Goal: Information Seeking & Learning: Understand process/instructions

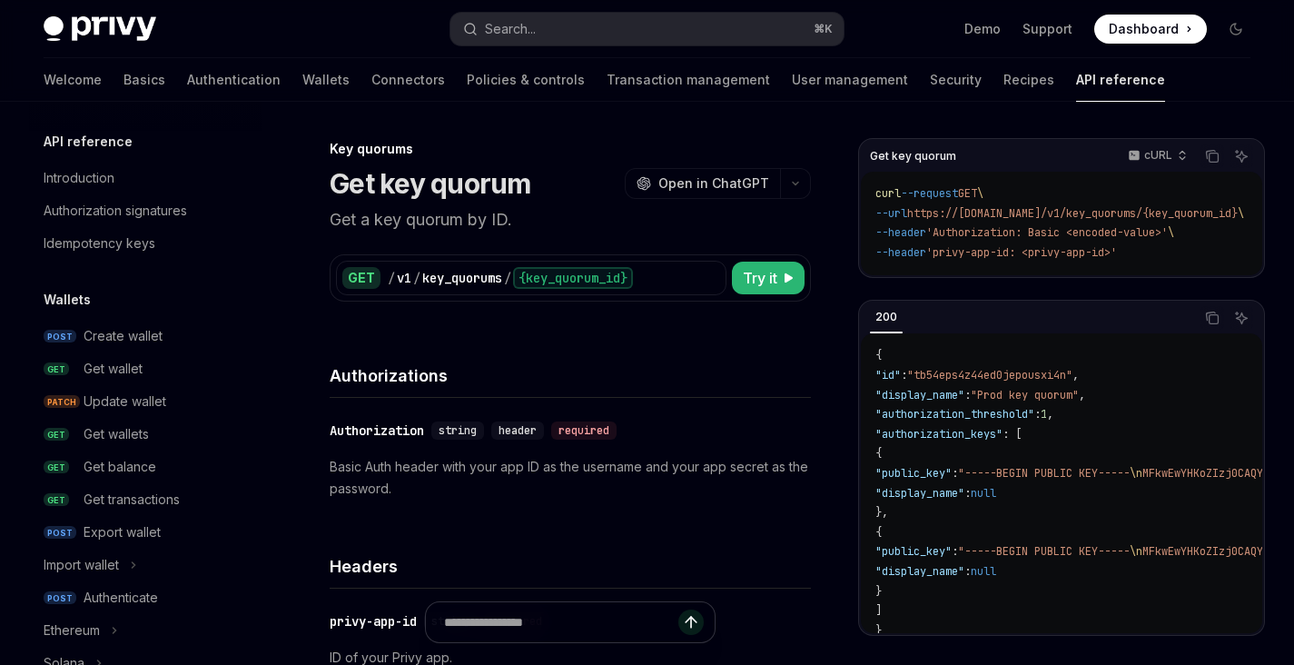
scroll to position [1013, 0]
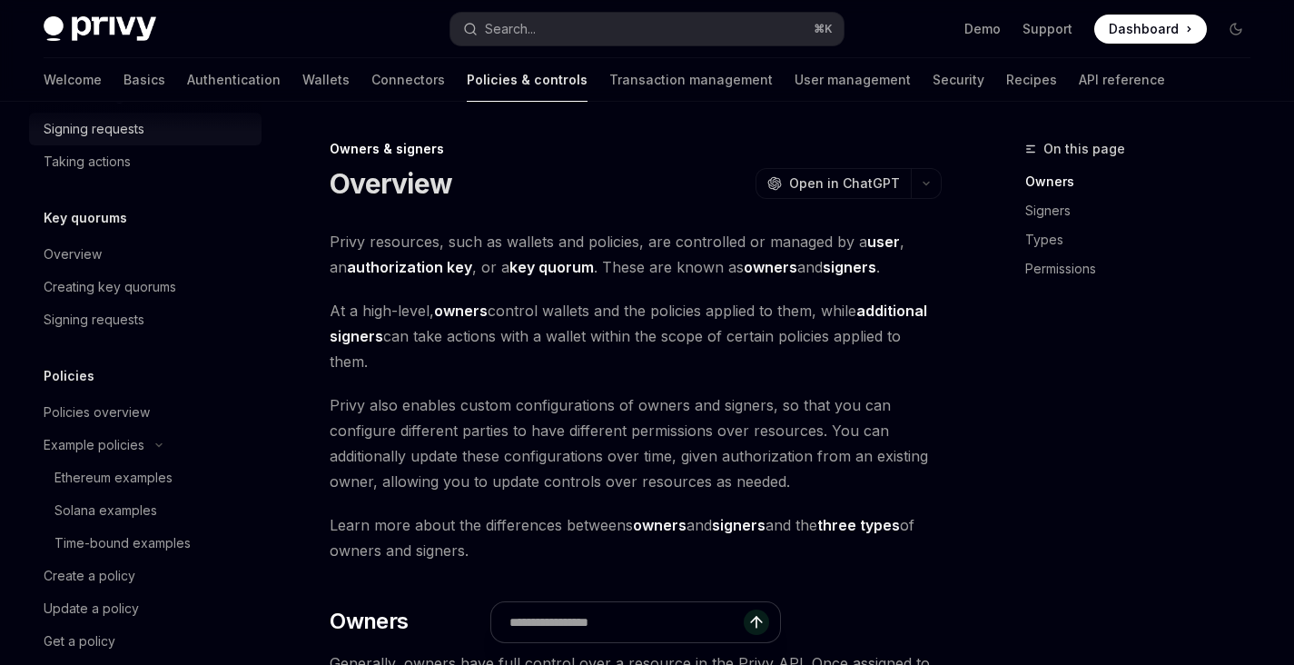
scroll to position [1171, 0]
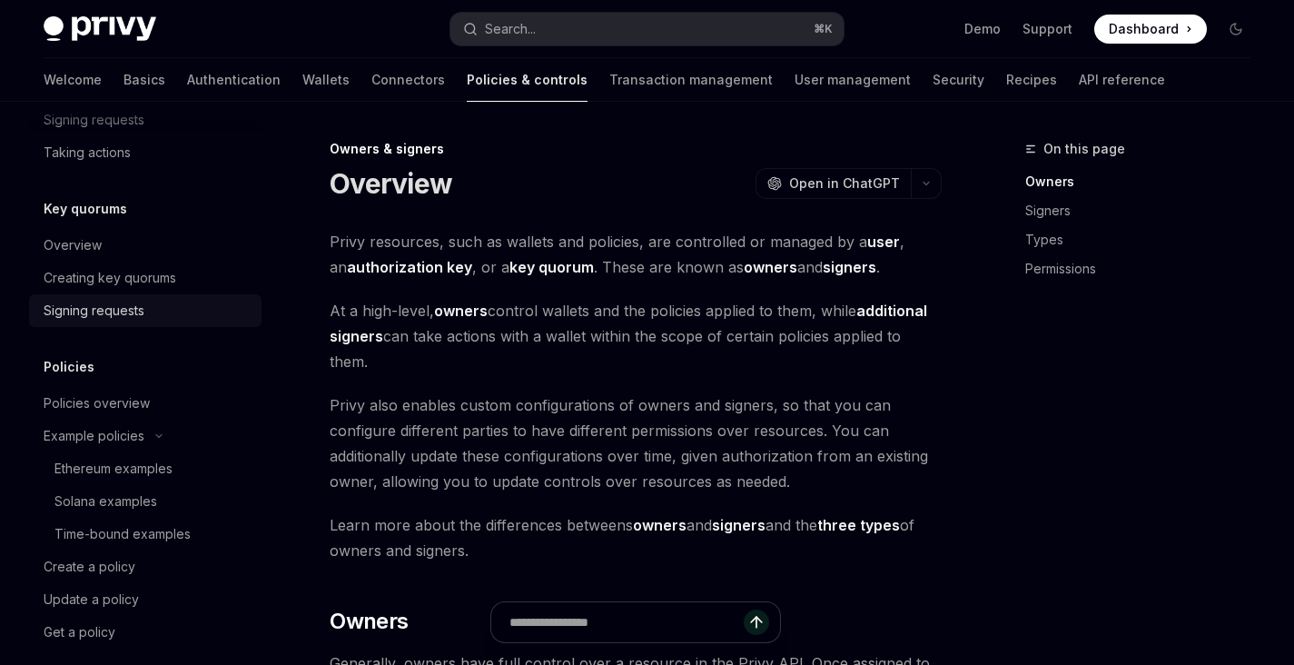
click at [179, 316] on div "Signing requests" at bounding box center [147, 311] width 207 height 22
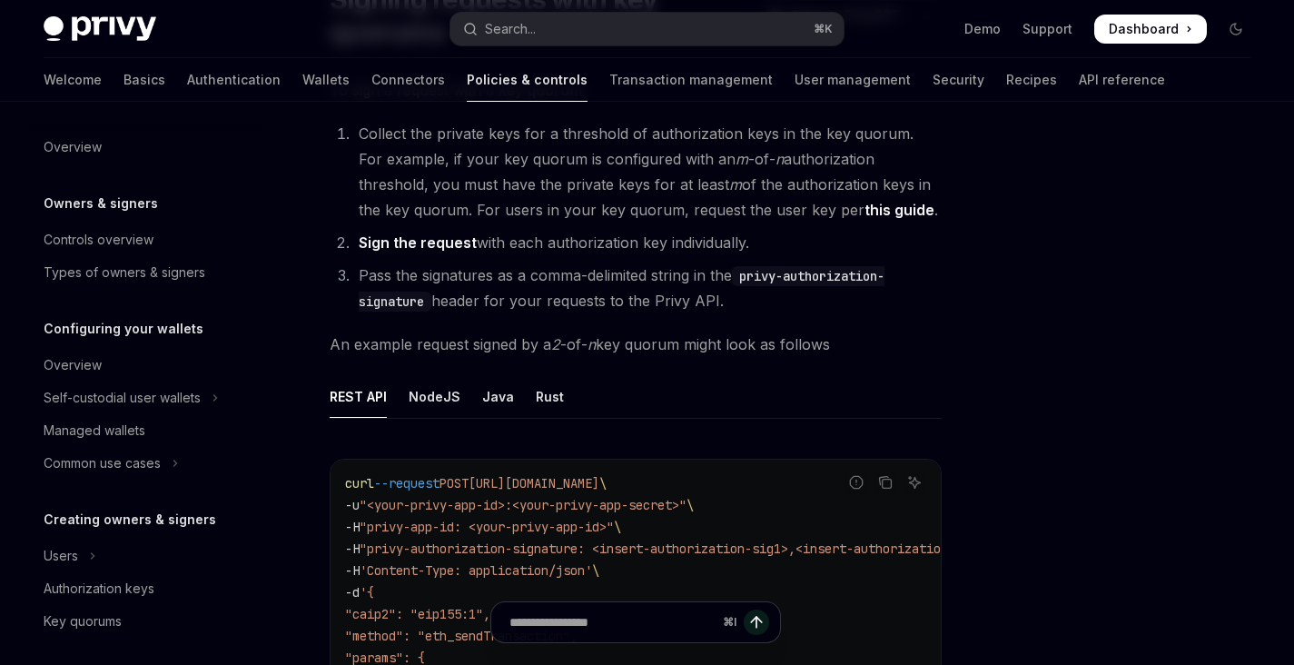
scroll to position [192, 0]
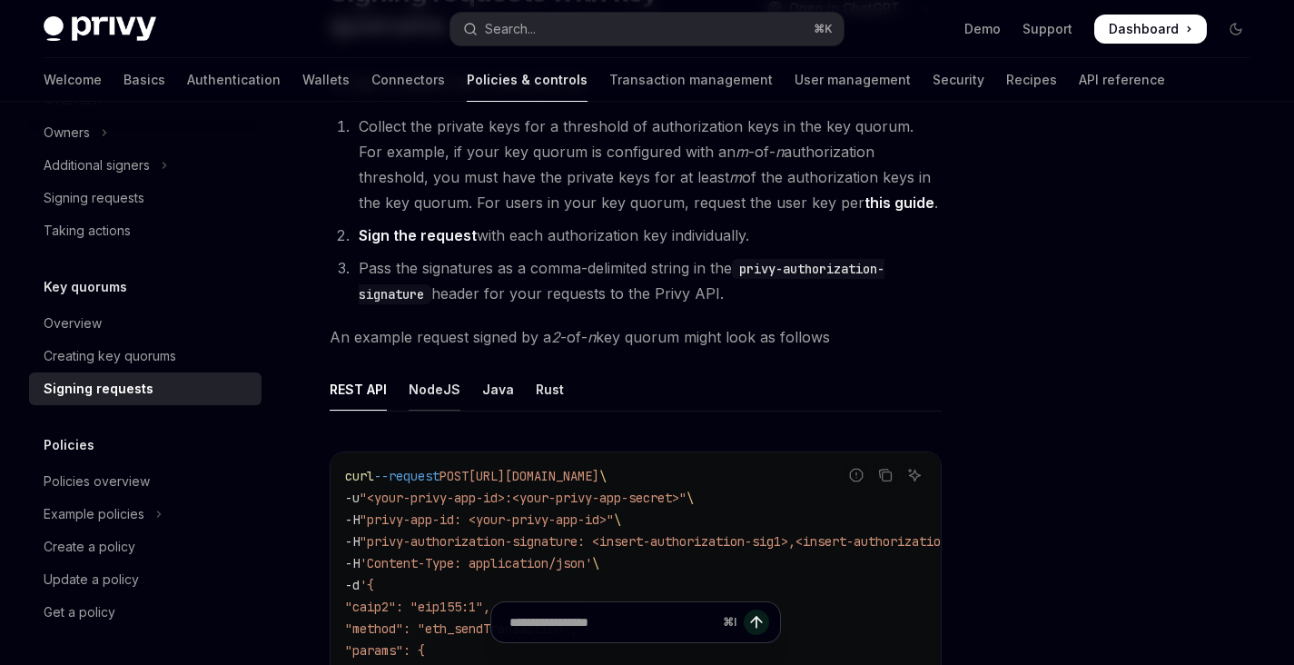
click at [435, 390] on div "NodeJS" at bounding box center [435, 389] width 52 height 43
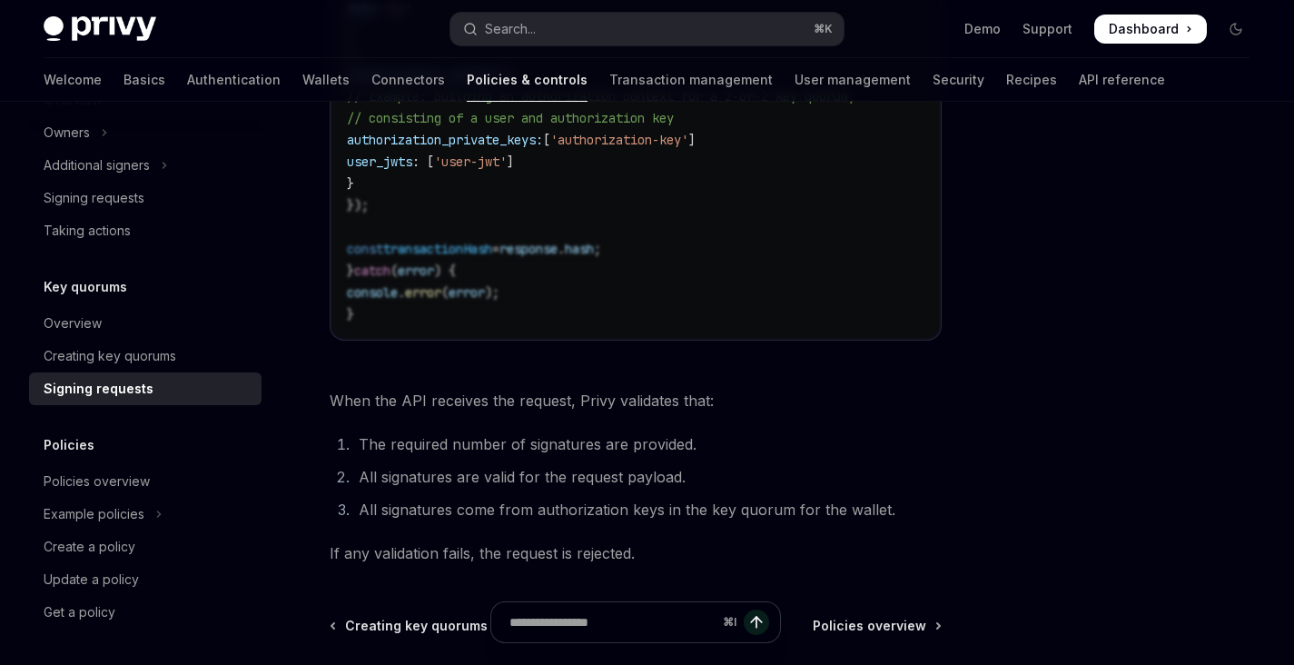
scroll to position [897, 0]
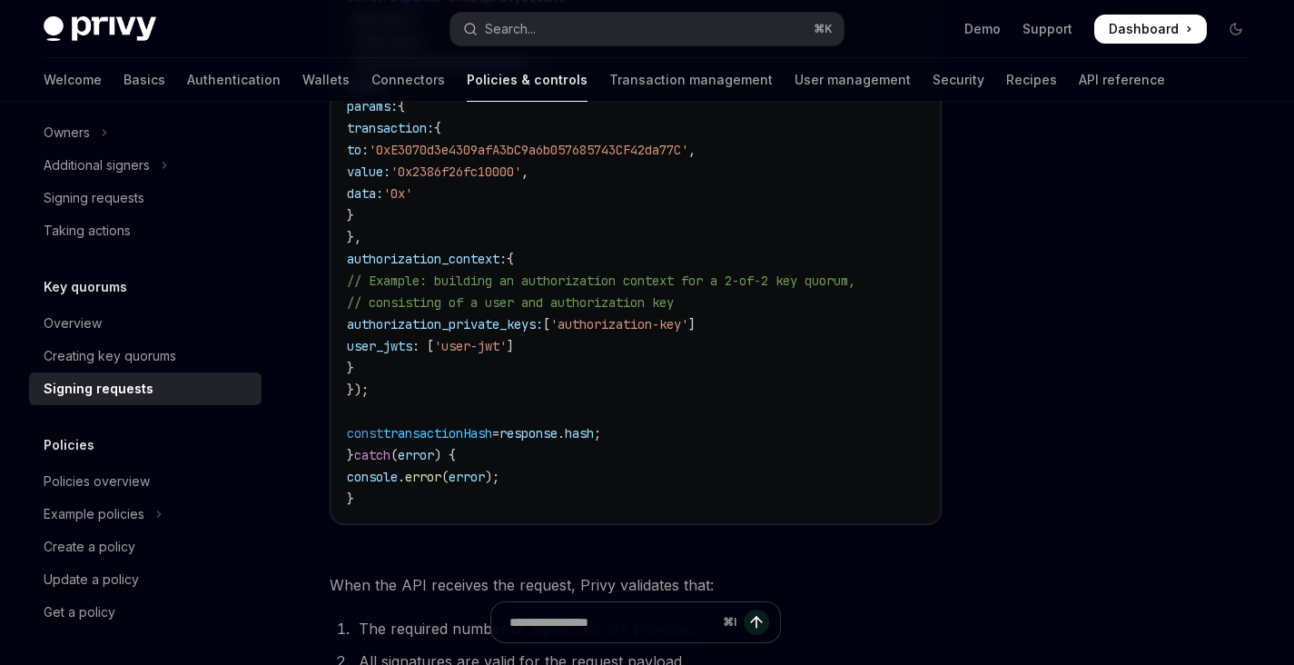
click at [507, 255] on span "authorization_context:" at bounding box center [427, 259] width 160 height 16
copy span "authorization_context"
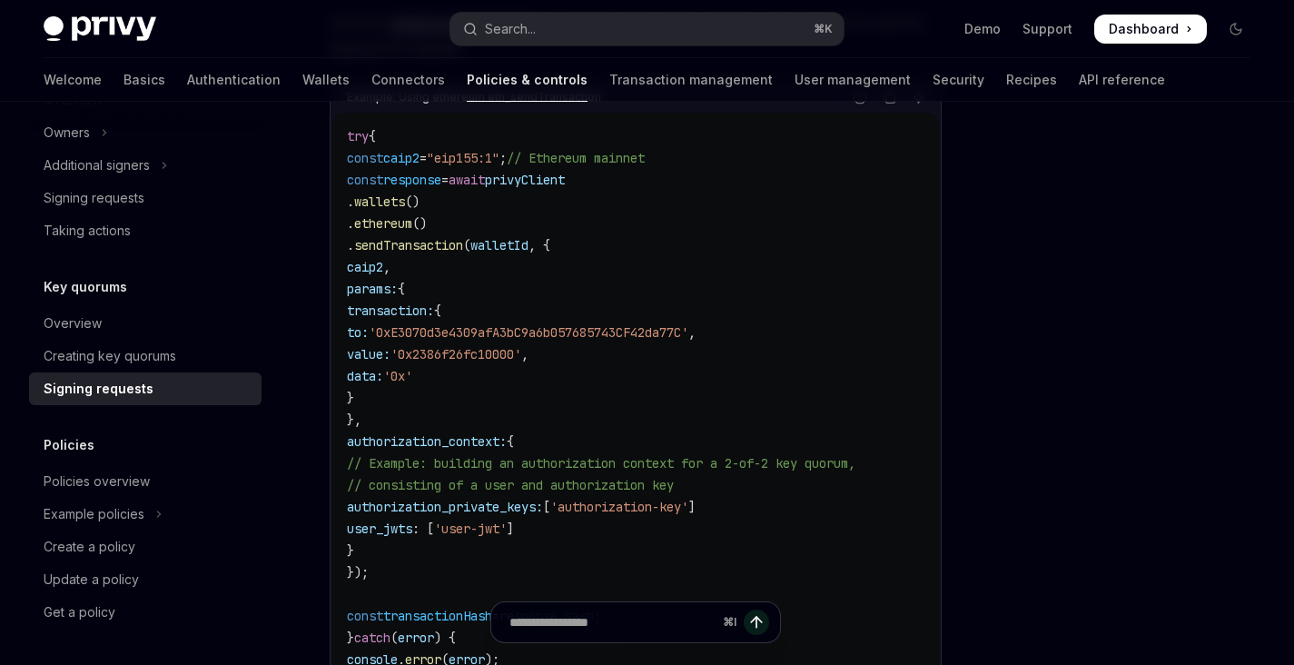
scroll to position [698, 0]
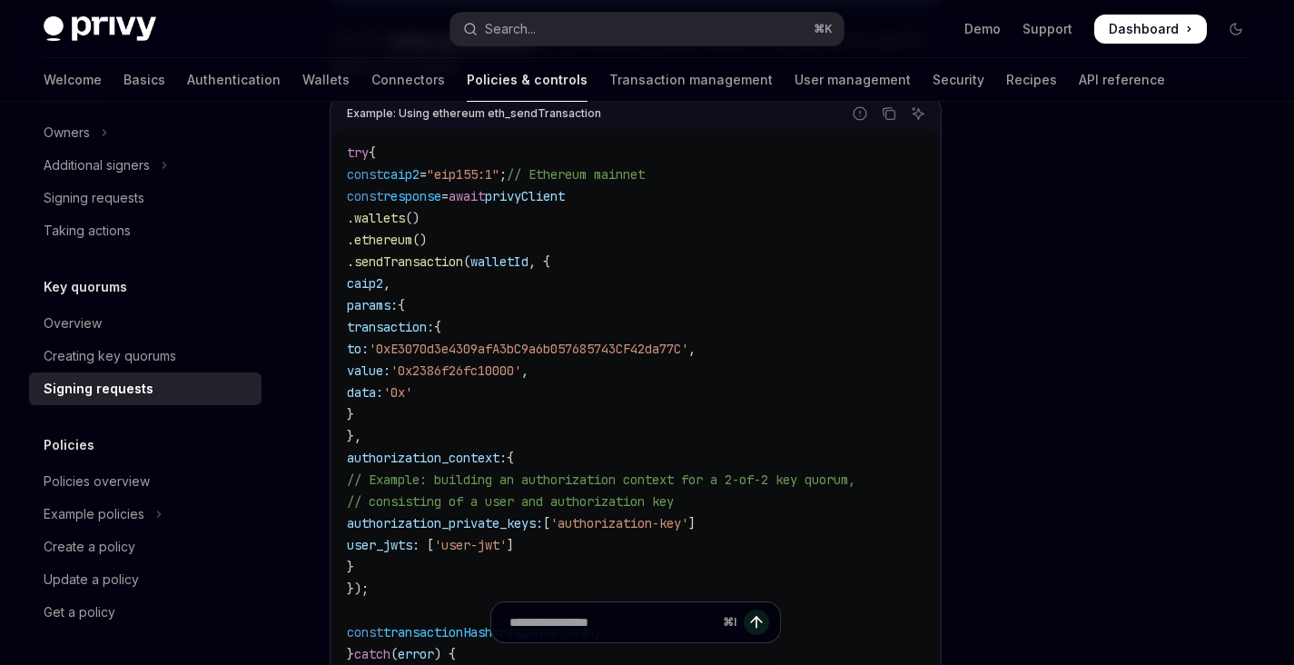
click at [565, 197] on span "privyClient" at bounding box center [525, 196] width 80 height 16
copy span "privyClient"
click at [628, 276] on code "try { const caip2 = "eip155:1" ; // Ethereum mainnet const response = await pri…" at bounding box center [636, 425] width 578 height 567
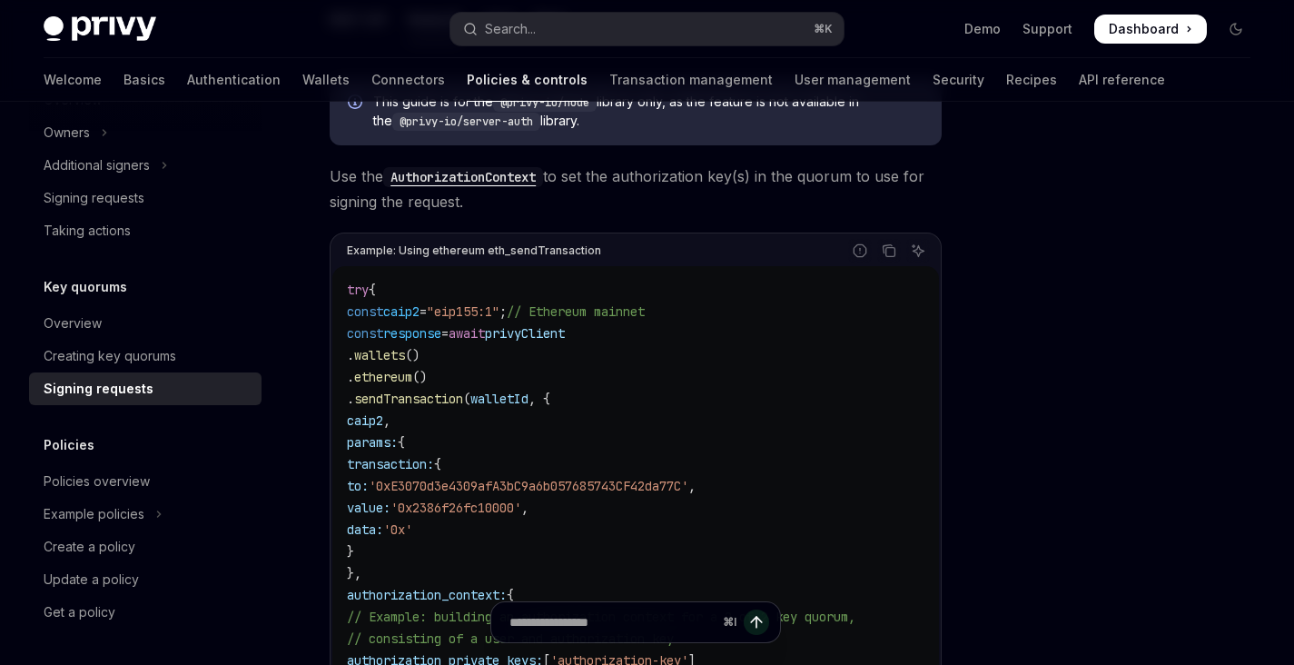
scroll to position [556, 0]
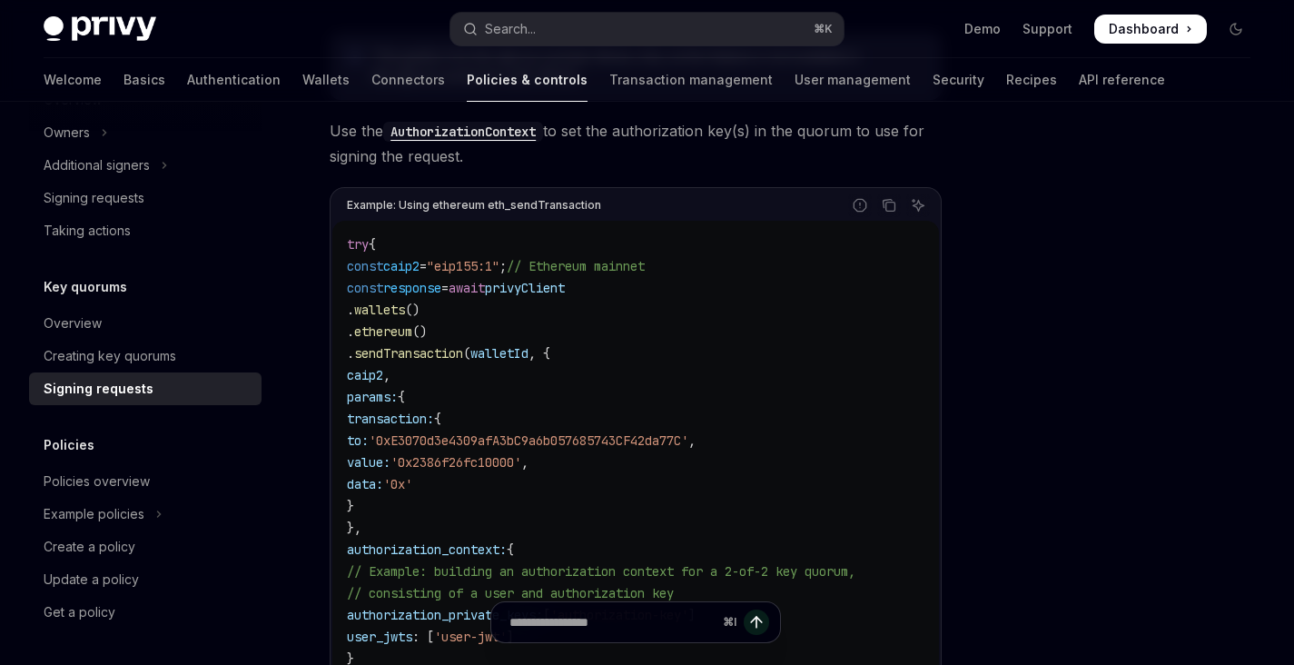
click at [565, 294] on span "privyClient" at bounding box center [525, 288] width 80 height 16
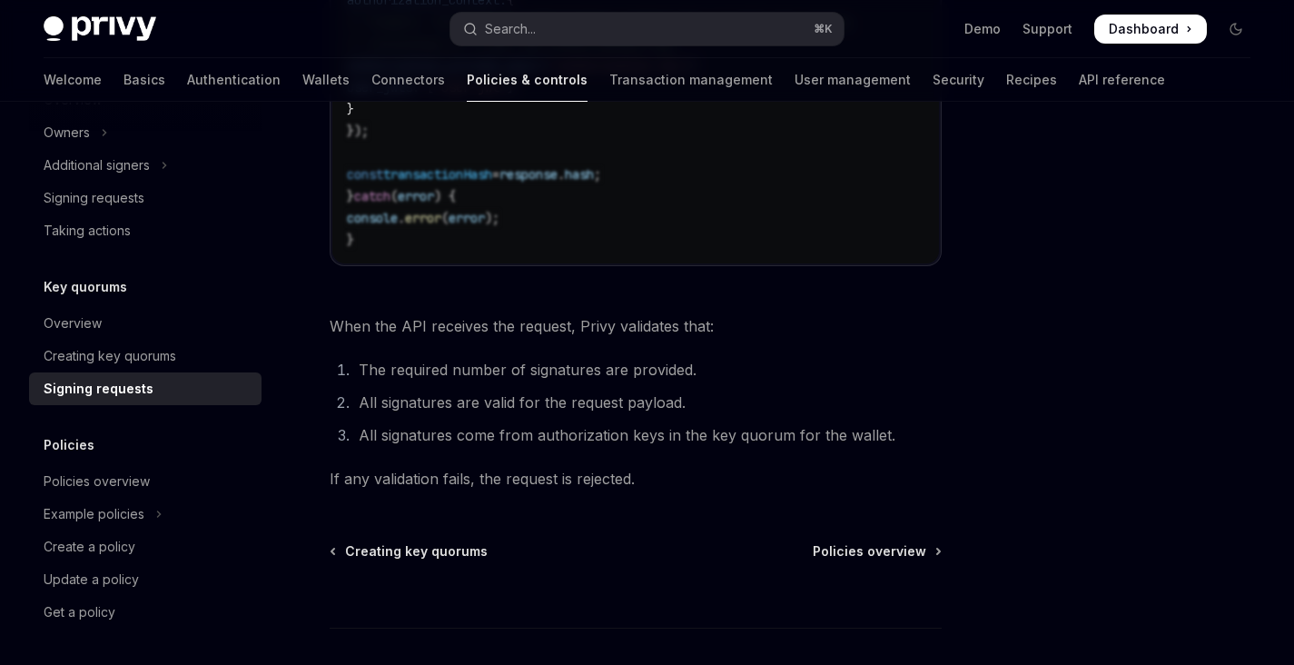
scroll to position [1161, 0]
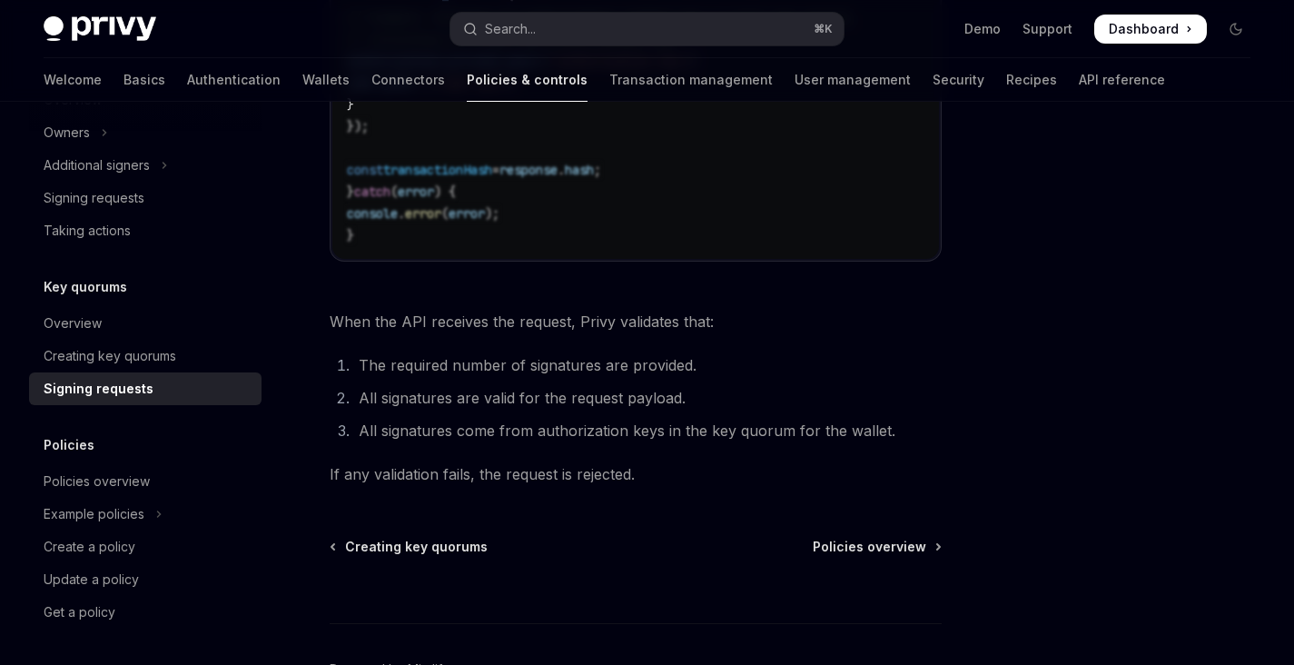
click at [457, 553] on span "Creating key quorums" at bounding box center [416, 547] width 143 height 18
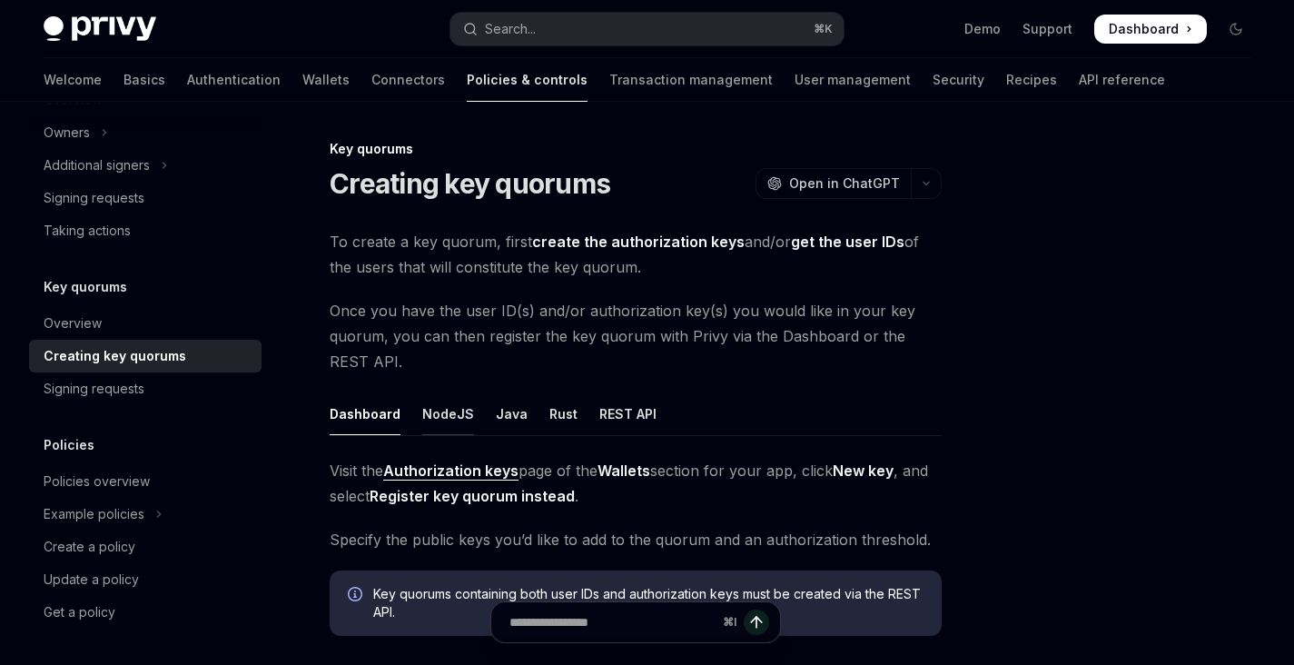
click at [443, 430] on div "NodeJS" at bounding box center [448, 413] width 52 height 43
type textarea "*"
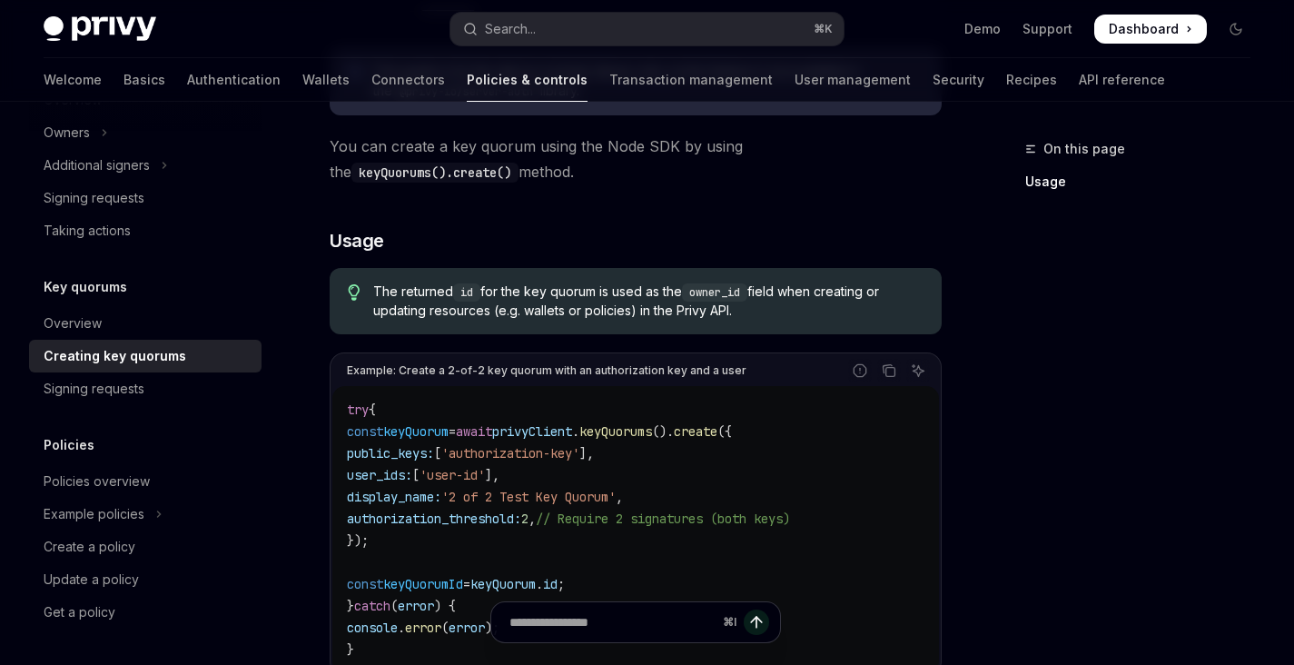
scroll to position [637, 0]
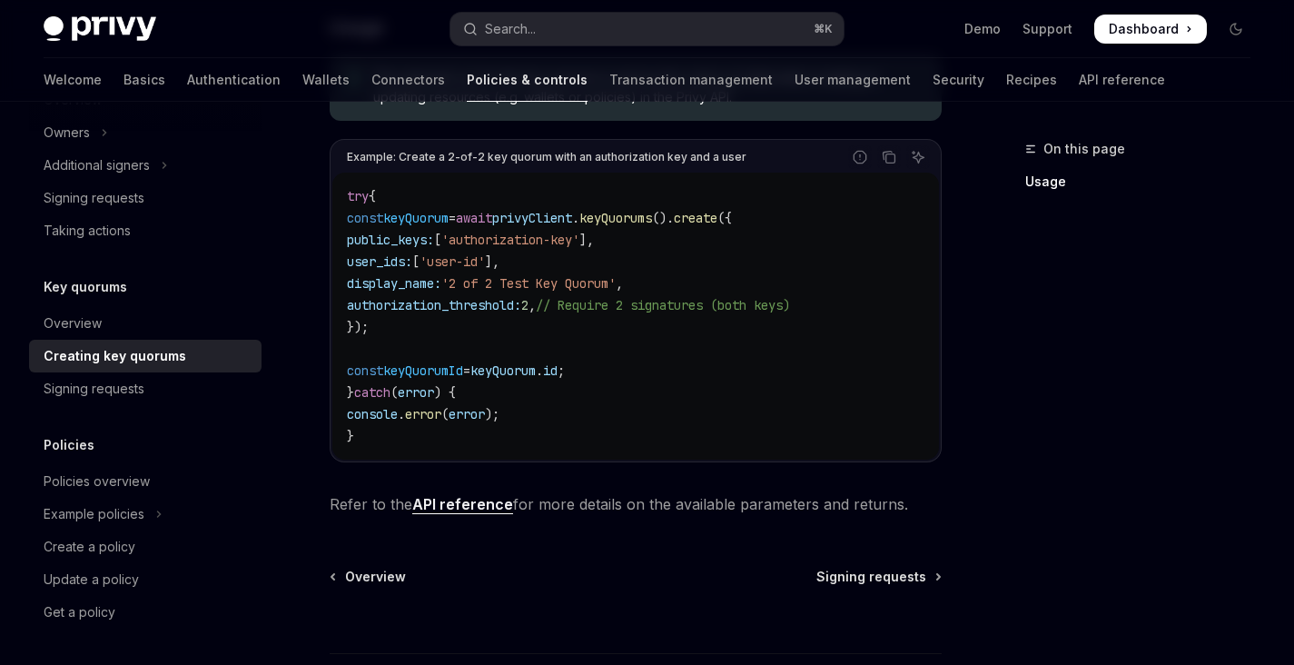
click at [449, 214] on span "keyQuorum" at bounding box center [415, 218] width 65 height 16
copy span "keyQuorum"
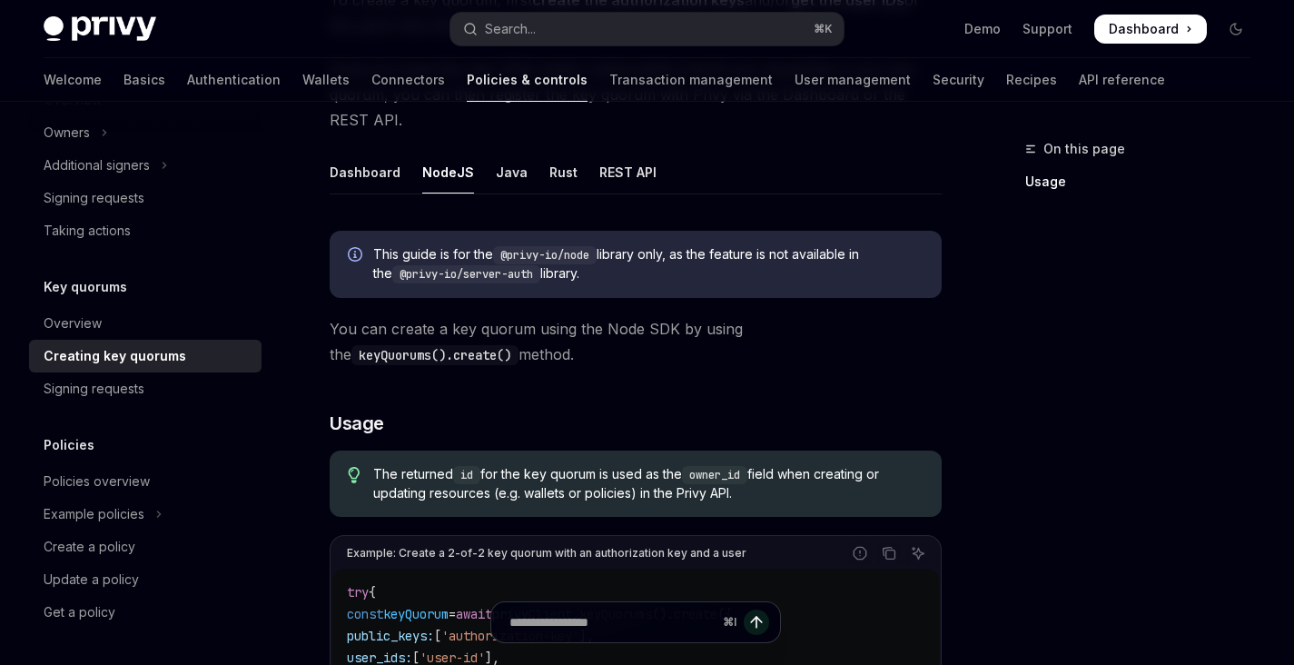
scroll to position [0, 0]
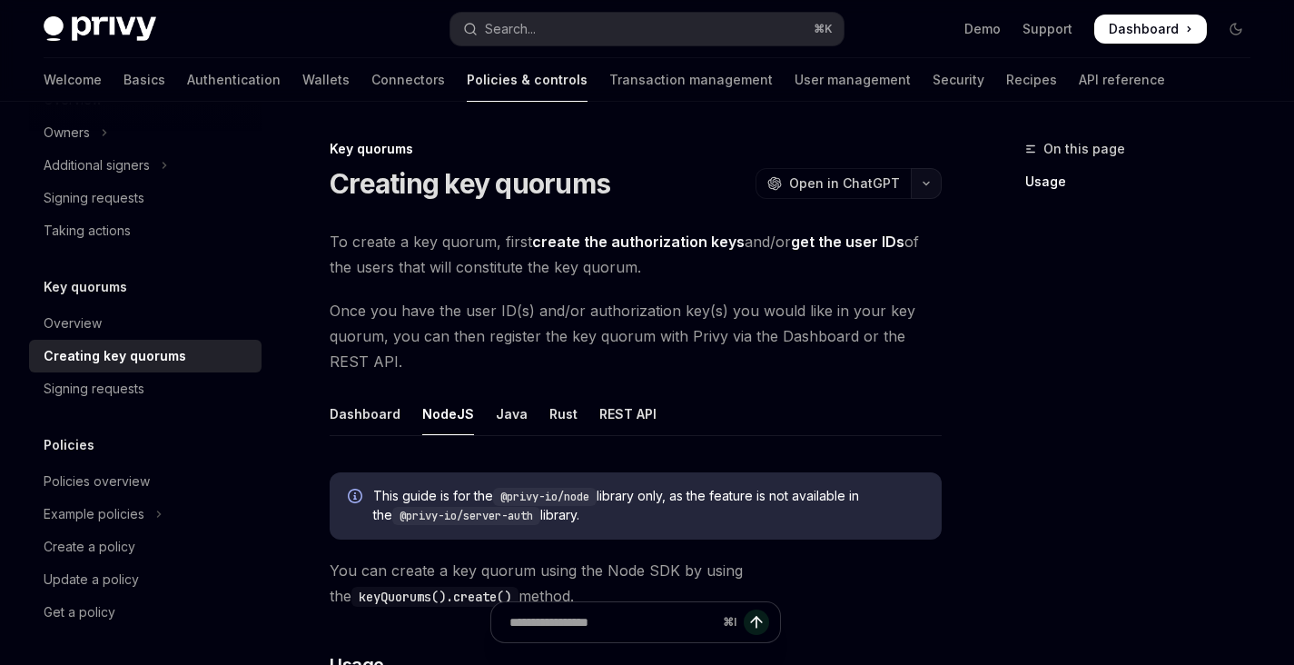
click at [925, 184] on icon "button" at bounding box center [926, 184] width 5 height 3
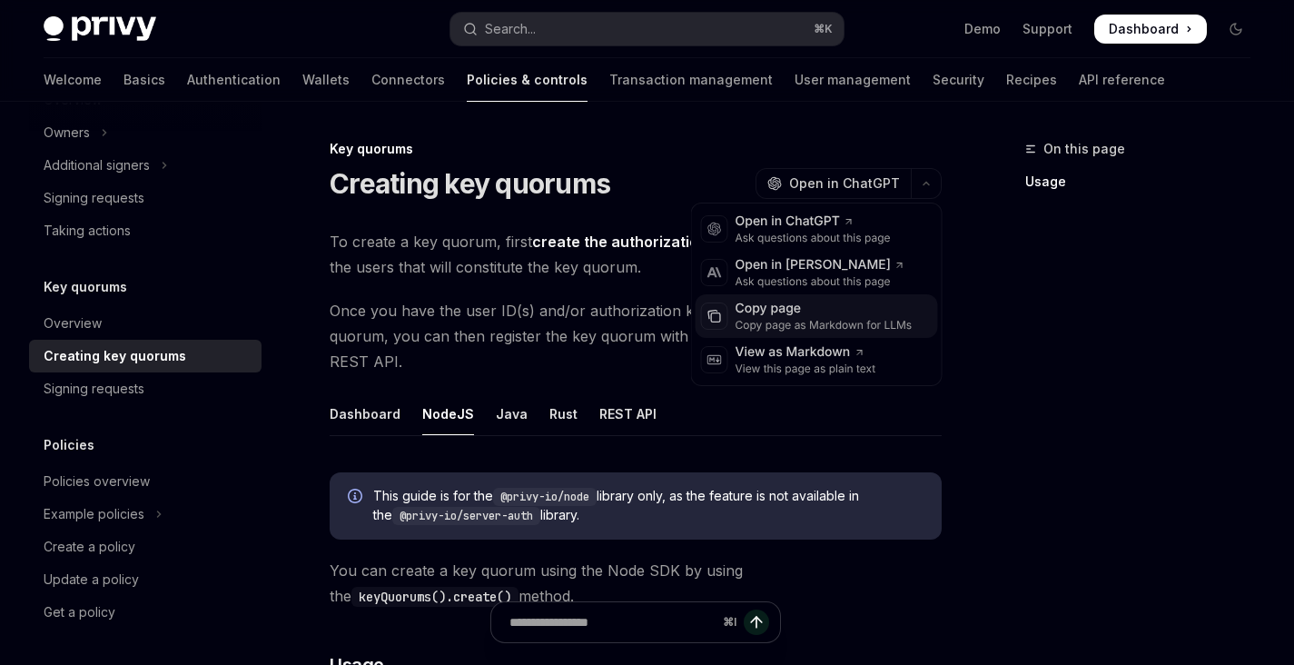
click at [831, 322] on div "Copy page as Markdown for LLMs" at bounding box center [824, 325] width 177 height 15
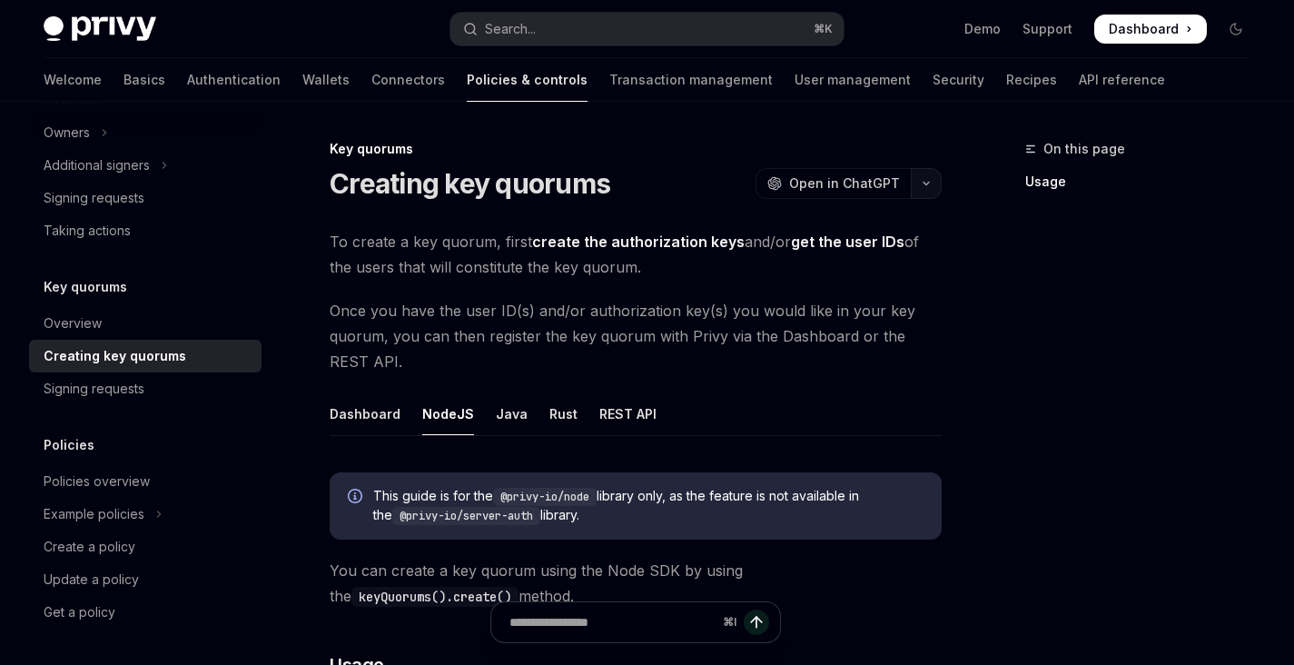
click at [928, 187] on button "button" at bounding box center [926, 183] width 31 height 31
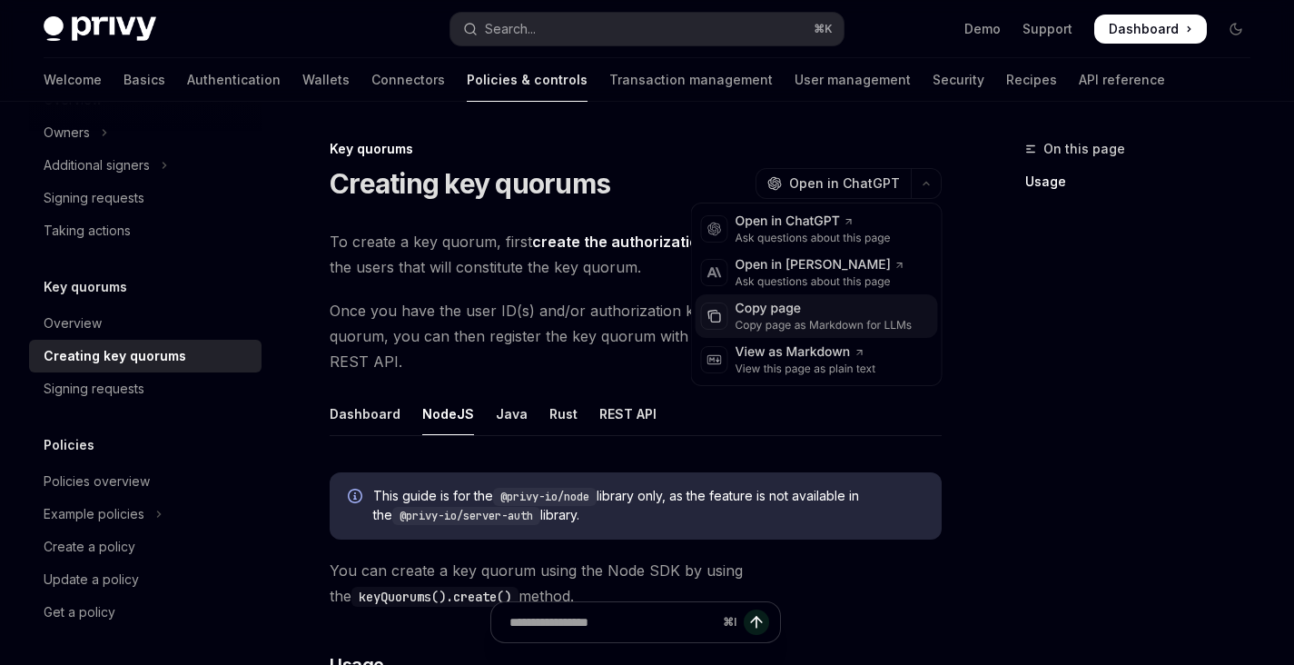
click at [799, 316] on div "Copy page" at bounding box center [824, 309] width 177 height 18
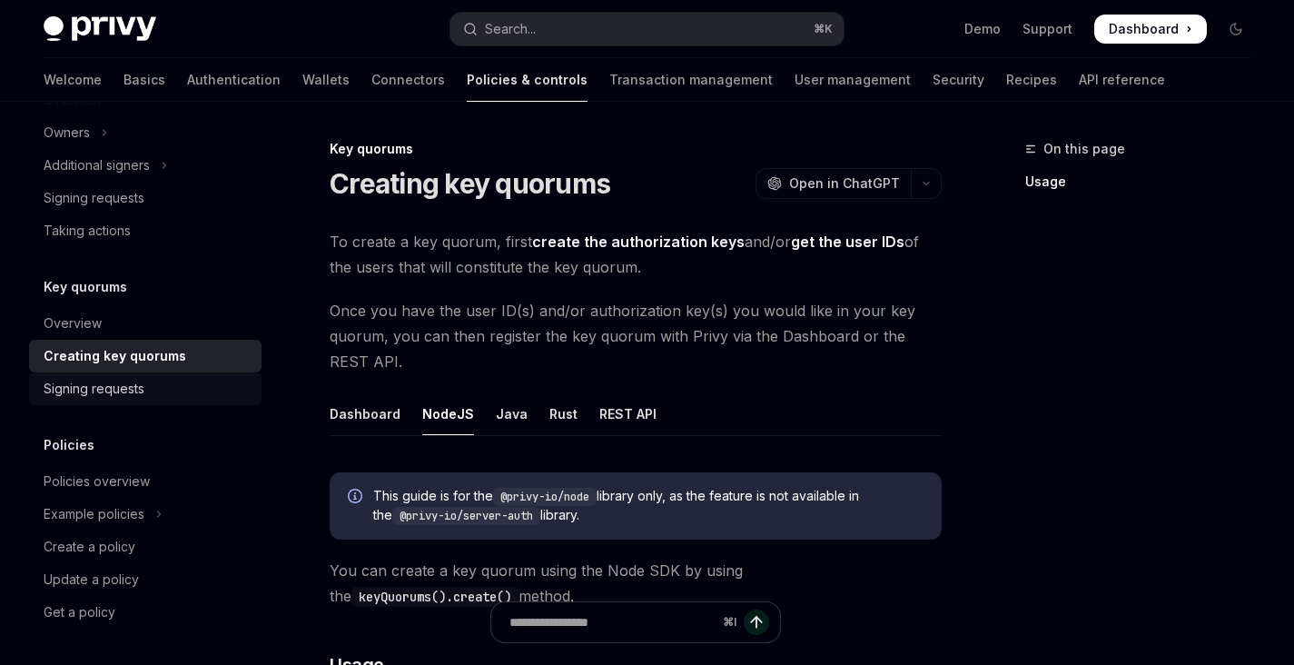
click at [140, 392] on div "Signing requests" at bounding box center [94, 389] width 101 height 22
type textarea "*"
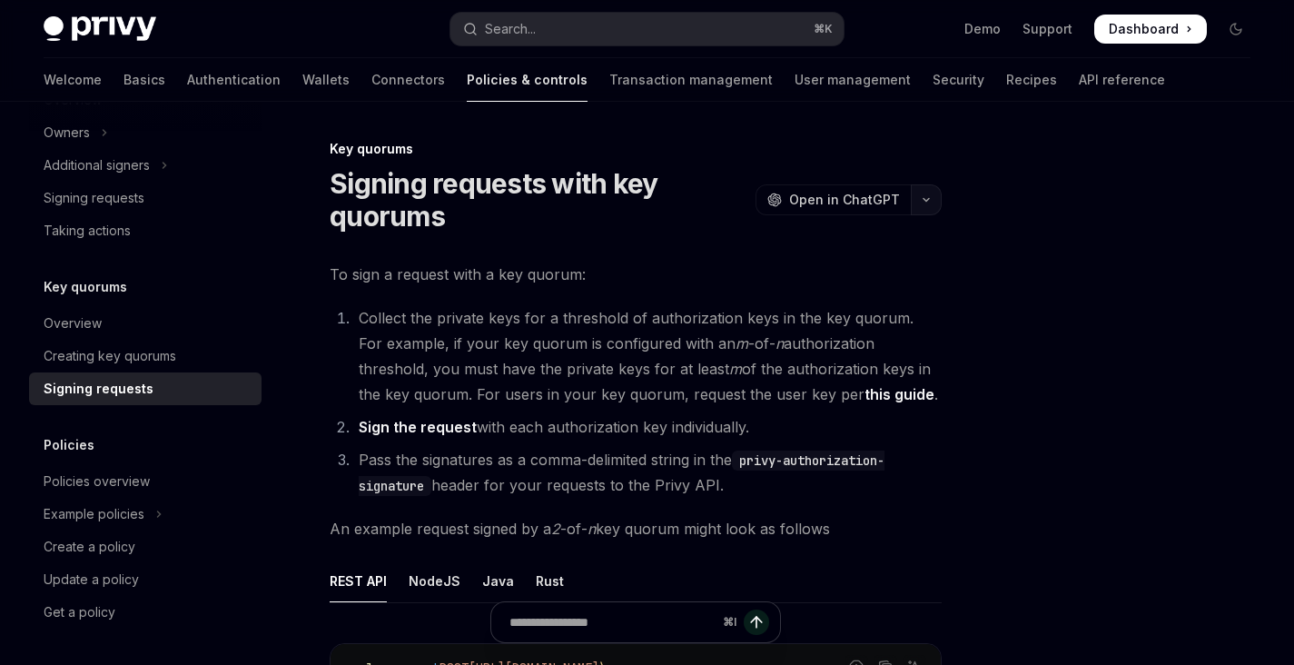
click at [928, 200] on icon "button" at bounding box center [926, 200] width 5 height 3
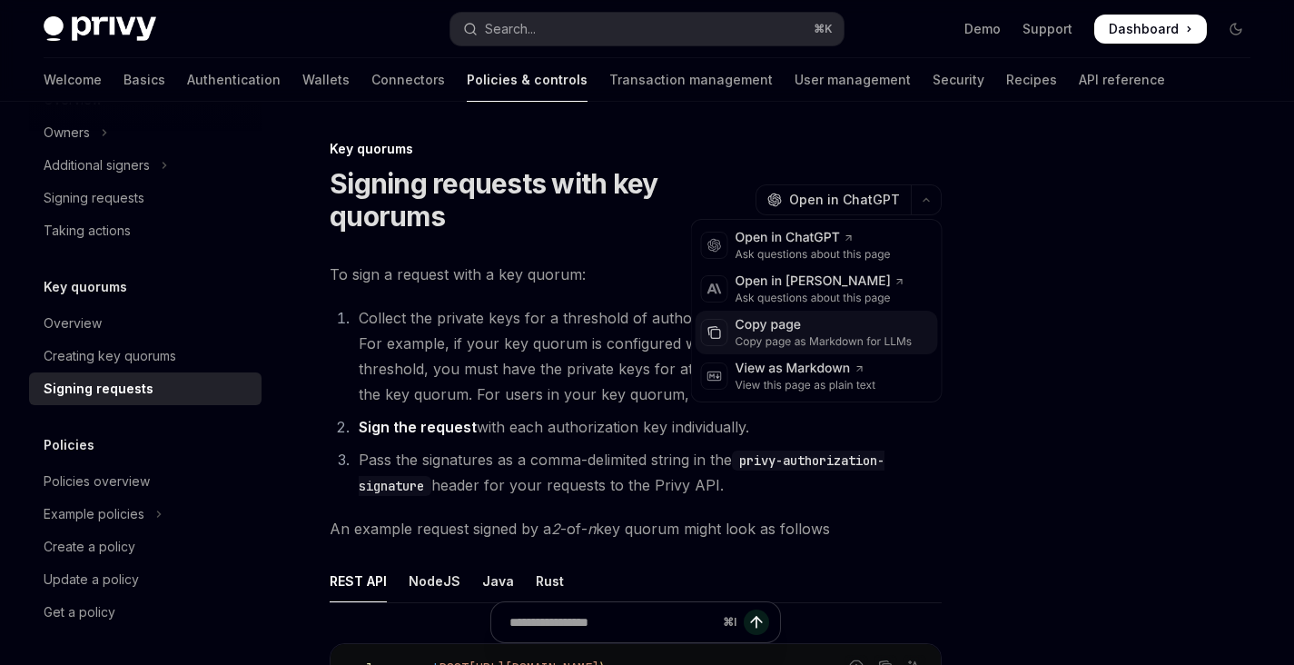
click at [822, 326] on div "Copy page" at bounding box center [824, 325] width 177 height 18
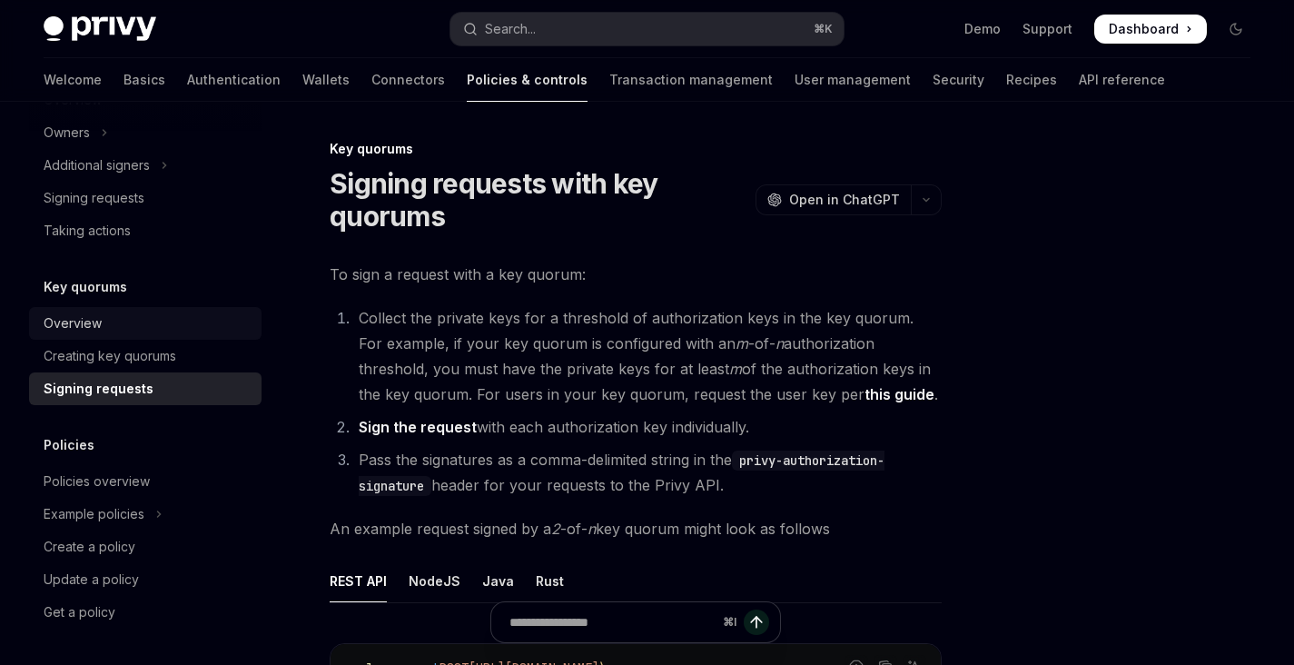
click at [126, 322] on div "Overview" at bounding box center [147, 323] width 207 height 22
type textarea "*"
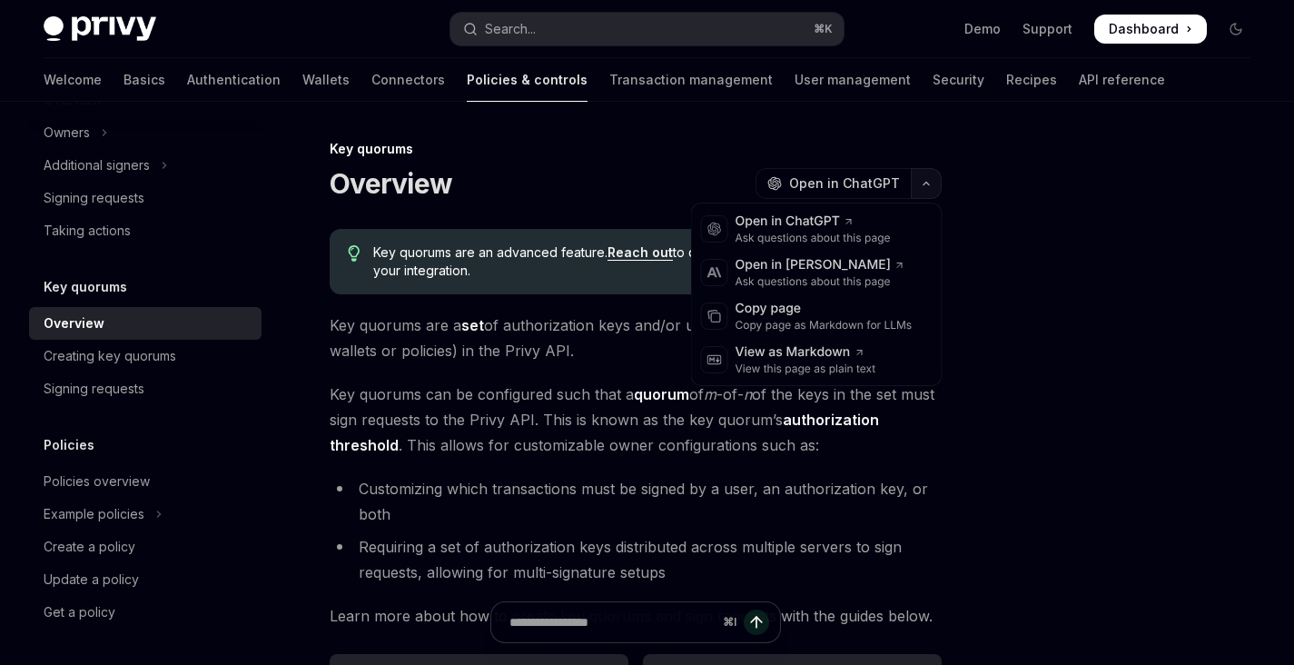
click at [928, 188] on button "button" at bounding box center [926, 183] width 31 height 31
click at [825, 313] on div "Copy page" at bounding box center [824, 309] width 177 height 18
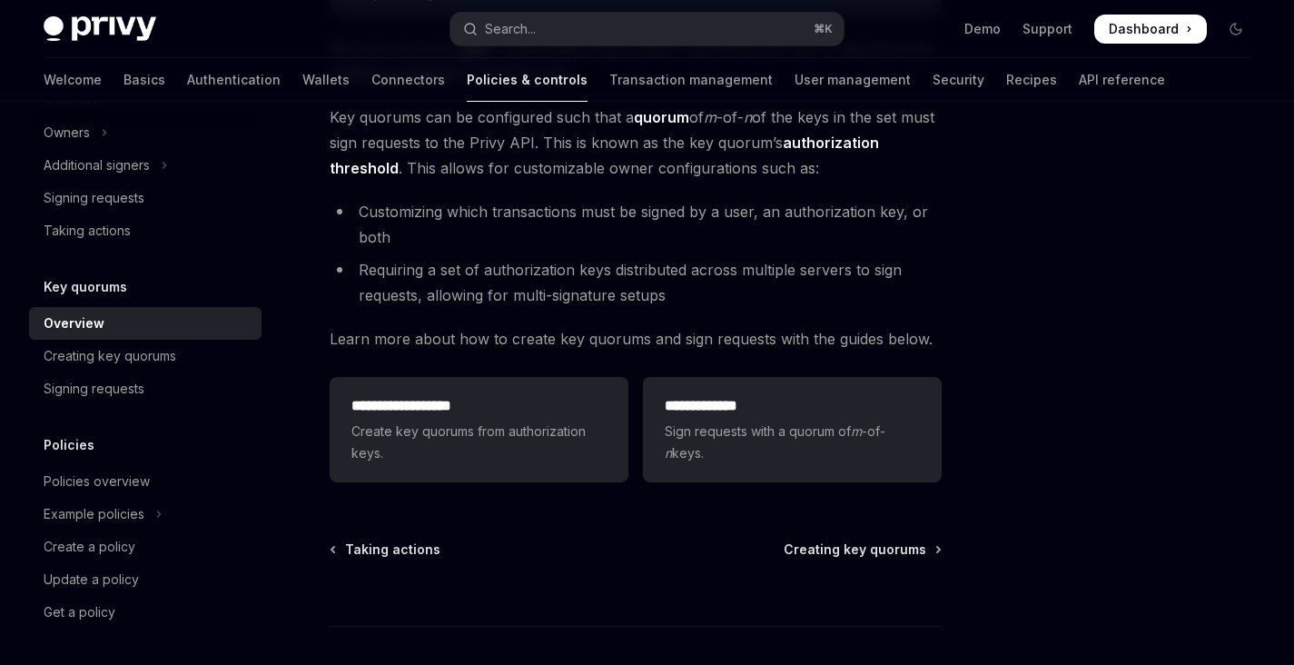
scroll to position [274, 0]
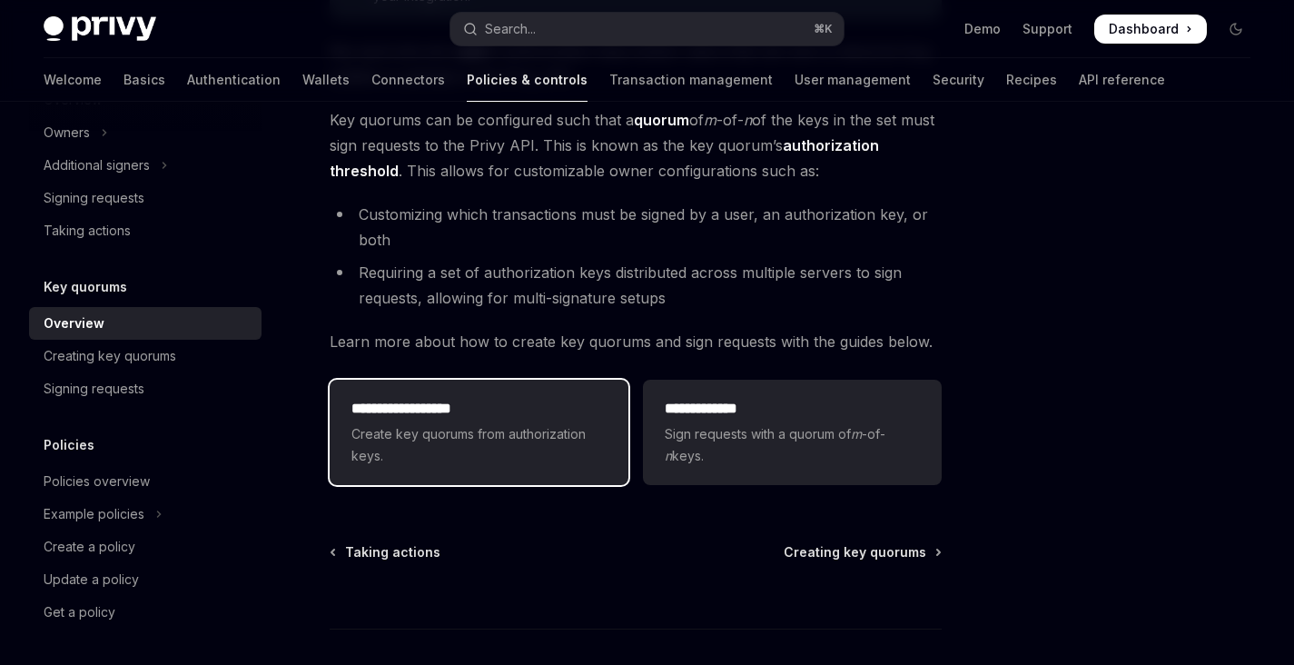
click at [442, 403] on h2 "**********" at bounding box center [478, 409] width 255 height 22
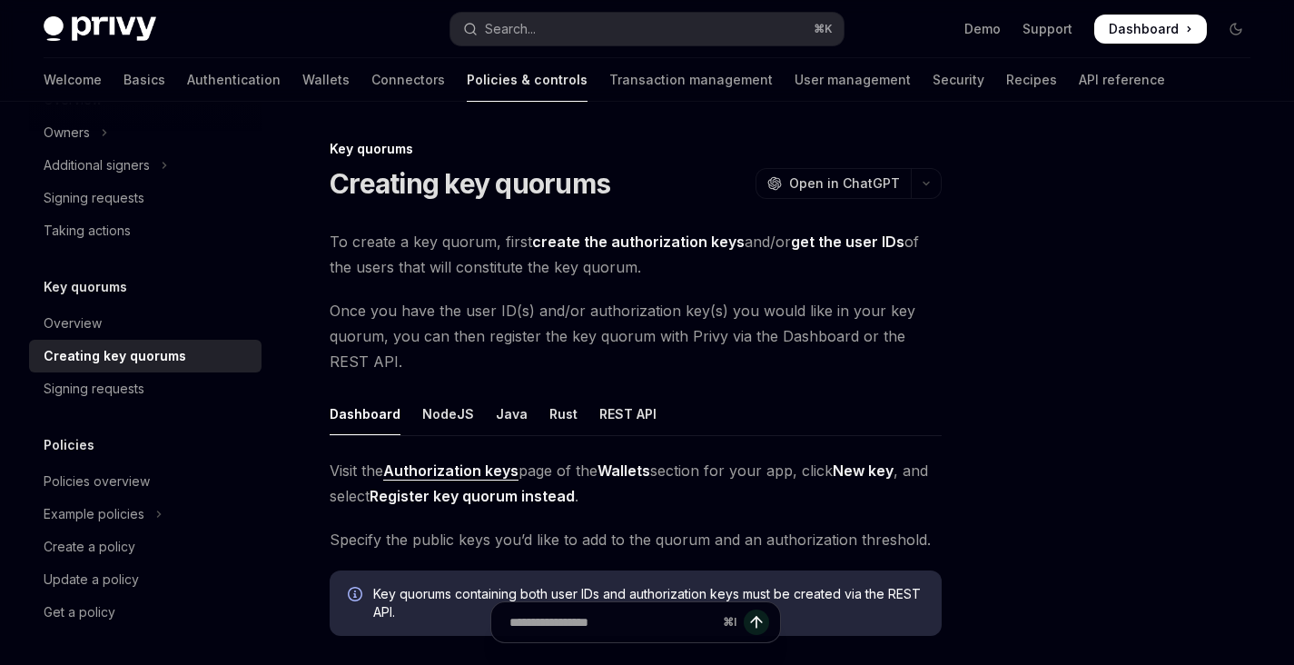
scroll to position [6, 0]
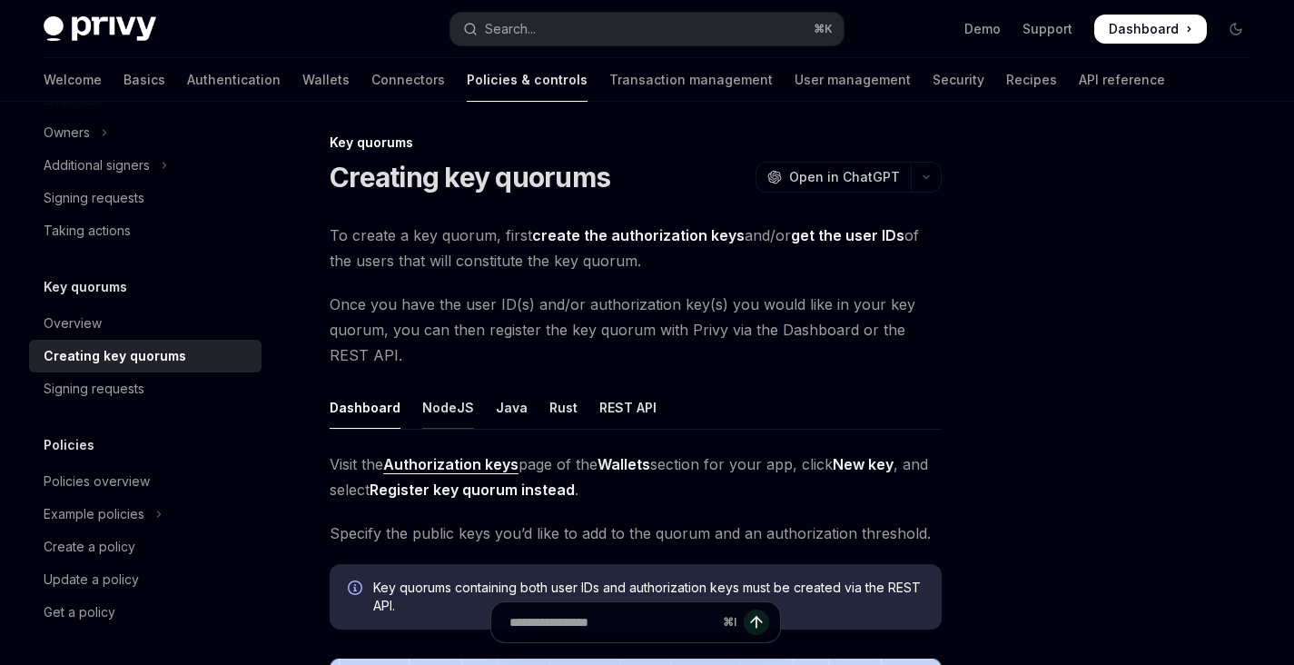
click at [457, 394] on div "NodeJS" at bounding box center [448, 407] width 52 height 43
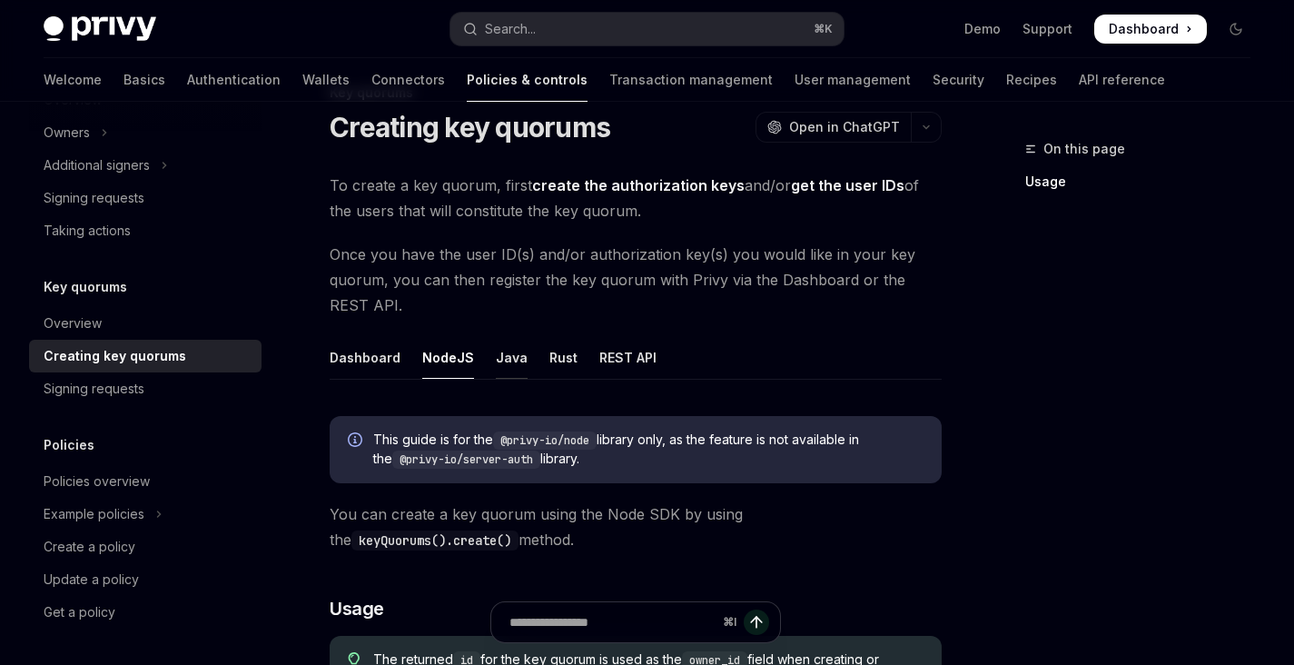
scroll to position [78, 0]
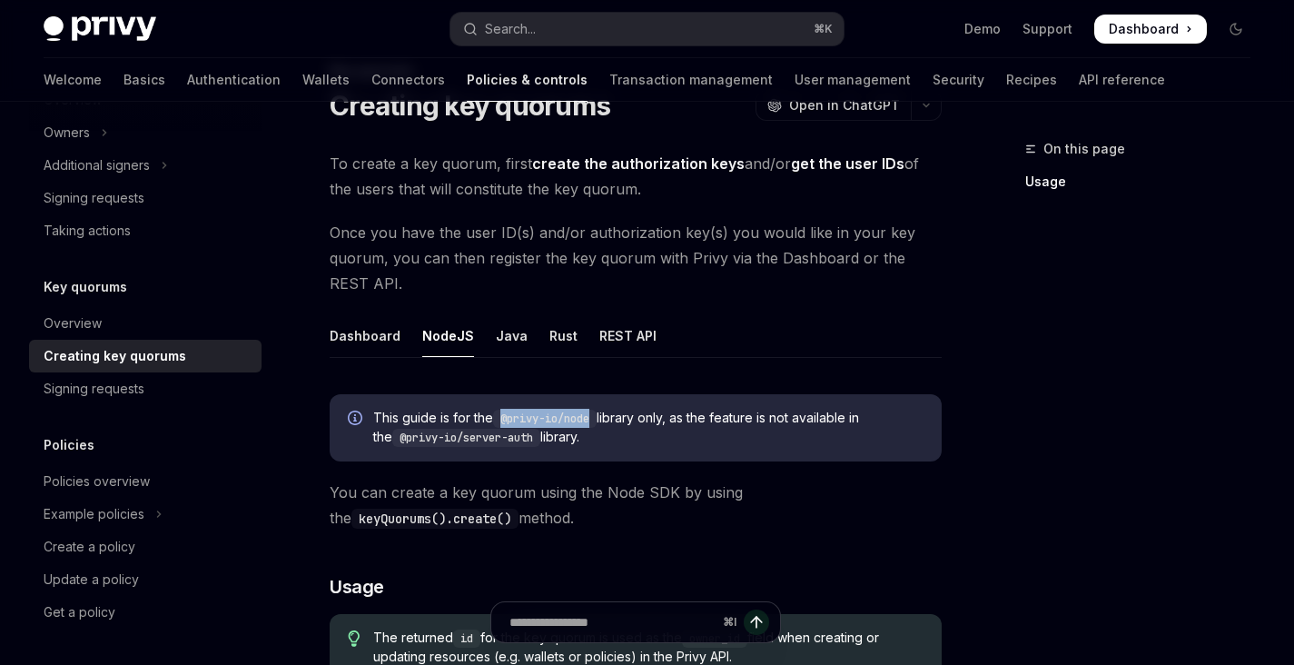
drag, startPoint x: 595, startPoint y: 420, endPoint x: 505, endPoint y: 420, distance: 89.9
click at [505, 420] on code "@privy-io/node" at bounding box center [545, 419] width 104 height 18
copy code "@privy-io/node"
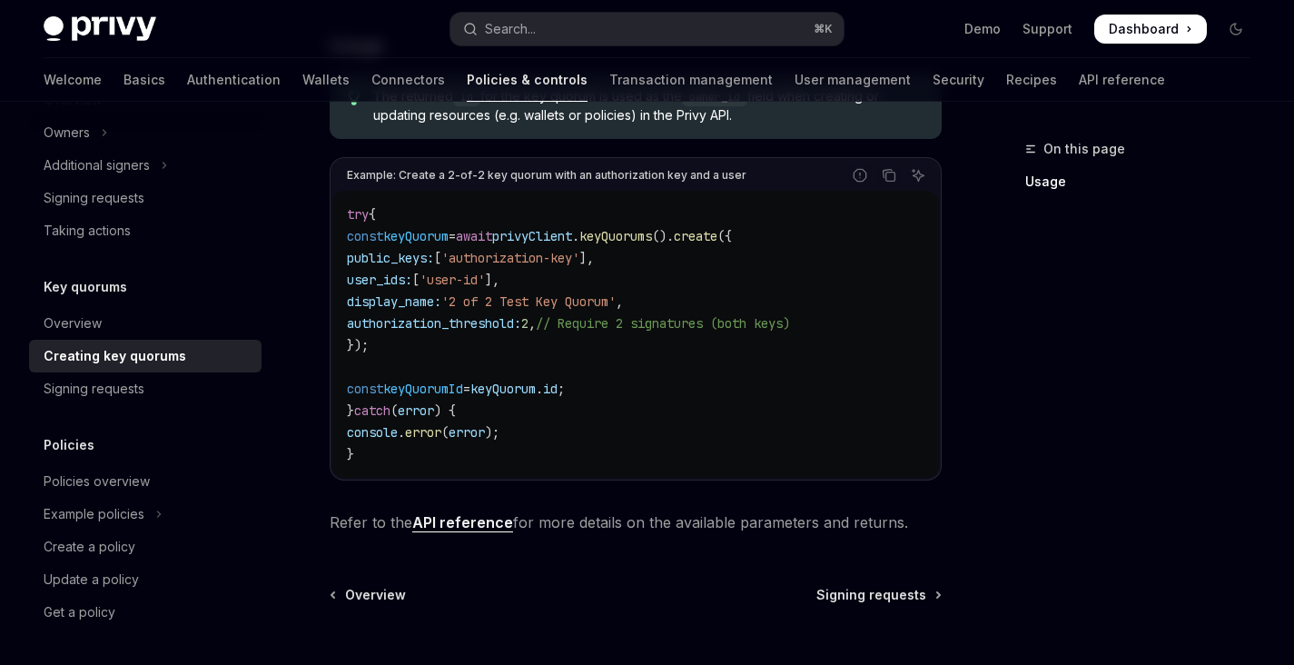
scroll to position [438, 0]
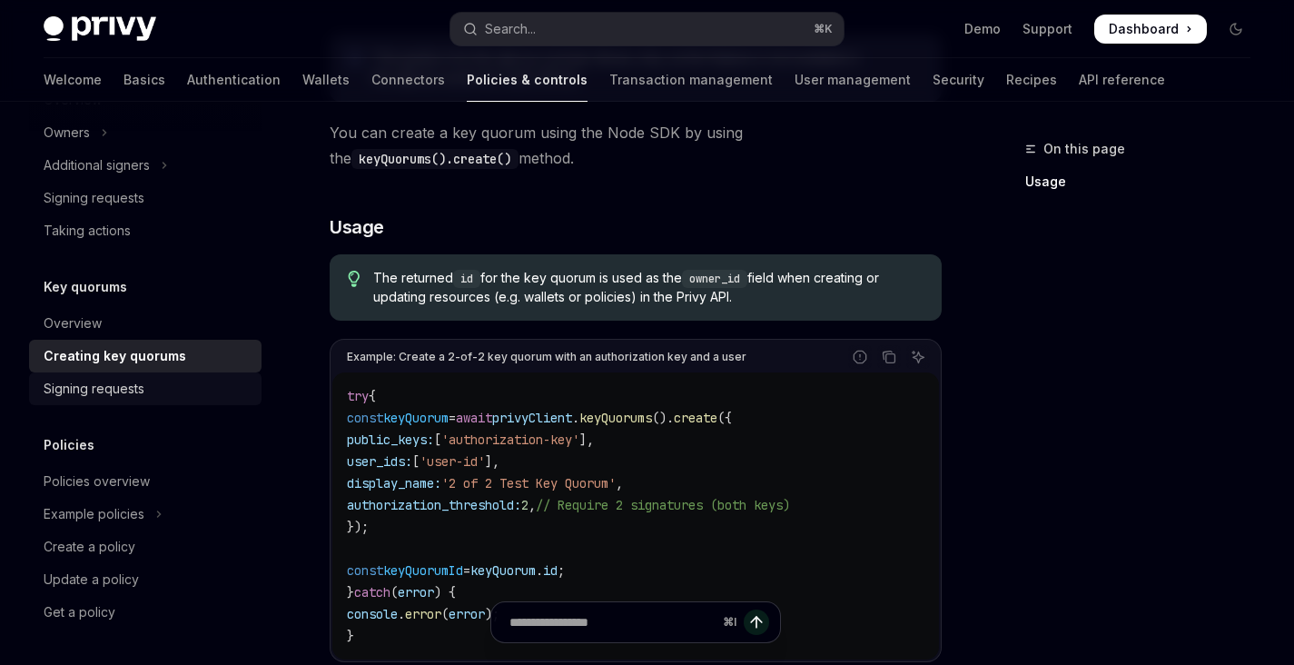
click at [163, 377] on link "Signing requests" at bounding box center [145, 388] width 232 height 33
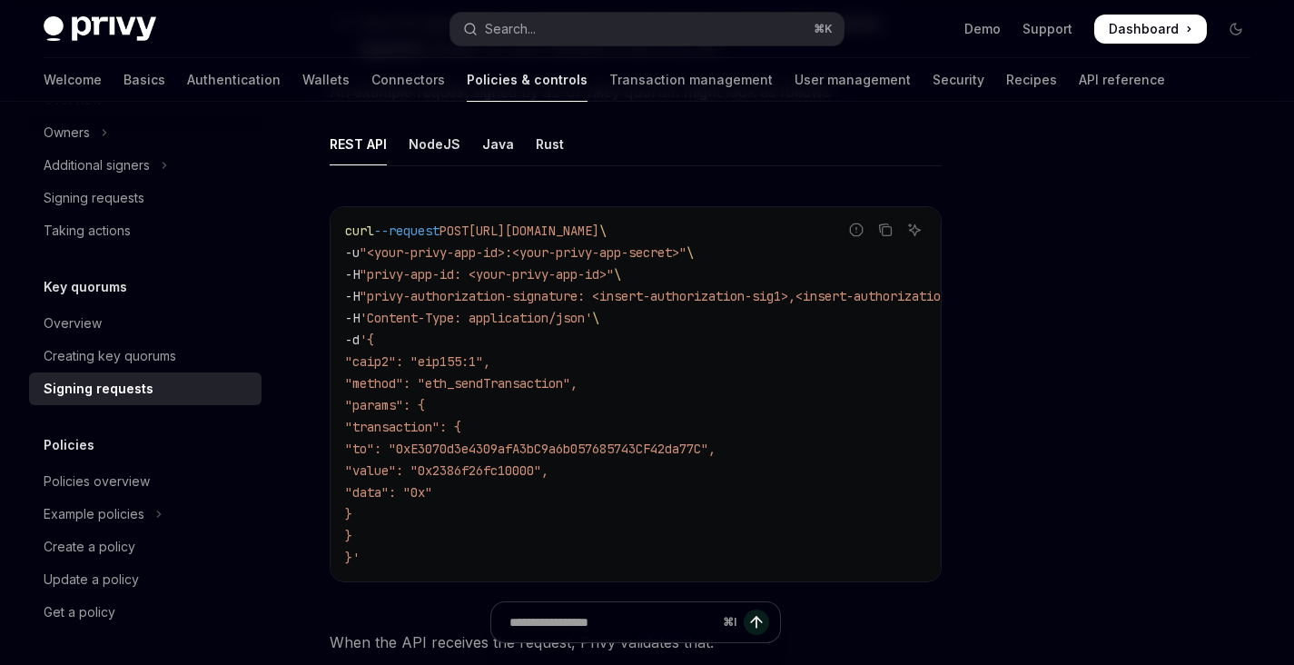
scroll to position [423, 0]
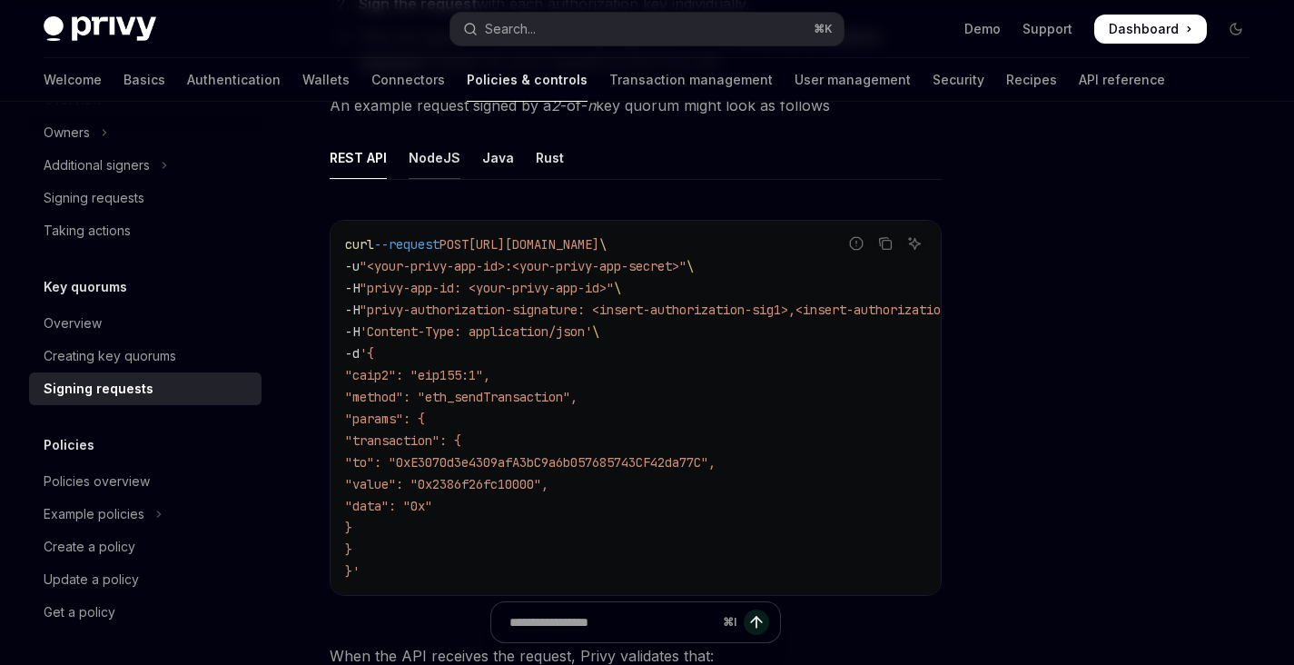
click at [442, 154] on div "NodeJS" at bounding box center [435, 157] width 52 height 43
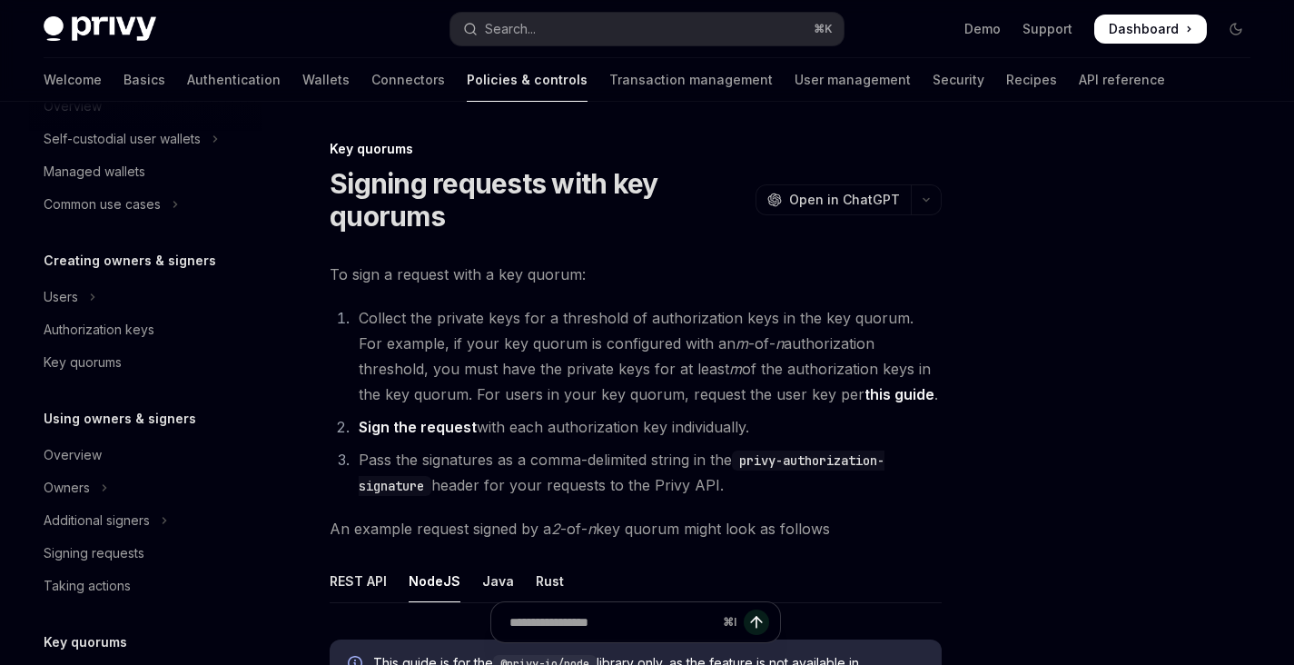
scroll to position [216, 0]
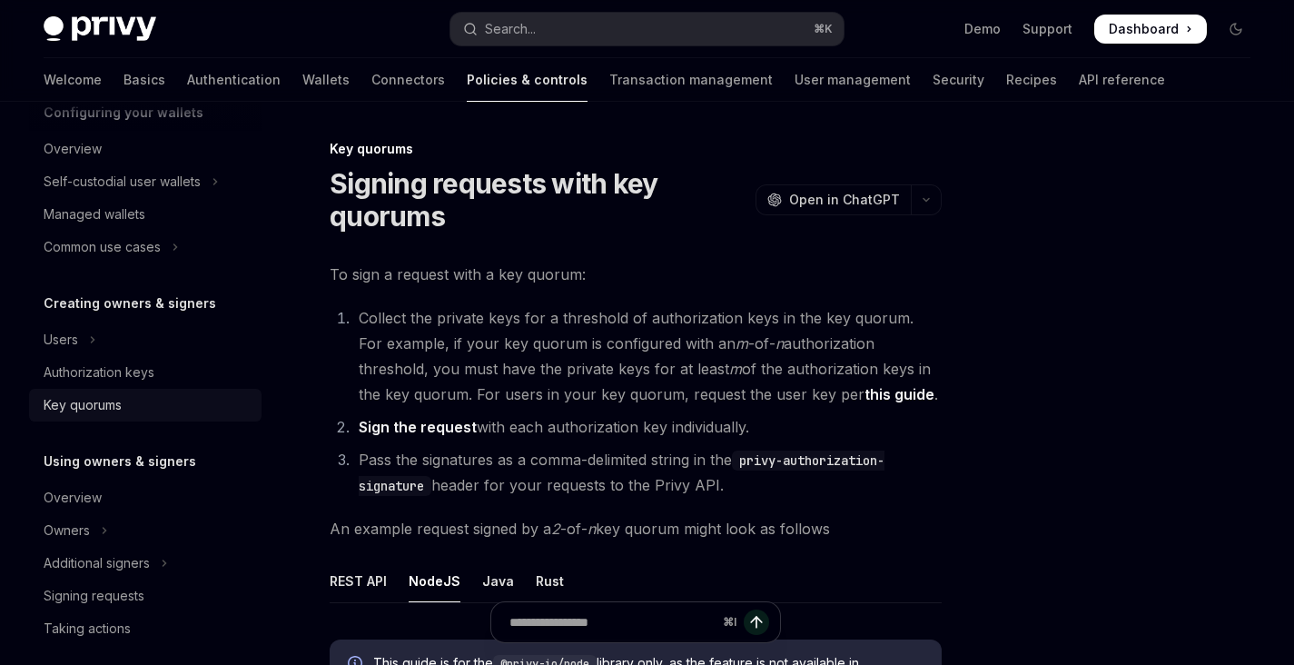
click at [153, 420] on link "Key quorums" at bounding box center [145, 405] width 232 height 33
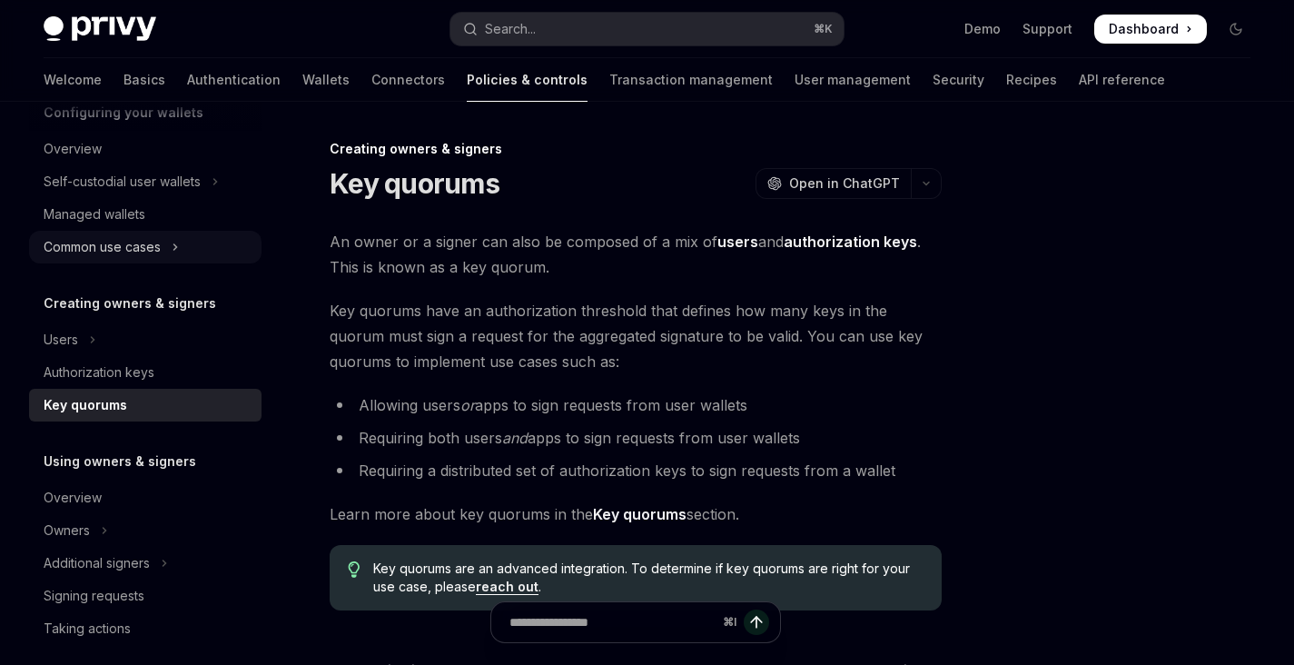
click at [190, 244] on button "Common use cases" at bounding box center [145, 247] width 232 height 33
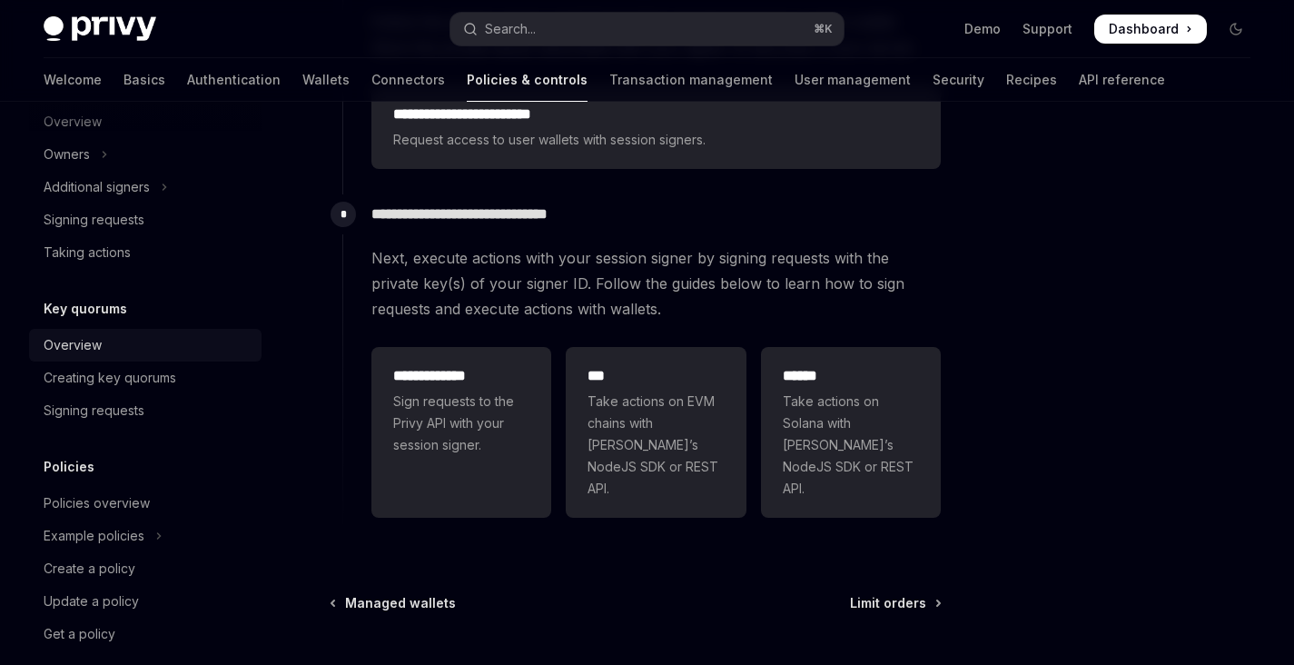
scroll to position [688, 0]
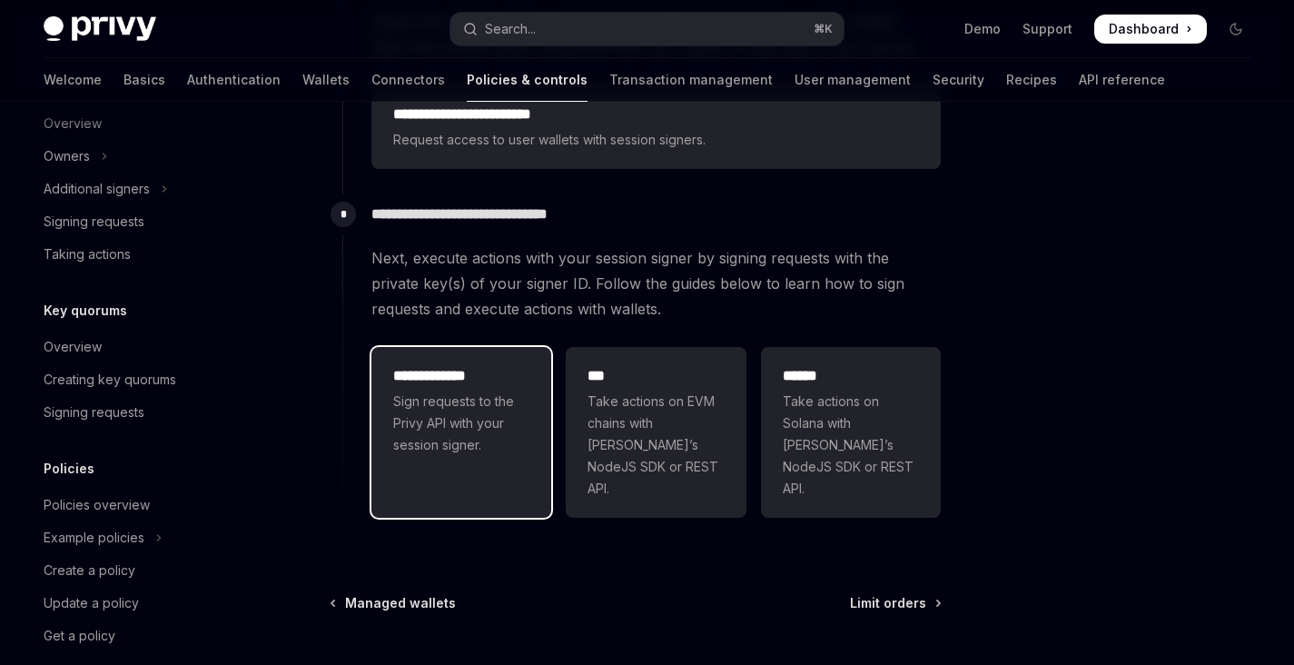
click at [527, 376] on h2 "**********" at bounding box center [461, 376] width 136 height 22
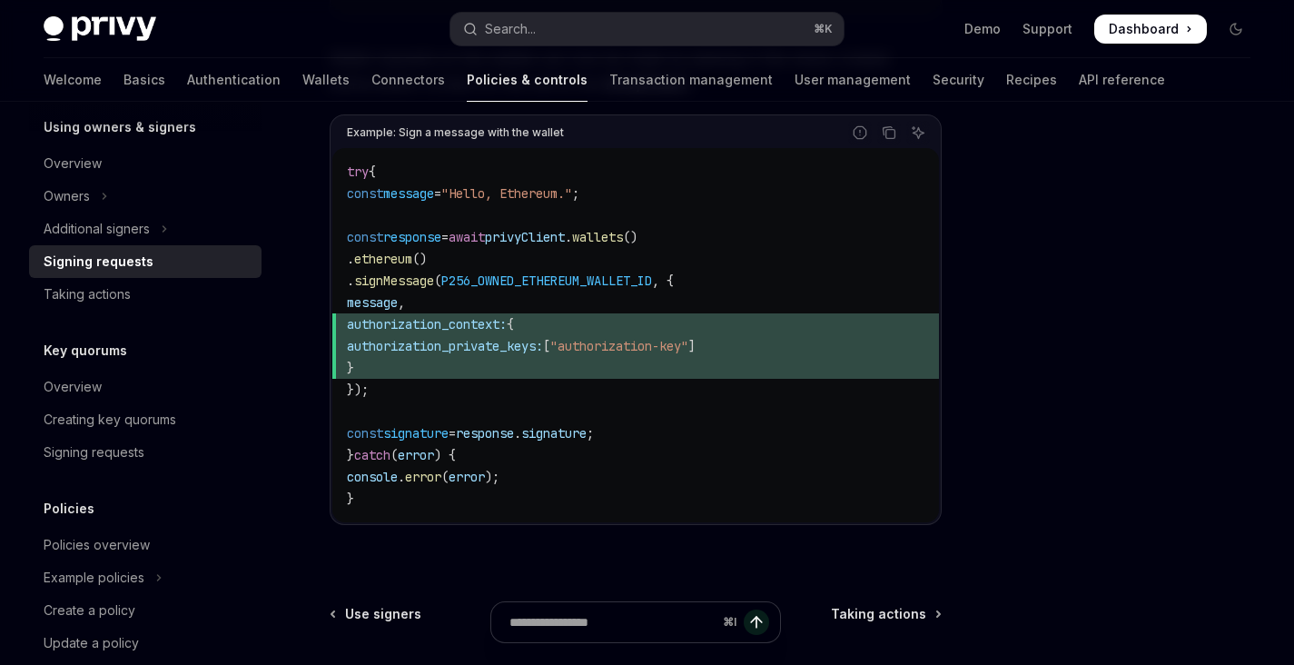
scroll to position [712, 0]
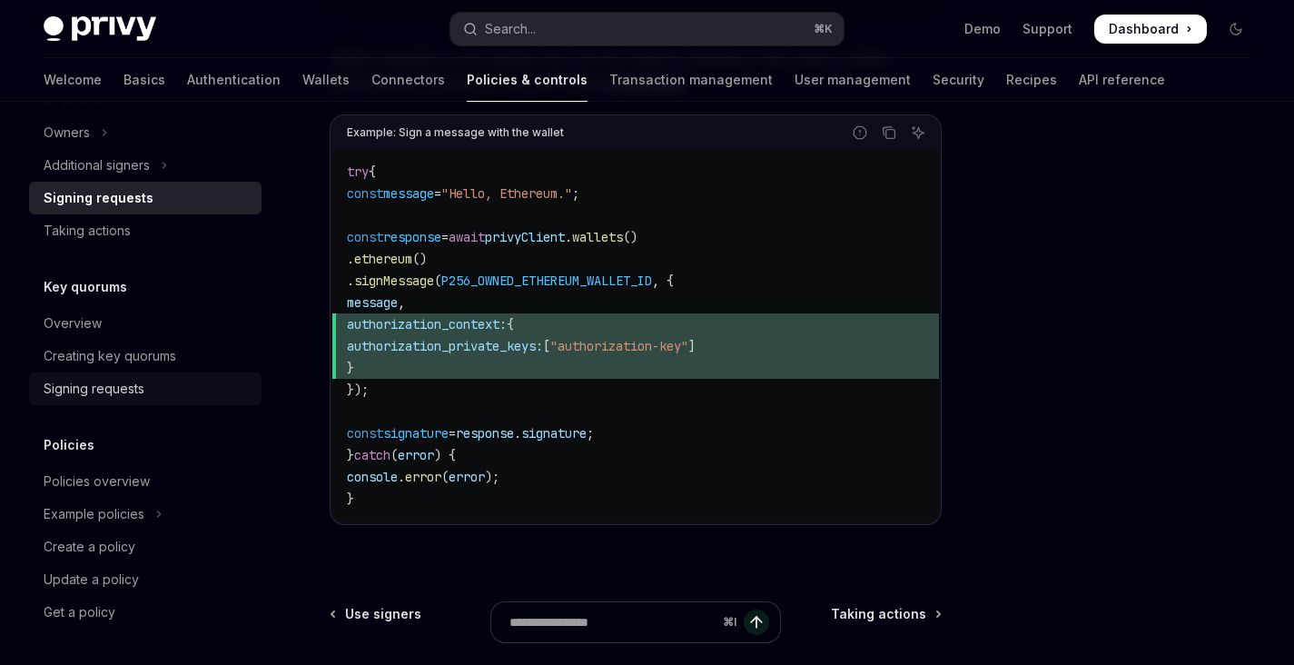
click at [118, 389] on div "Signing requests" at bounding box center [94, 389] width 101 height 22
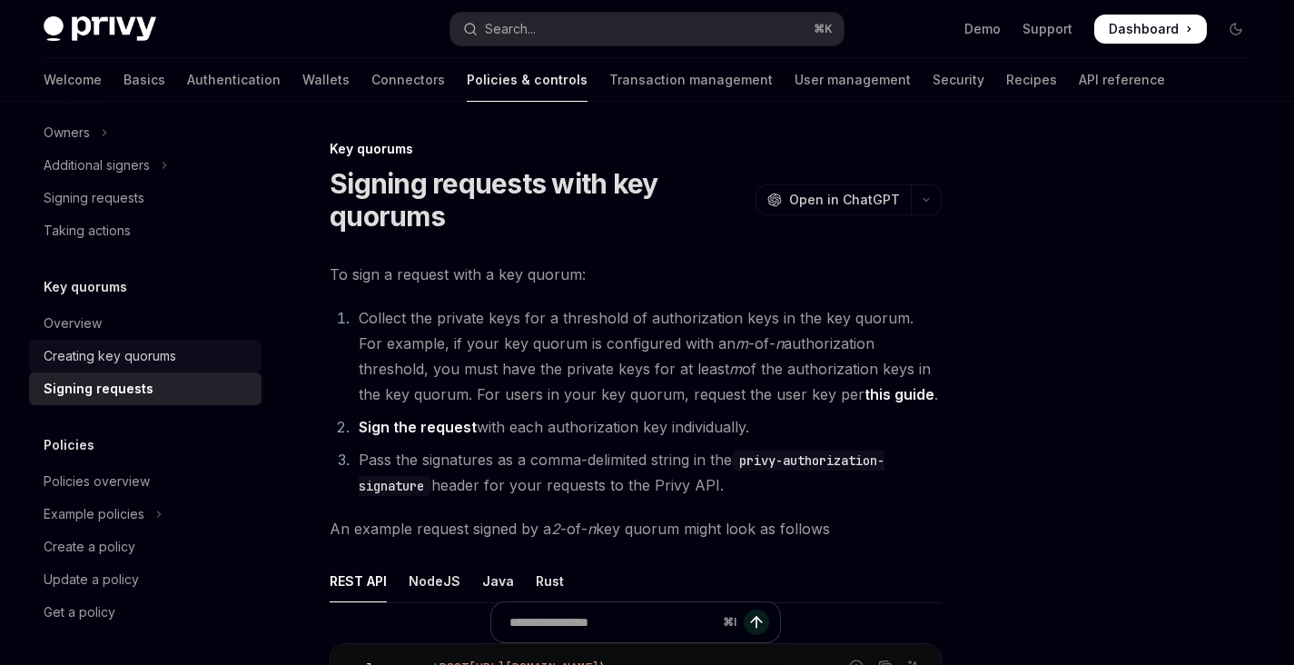
click at [163, 355] on div "Creating key quorums" at bounding box center [110, 356] width 133 height 22
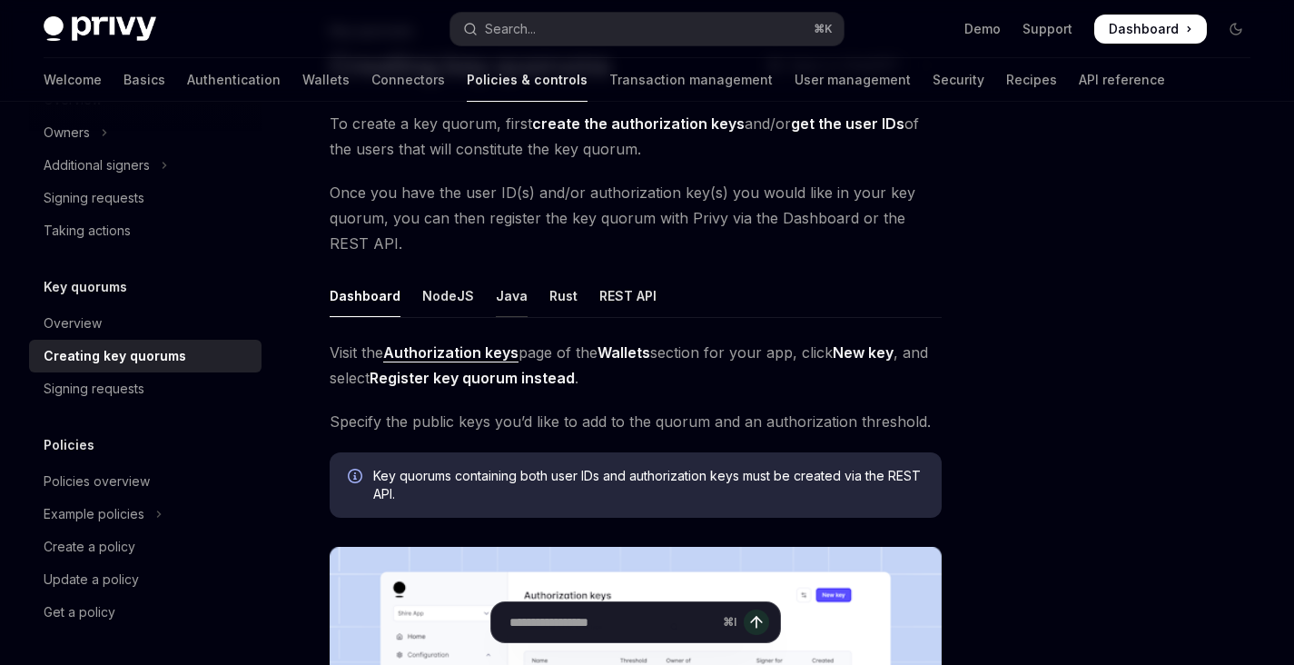
scroll to position [100, 0]
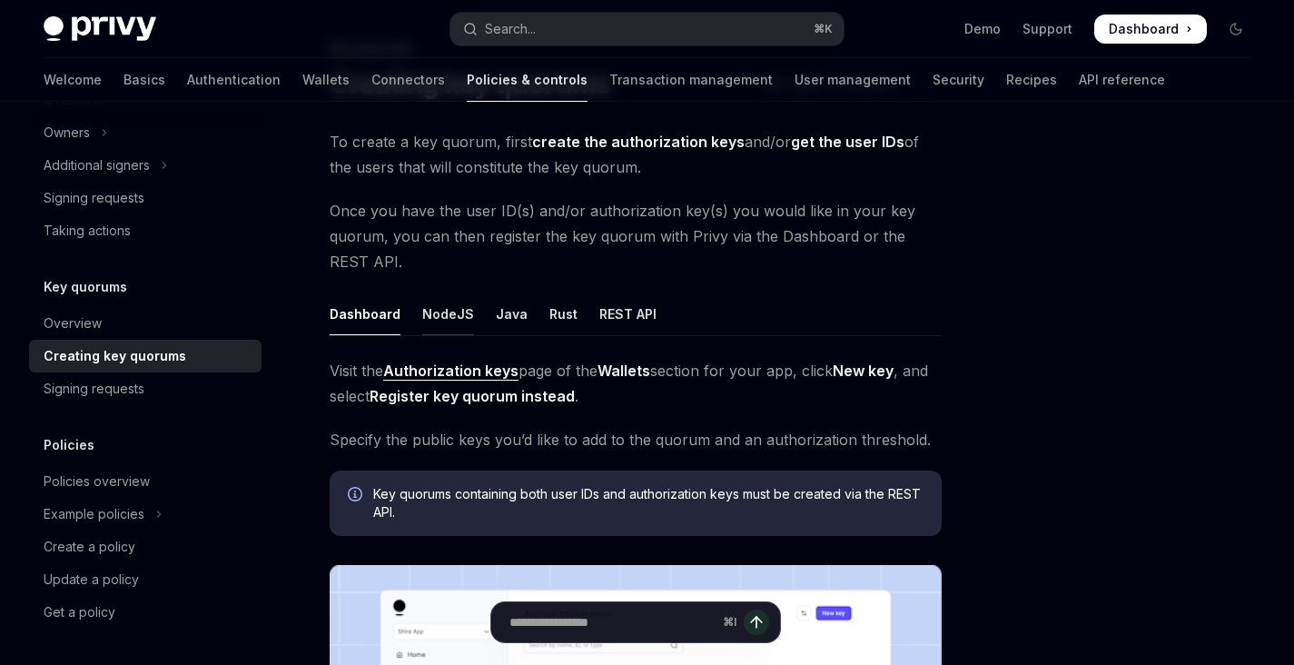
click at [450, 316] on div "NodeJS" at bounding box center [448, 313] width 52 height 43
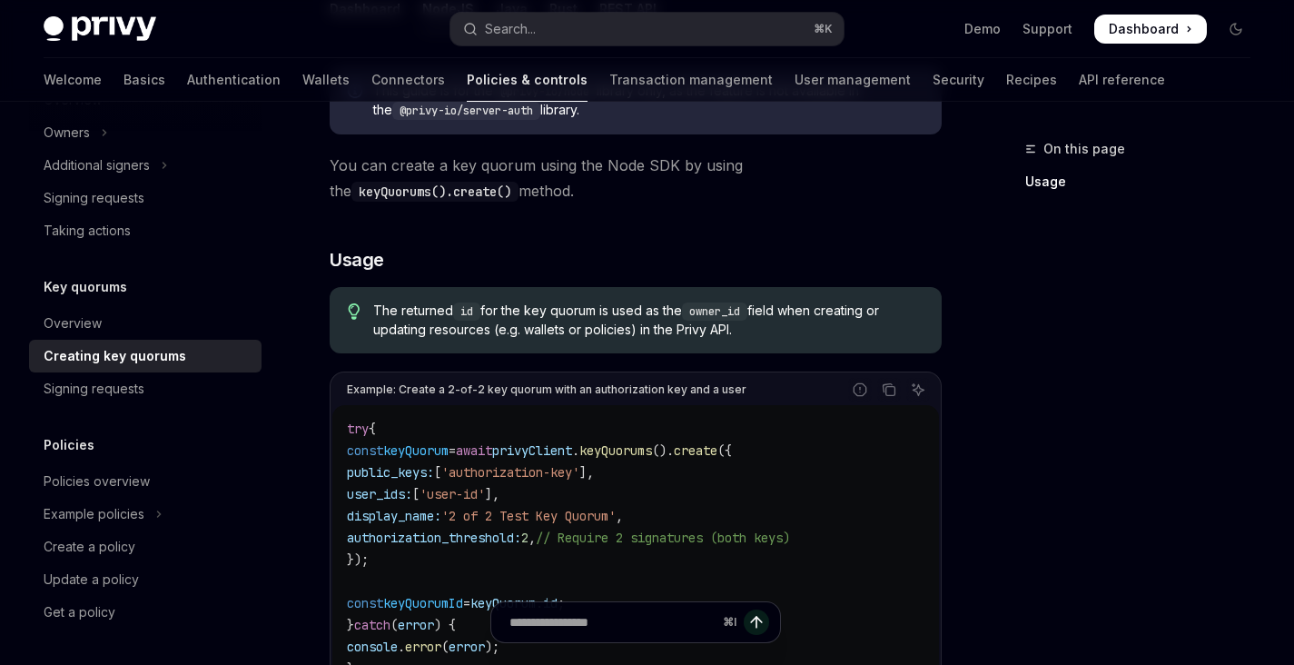
scroll to position [407, 0]
click at [652, 452] on span "keyQuorums" at bounding box center [615, 448] width 73 height 16
copy span "keyQuorums"
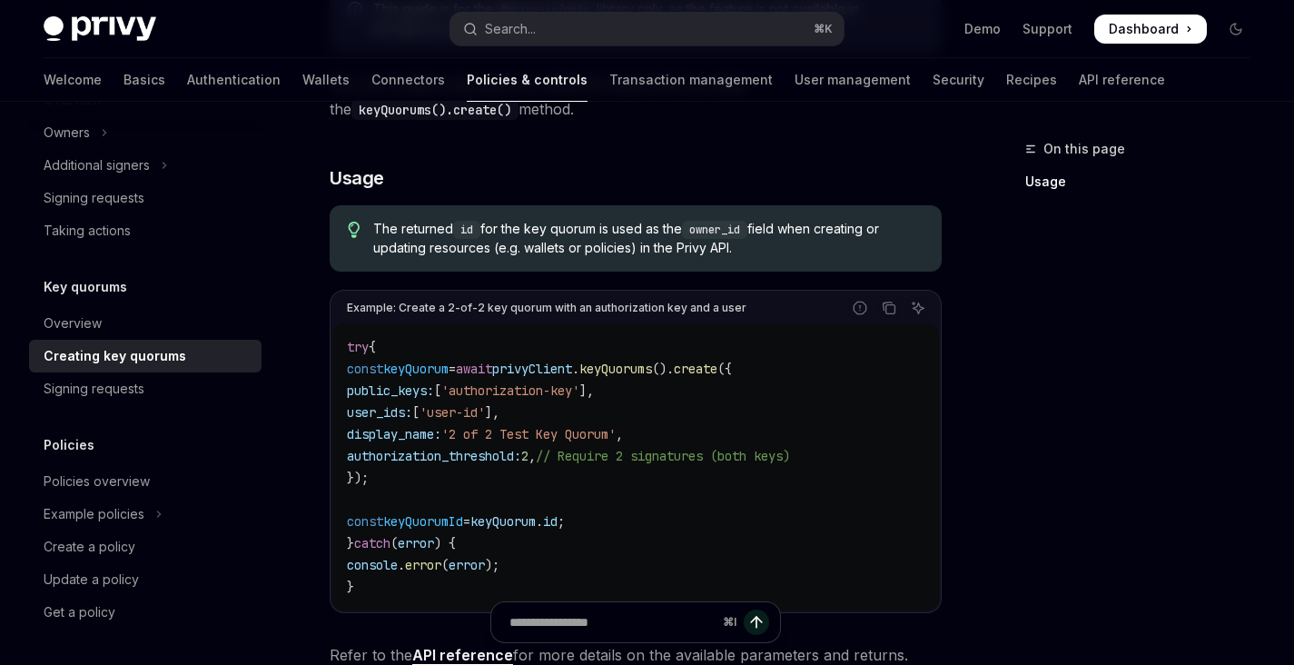
scroll to position [494, 0]
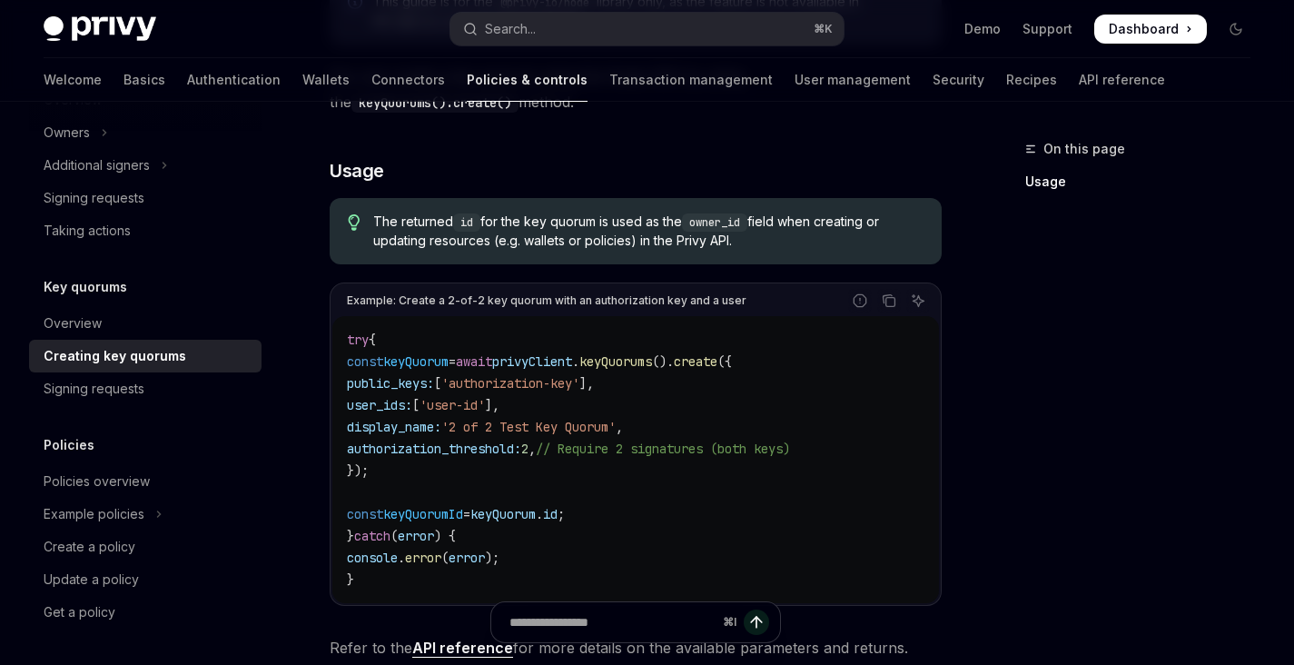
drag, startPoint x: 959, startPoint y: 275, endPoint x: 357, endPoint y: 324, distance: 604.1
click at [959, 275] on div "On this page Usage Key quorums Creating key quorums OpenAI Open in ChatGPT Open…" at bounding box center [647, 281] width 1236 height 1346
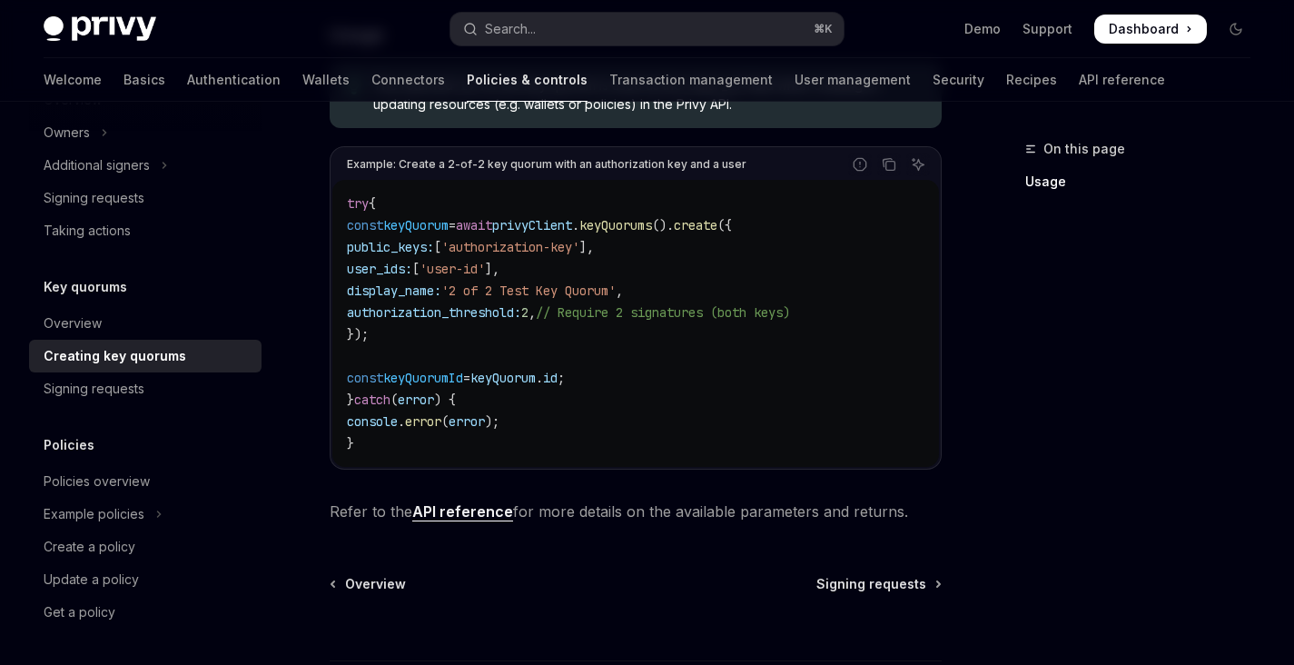
scroll to position [633, 0]
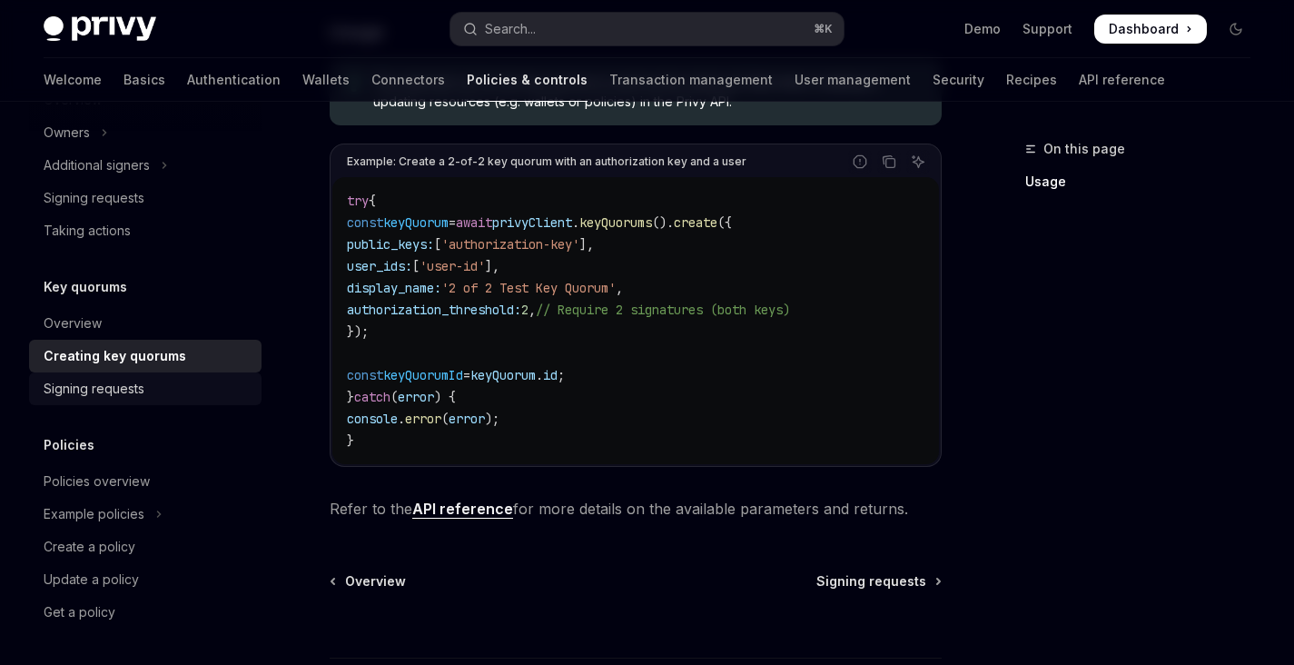
click at [164, 395] on div "Signing requests" at bounding box center [147, 389] width 207 height 22
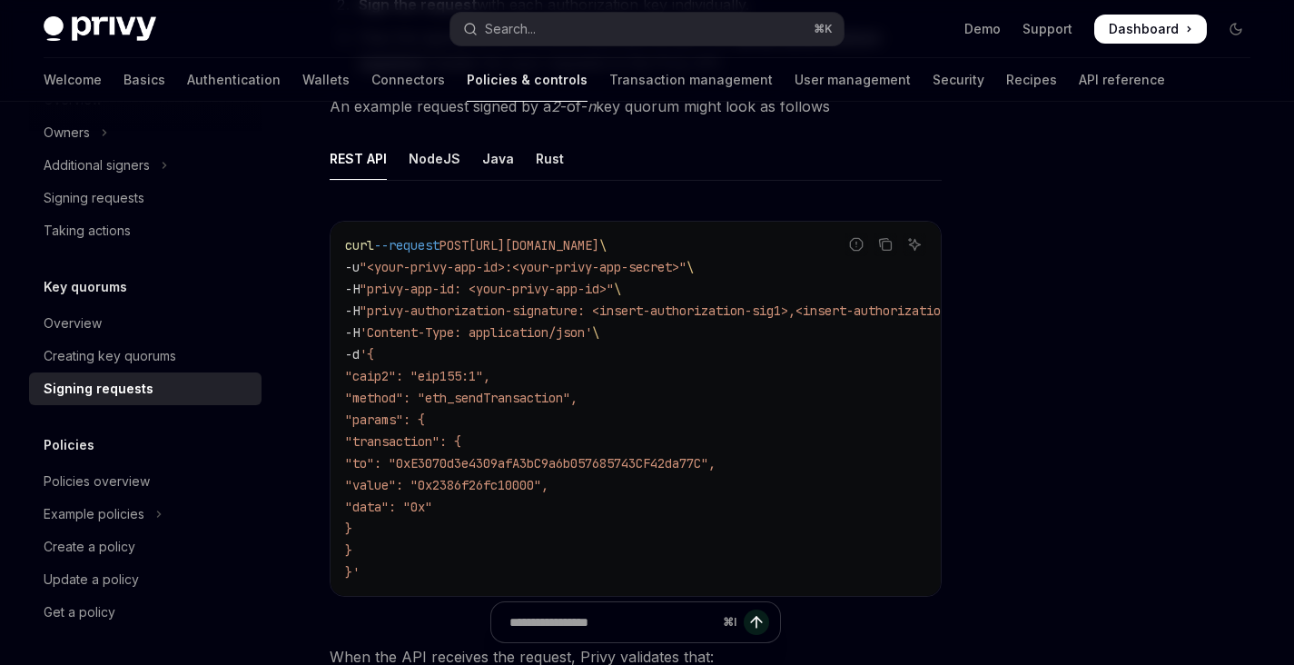
click at [517, 400] on span ""method": "eth_sendTransaction"," at bounding box center [461, 398] width 232 height 16
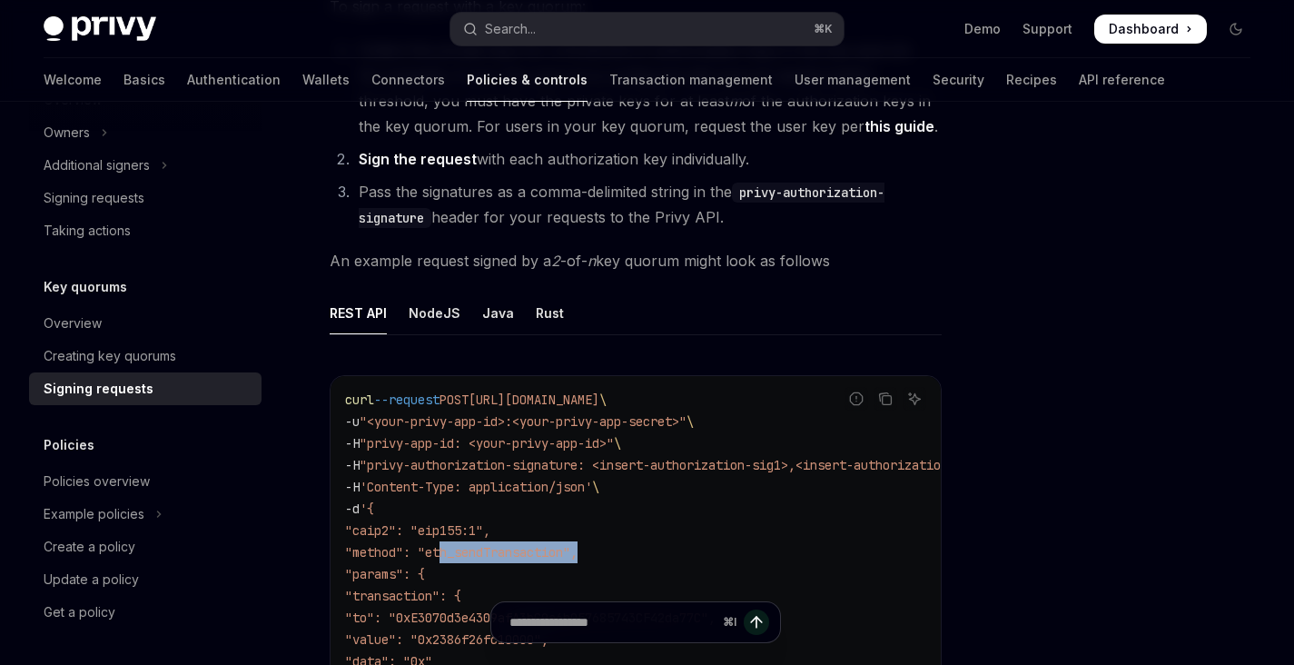
scroll to position [112, 0]
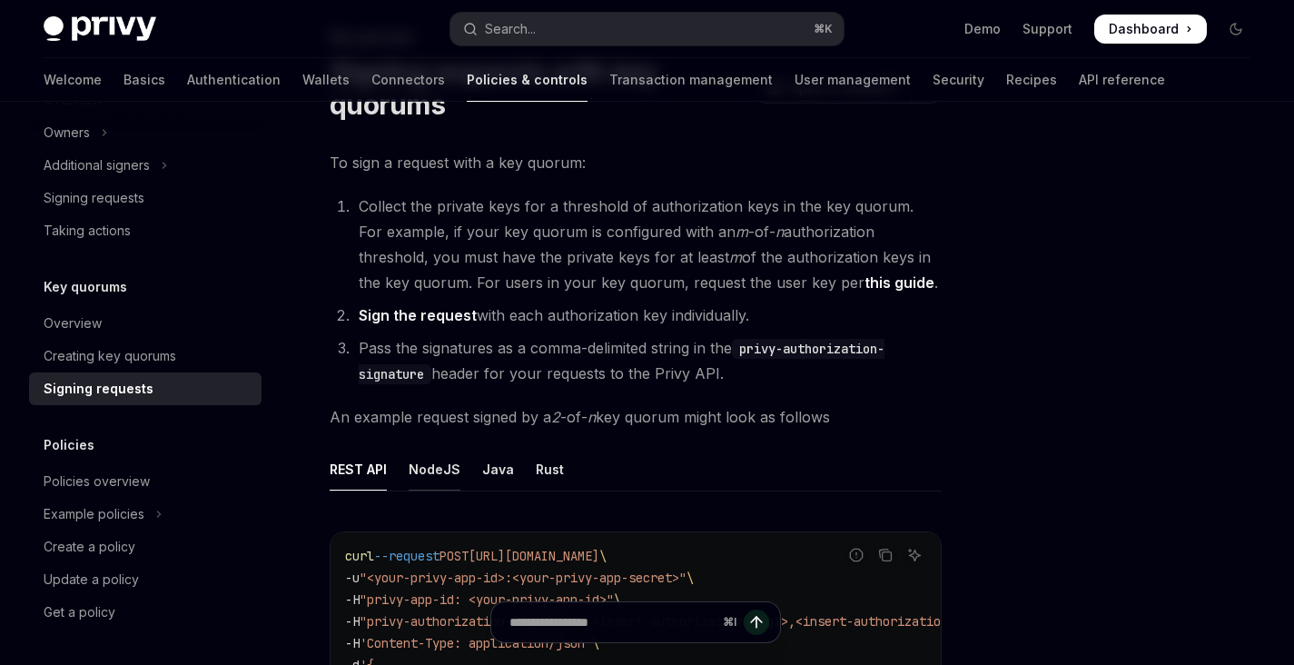
click at [421, 480] on div "NodeJS" at bounding box center [435, 469] width 52 height 43
type textarea "*"
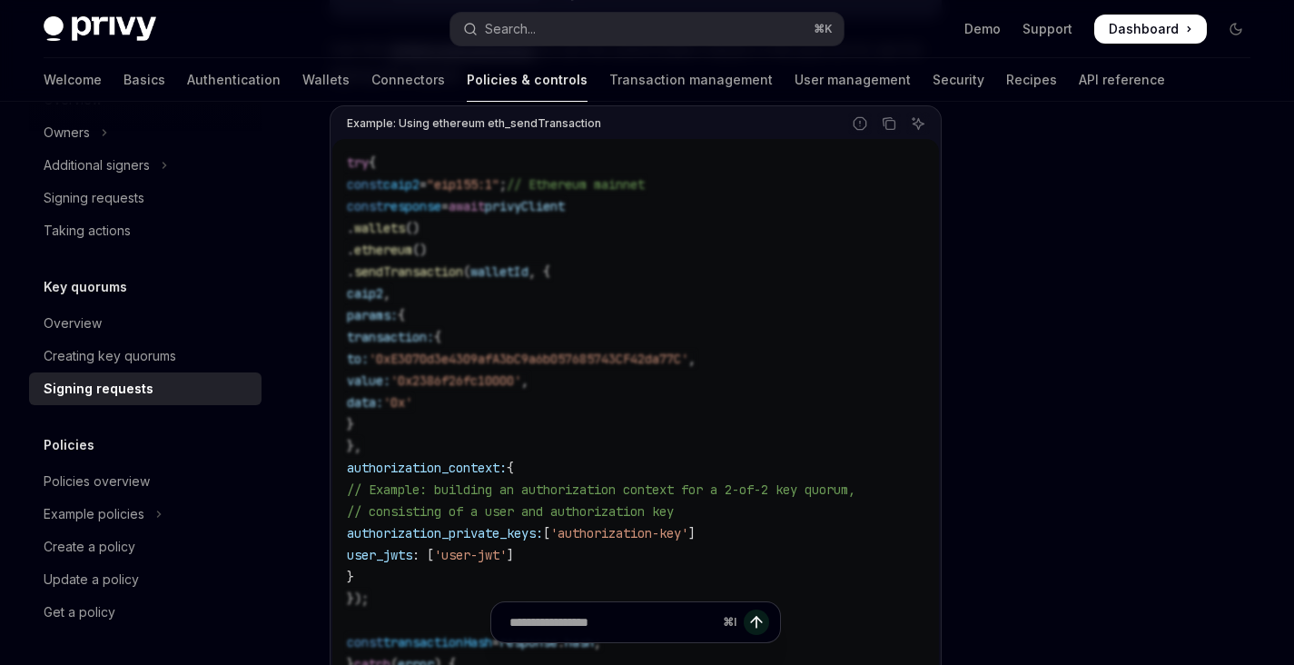
scroll to position [716, 0]
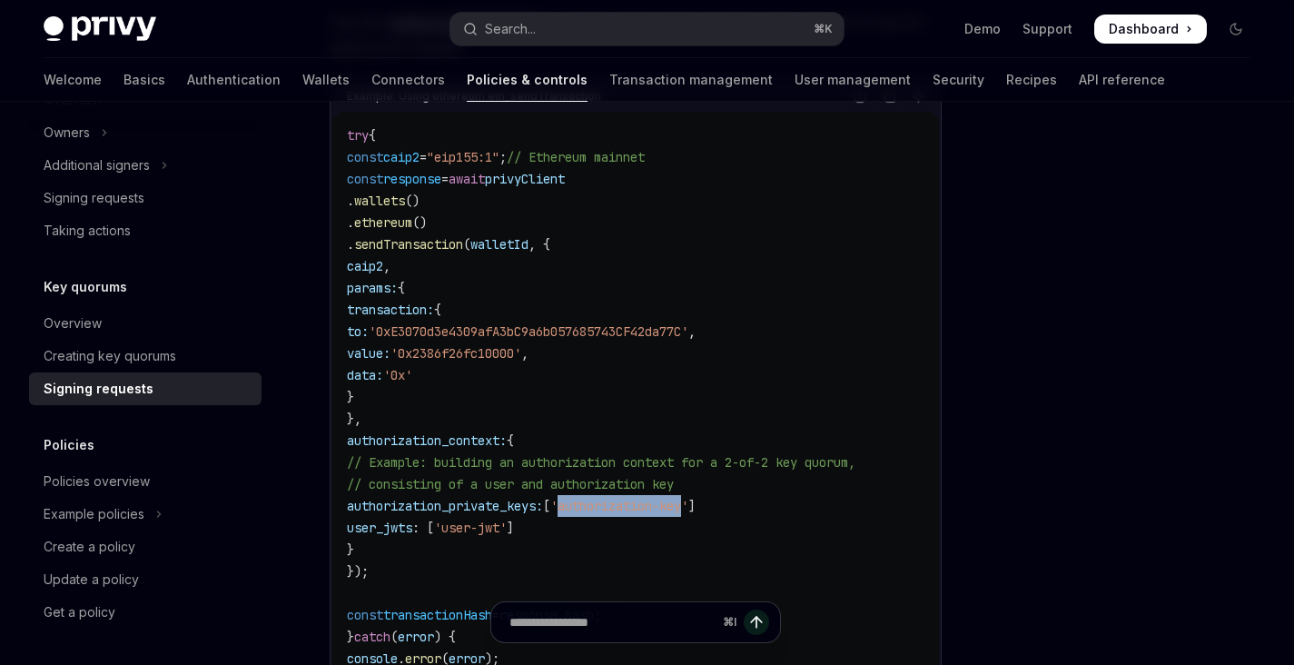
drag, startPoint x: 637, startPoint y: 507, endPoint x: 766, endPoint y: 501, distance: 129.1
click at [688, 501] on span "'authorization-key'" at bounding box center [619, 506] width 138 height 16
copy span "authorization-key"
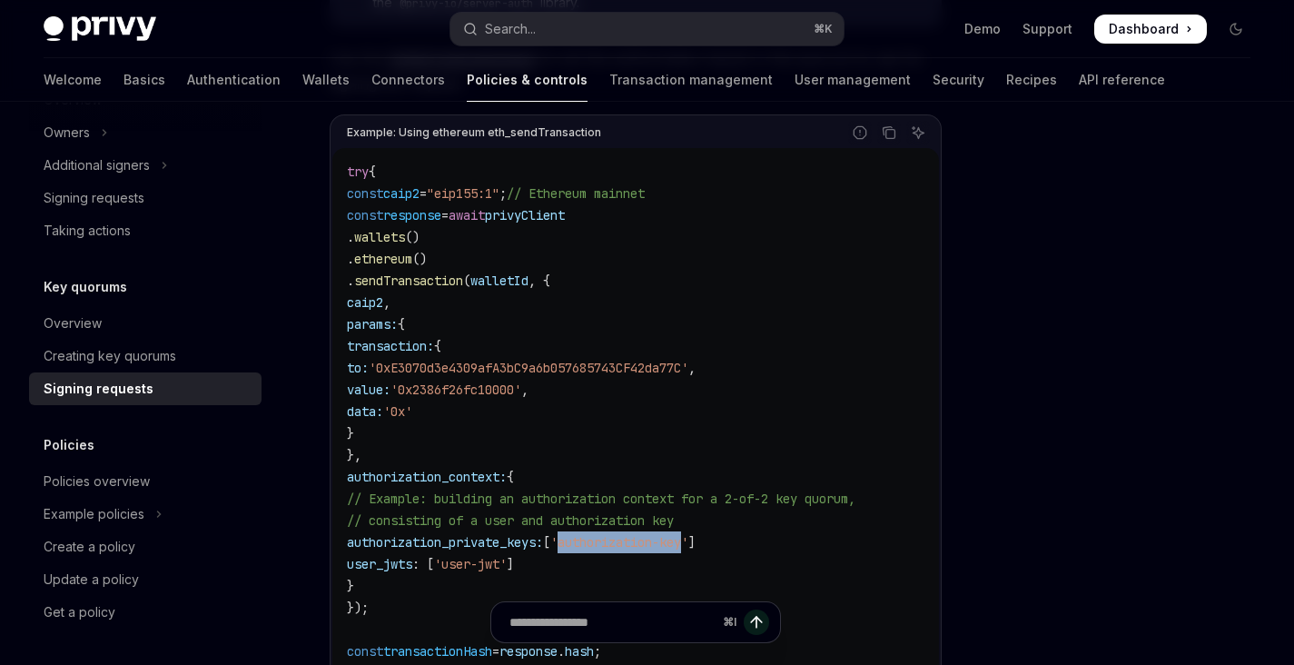
scroll to position [670, 0]
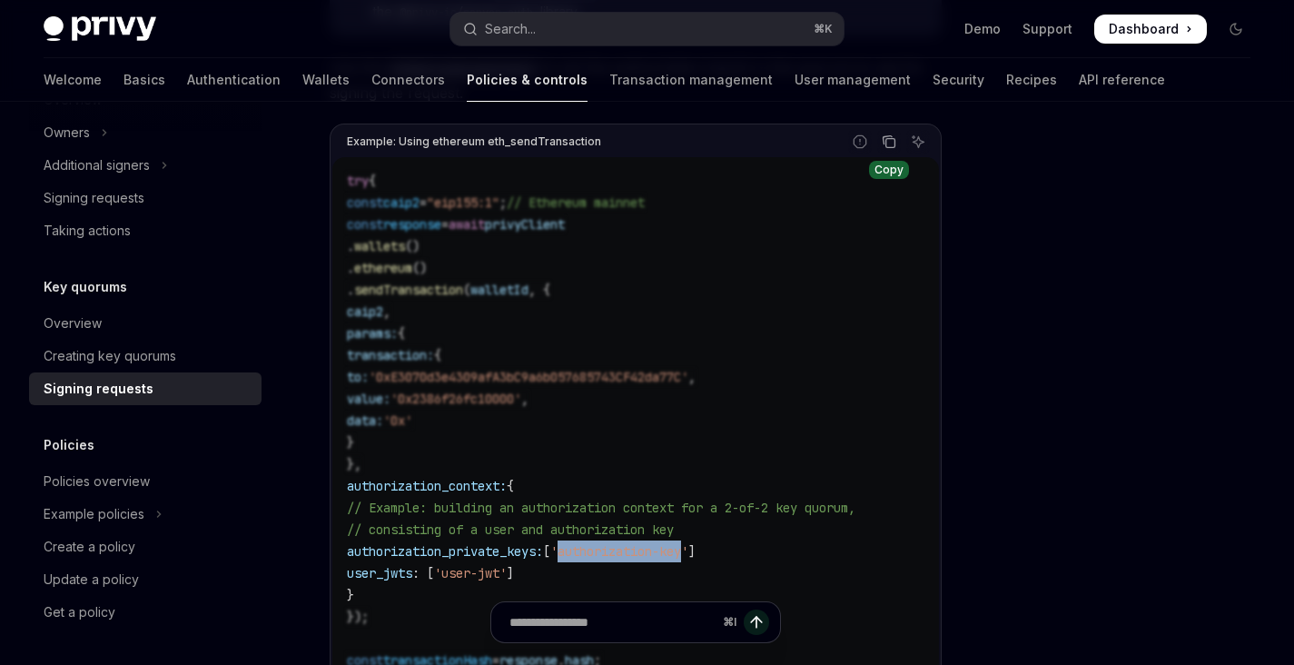
click at [895, 144] on icon "Copy the contents from the code block" at bounding box center [889, 141] width 15 height 15
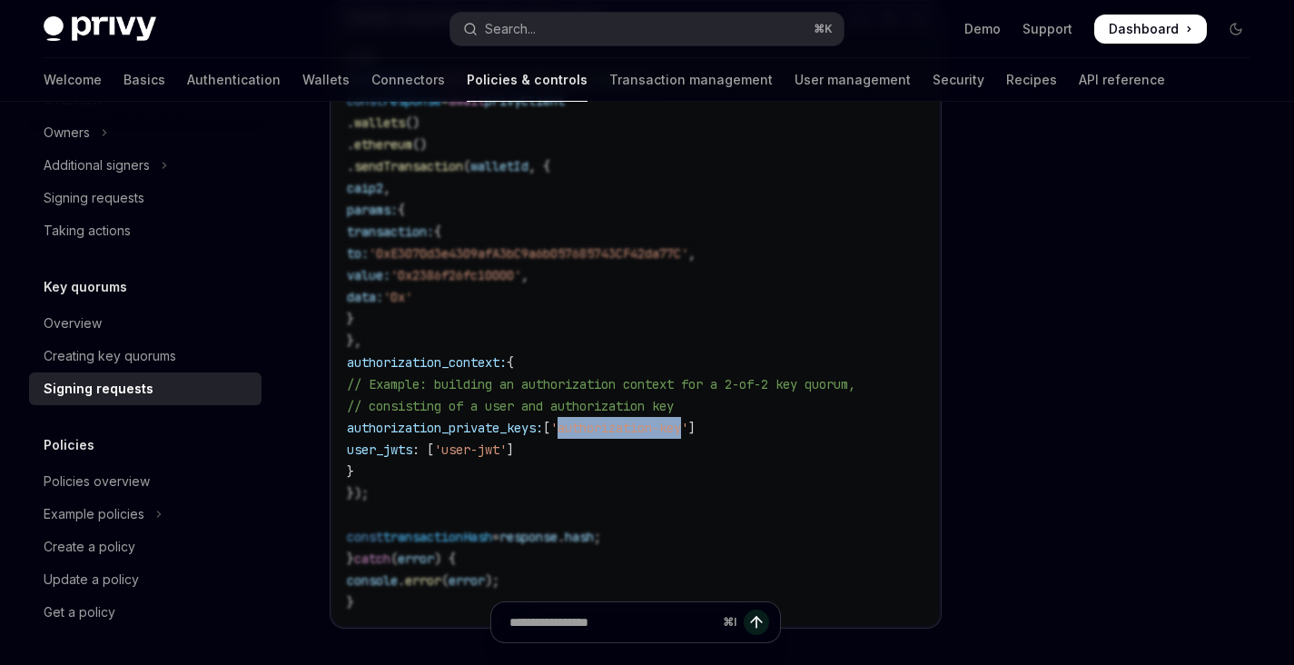
scroll to position [820, 0]
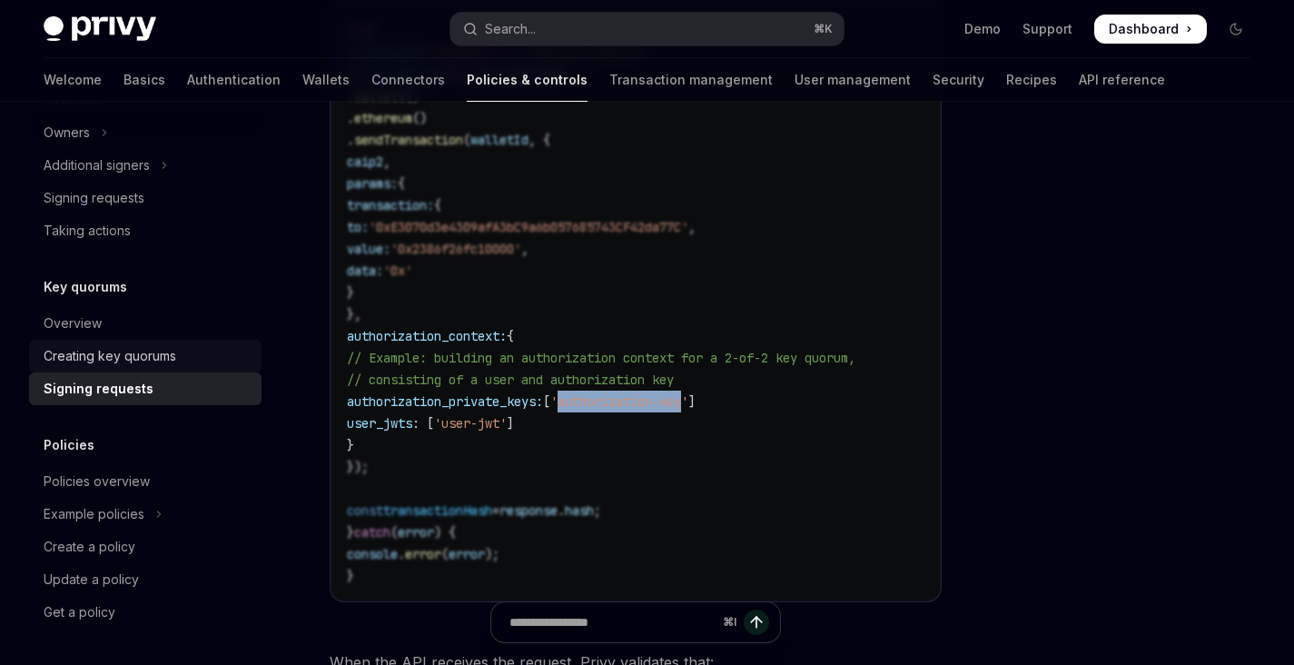
click at [156, 356] on div "Creating key quorums" at bounding box center [110, 356] width 133 height 22
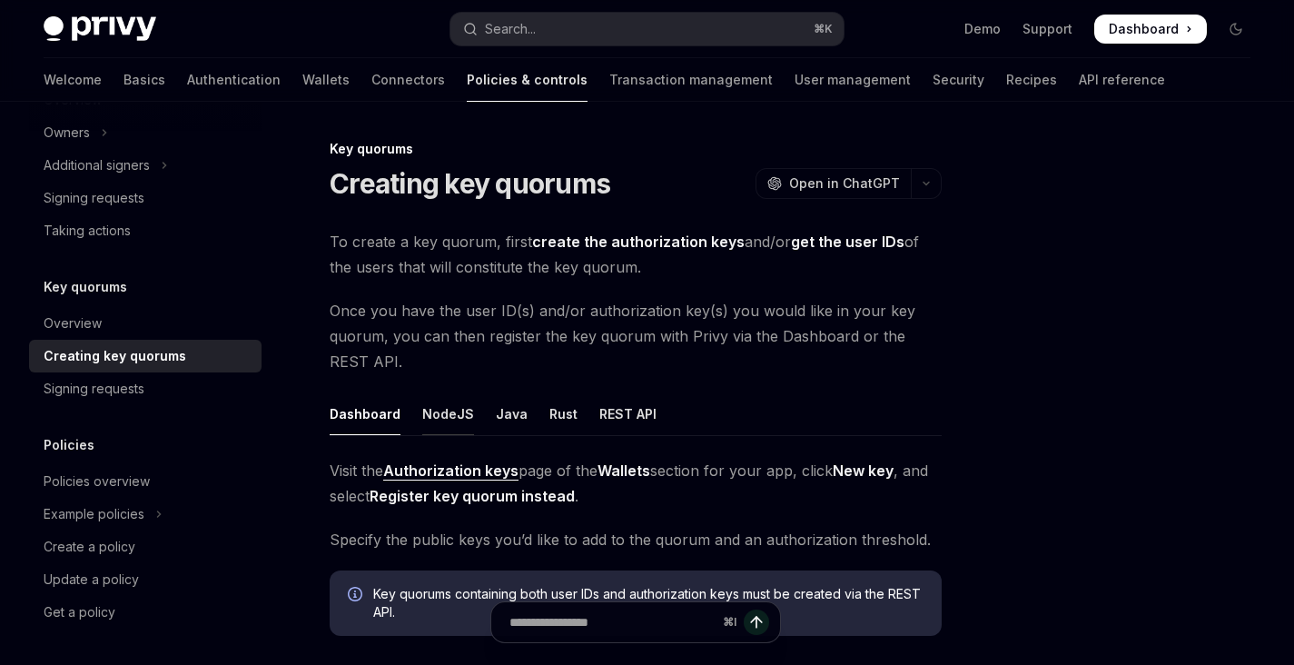
click at [450, 416] on div "NodeJS" at bounding box center [448, 413] width 52 height 43
type textarea "*"
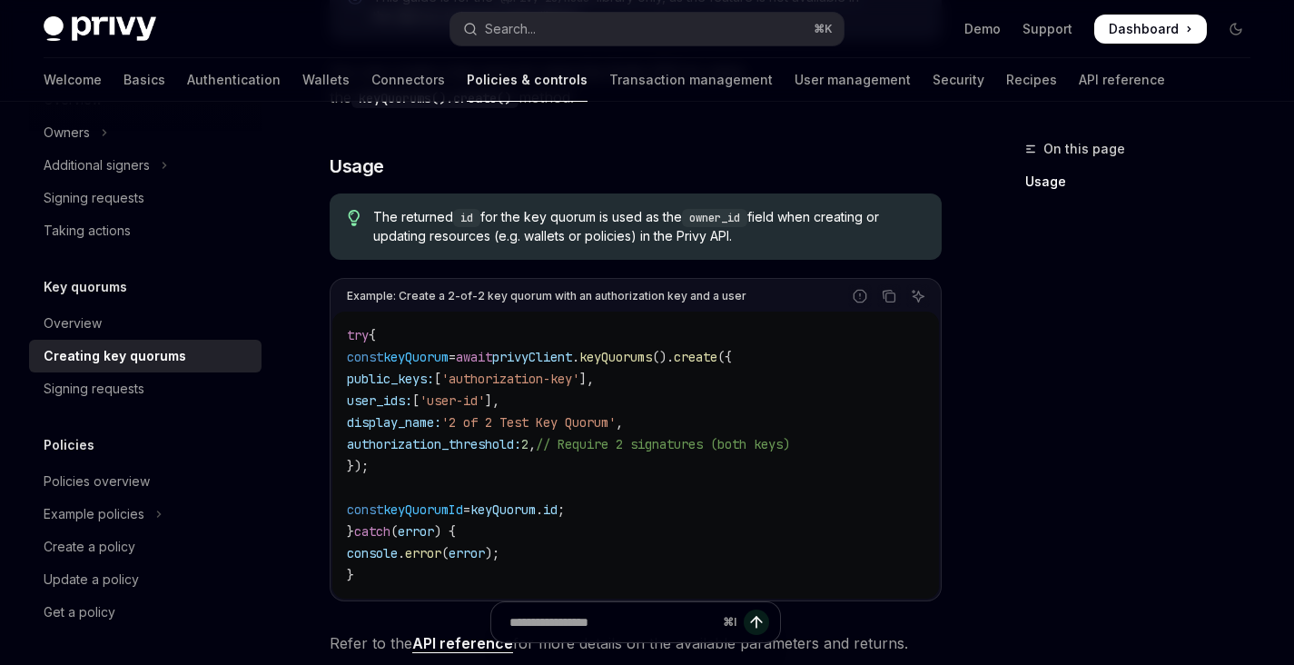
scroll to position [501, 0]
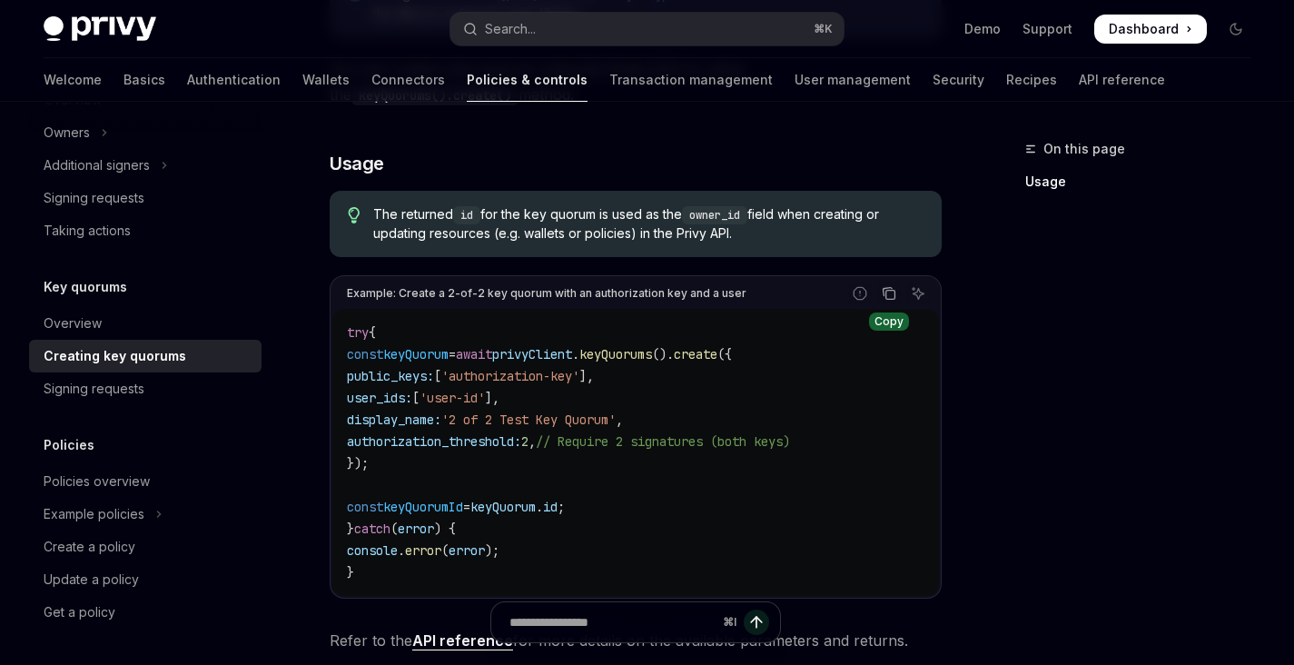
click at [893, 291] on icon "Copy the contents from the code block" at bounding box center [889, 293] width 15 height 15
click at [162, 550] on div "Create a policy" at bounding box center [147, 547] width 207 height 22
type textarea "*"
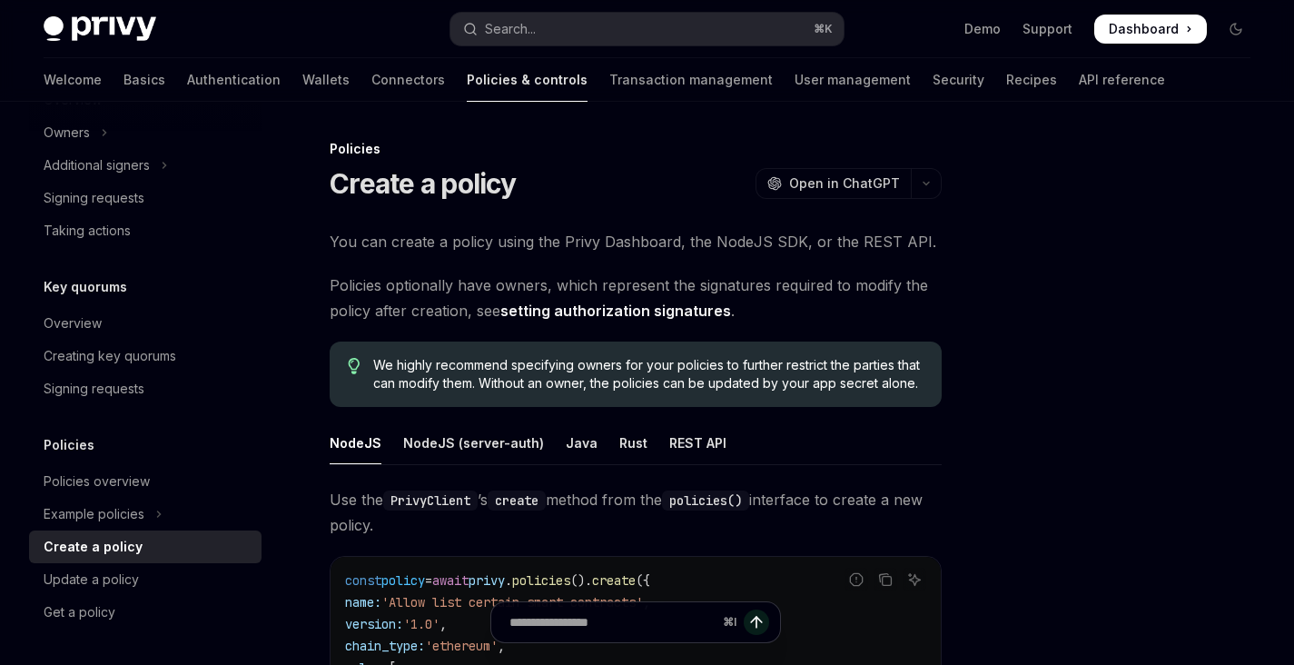
scroll to position [2, 0]
click at [881, 586] on button "Copy the contents from the code block" at bounding box center [886, 578] width 24 height 24
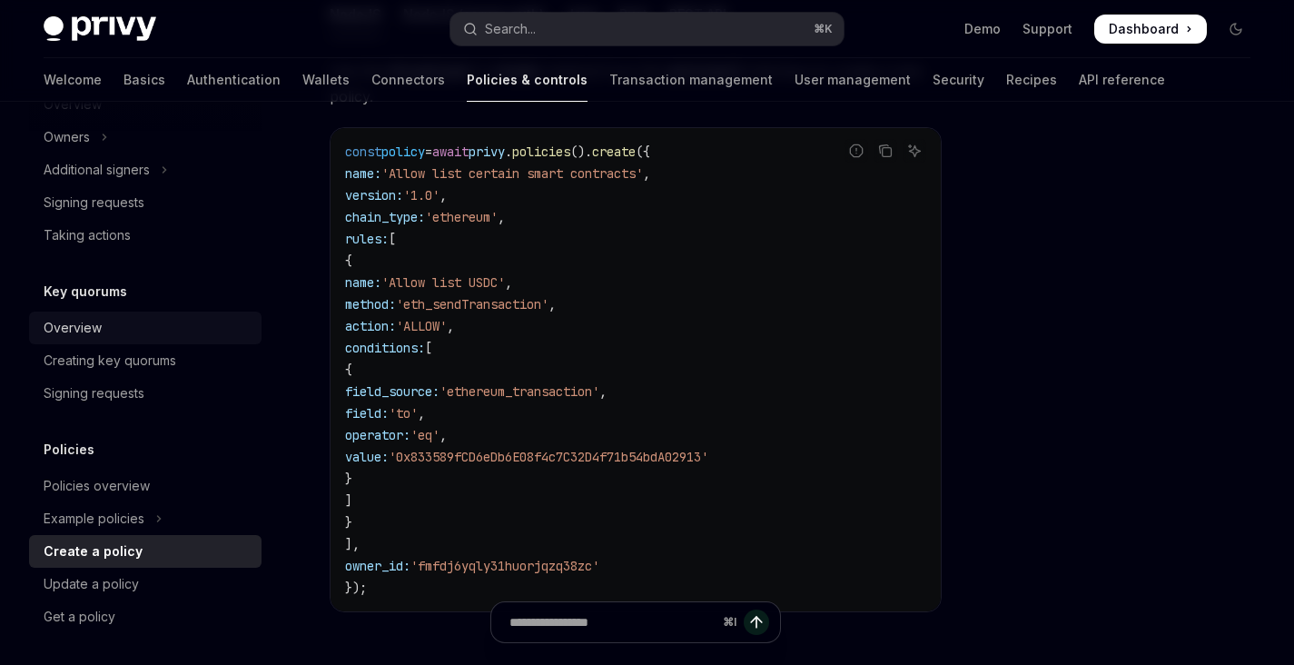
scroll to position [680, 0]
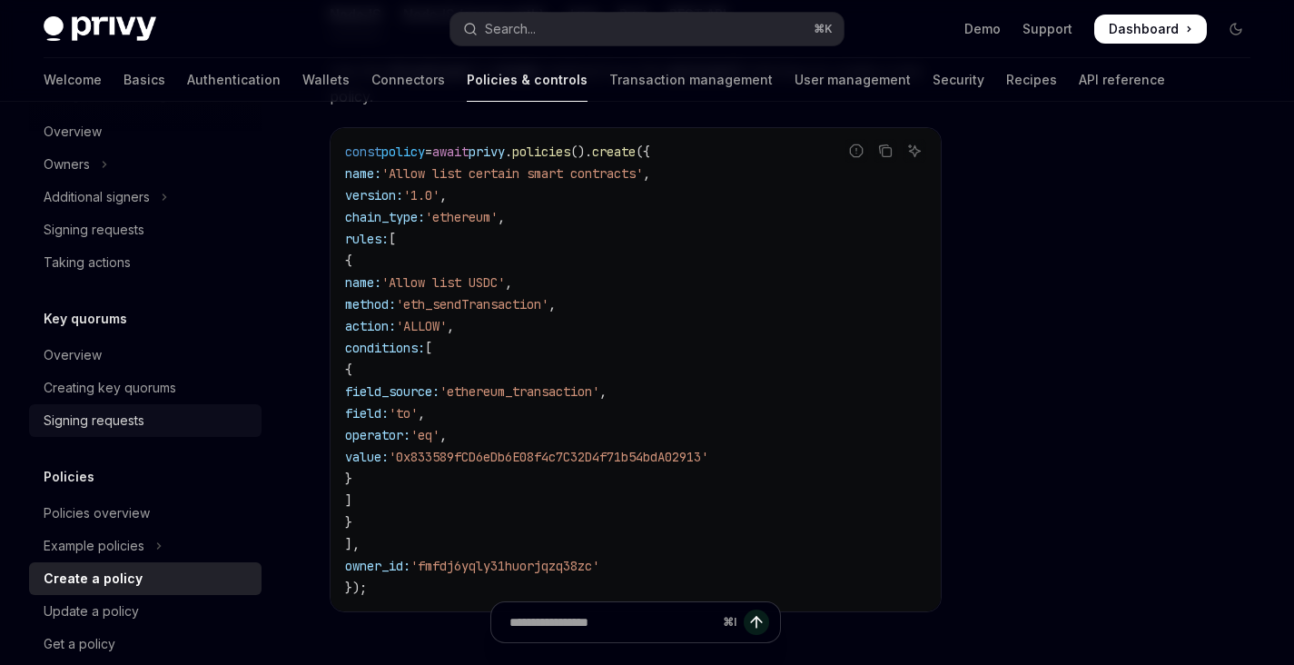
click at [142, 422] on div "Signing requests" at bounding box center [94, 421] width 101 height 22
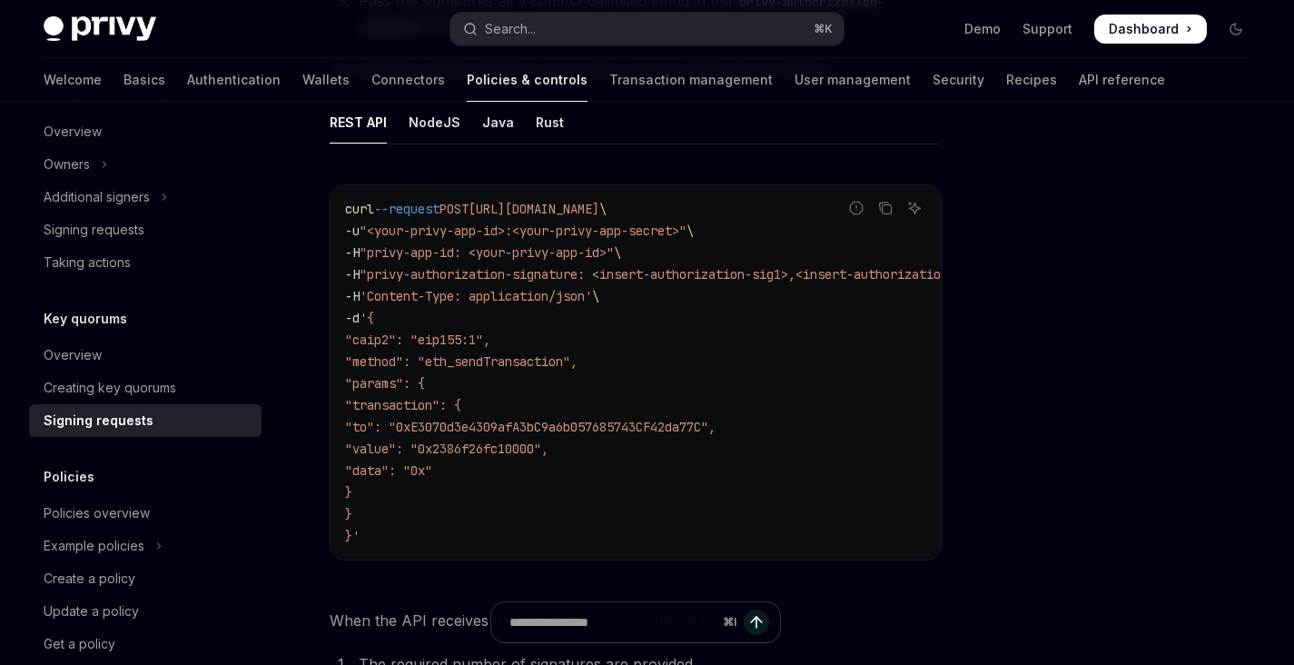
scroll to position [343, 0]
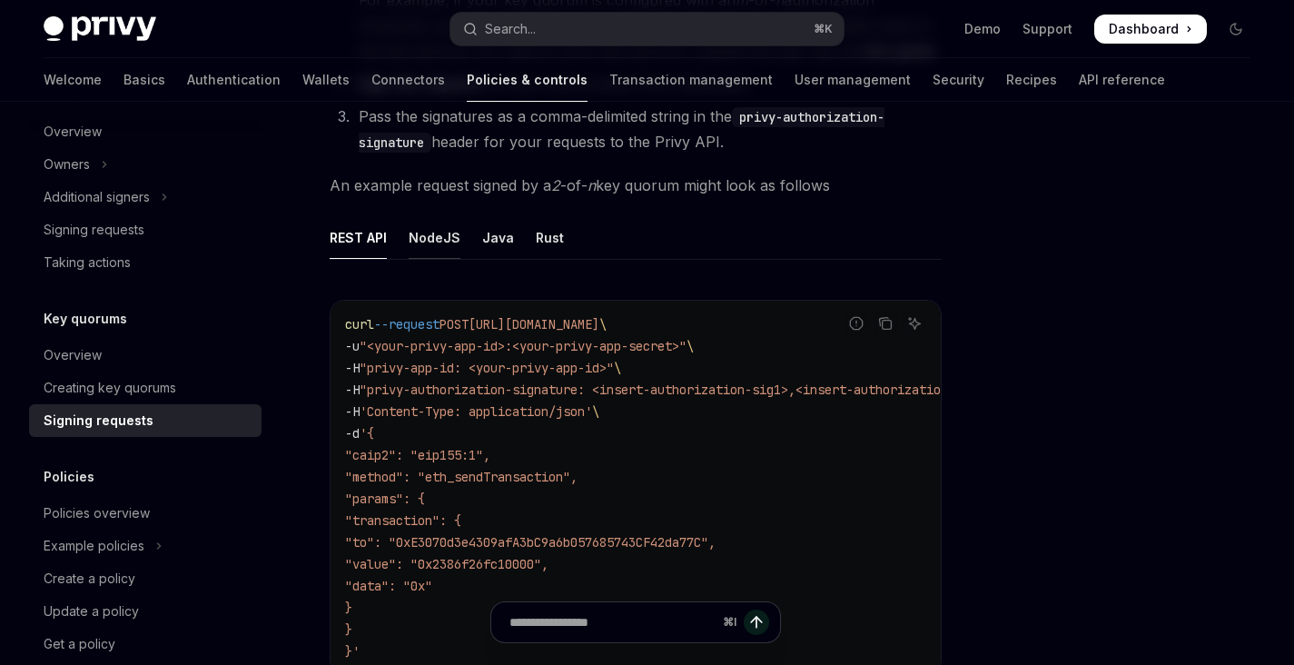
click at [456, 240] on div "NodeJS" at bounding box center [435, 237] width 52 height 43
type textarea "*"
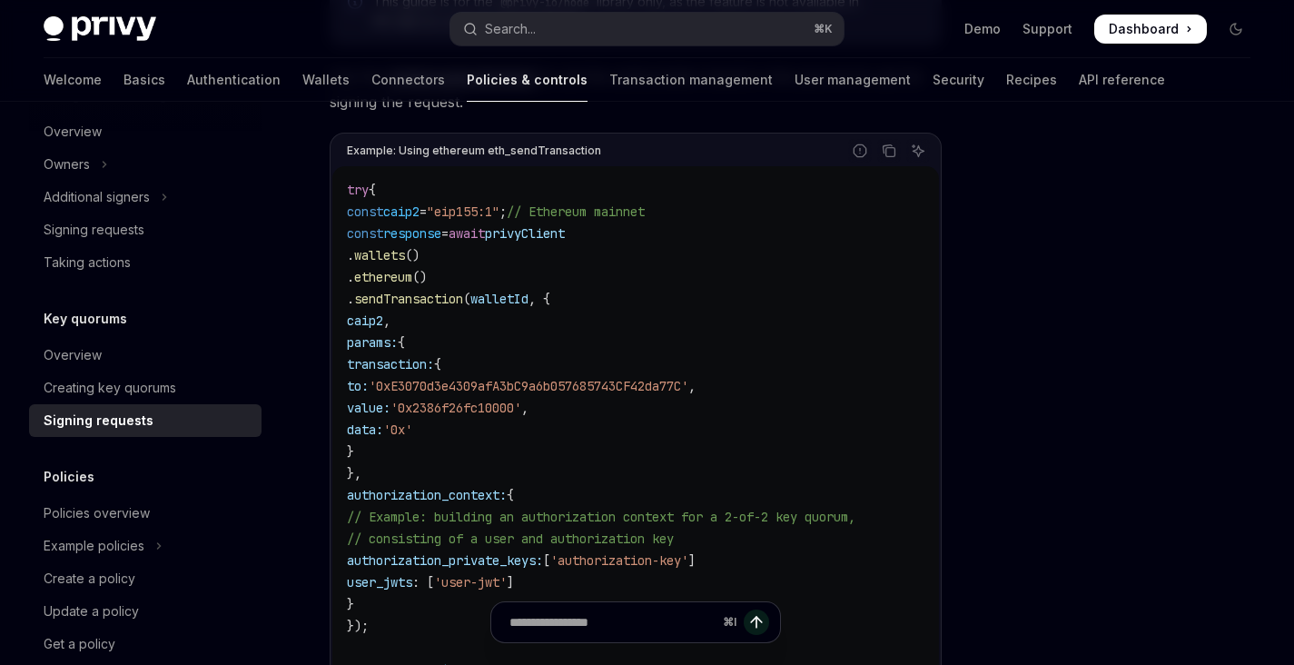
scroll to position [645, 0]
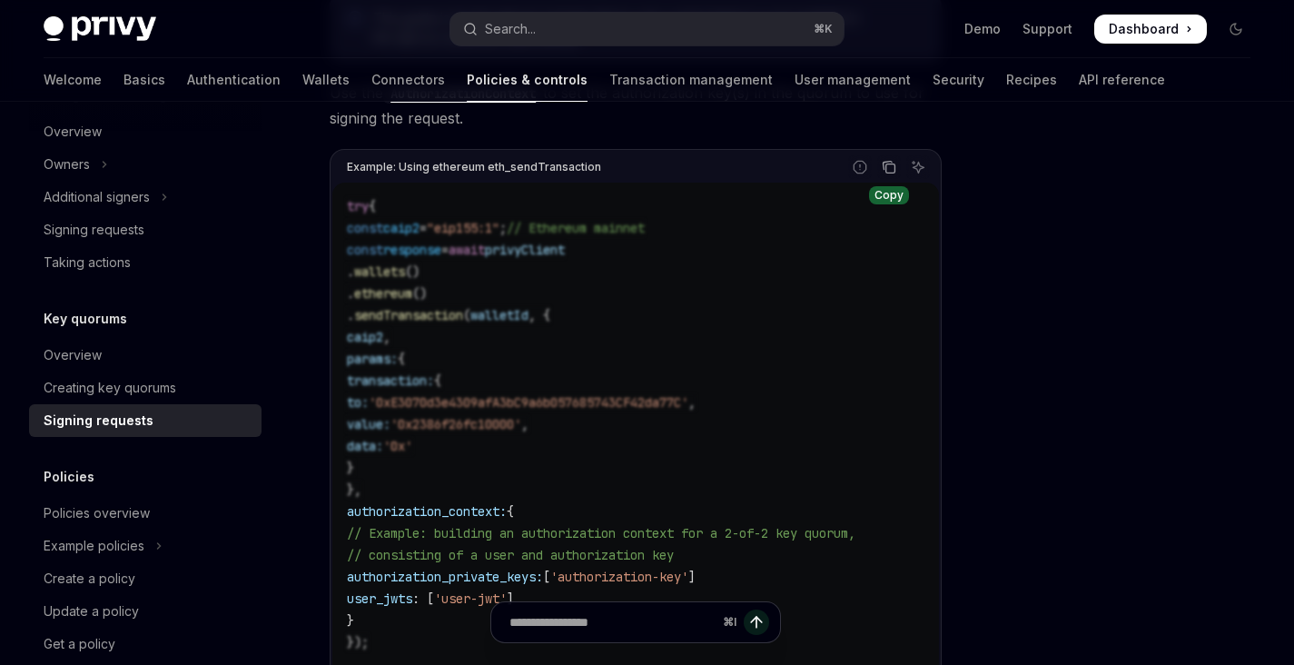
click at [879, 172] on button "Copy the contents from the code block" at bounding box center [889, 167] width 24 height 24
click at [895, 163] on icon "Copy the contents from the code block" at bounding box center [889, 167] width 15 height 15
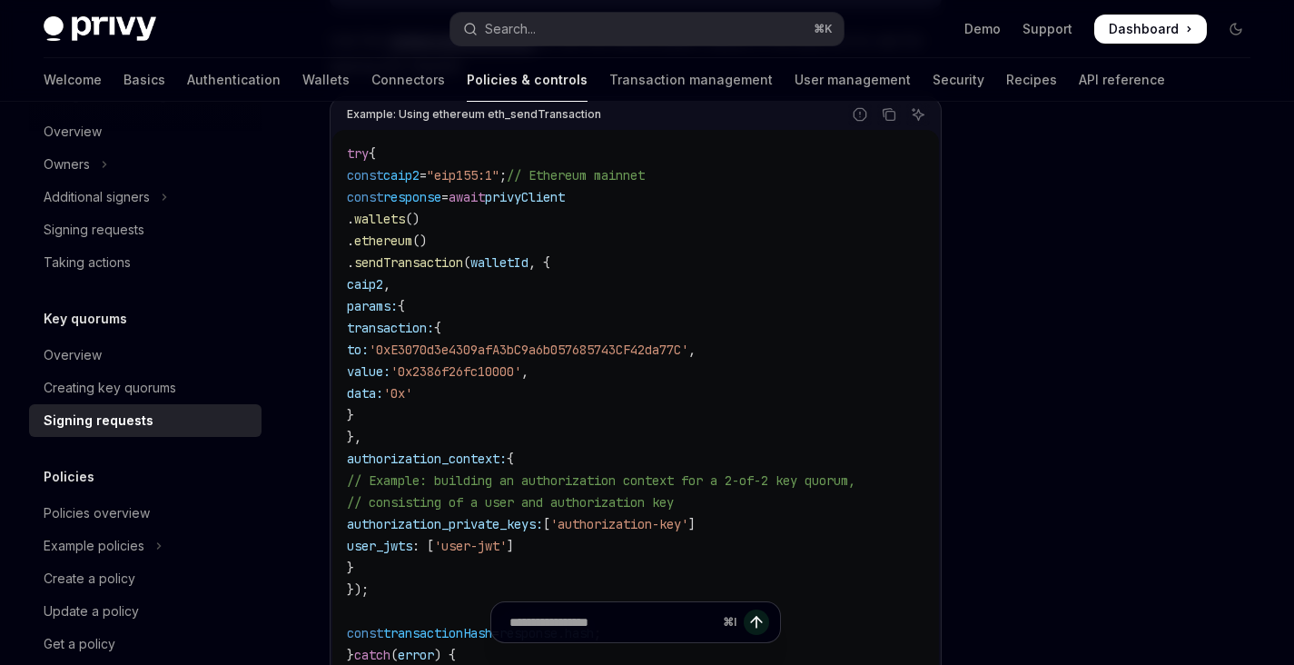
scroll to position [698, 0]
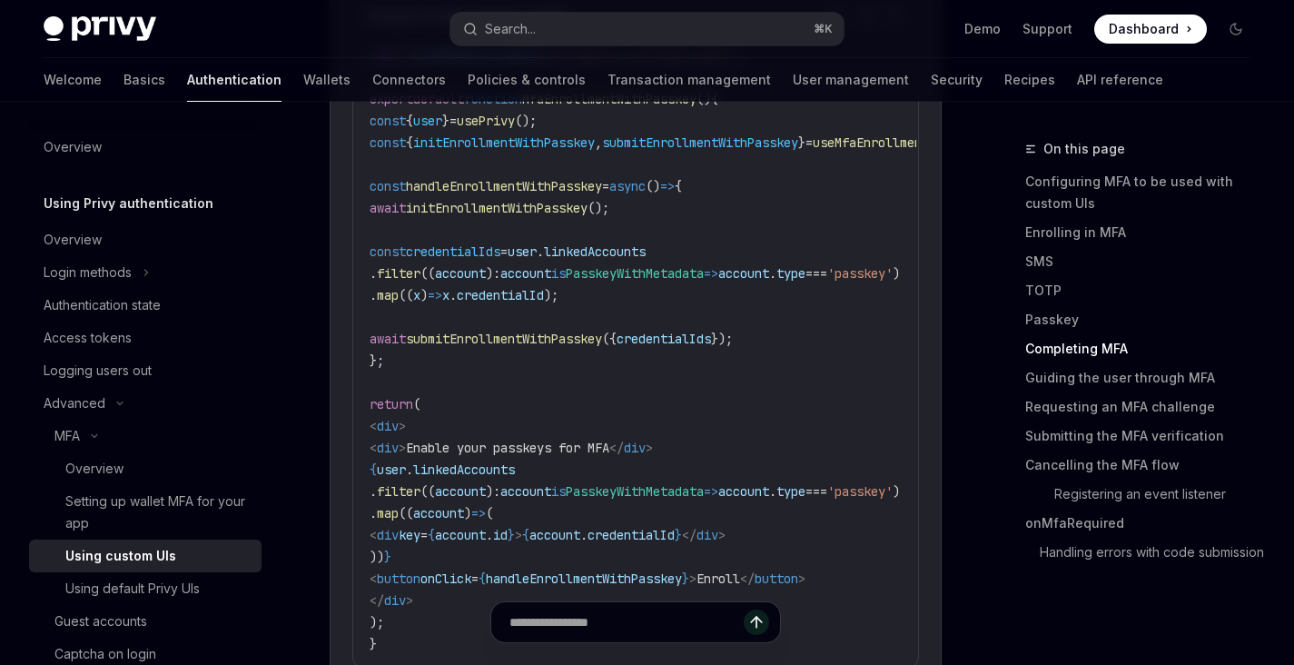
scroll to position [0, 27]
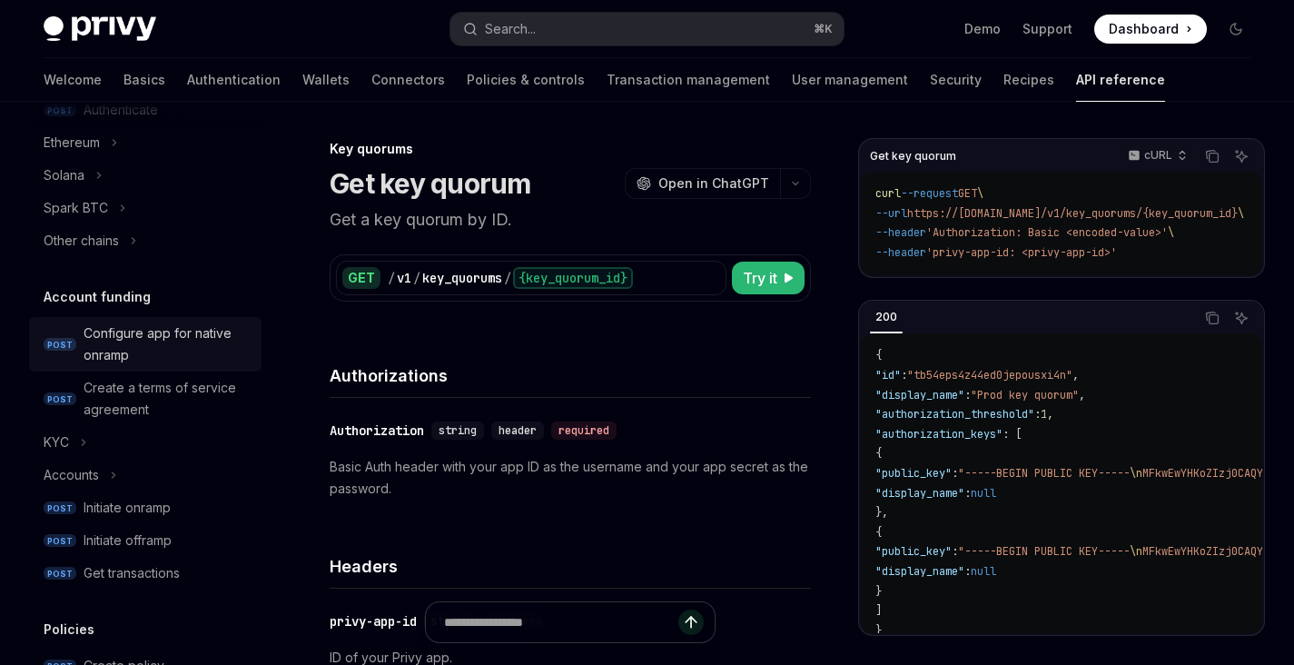
scroll to position [1244, 0]
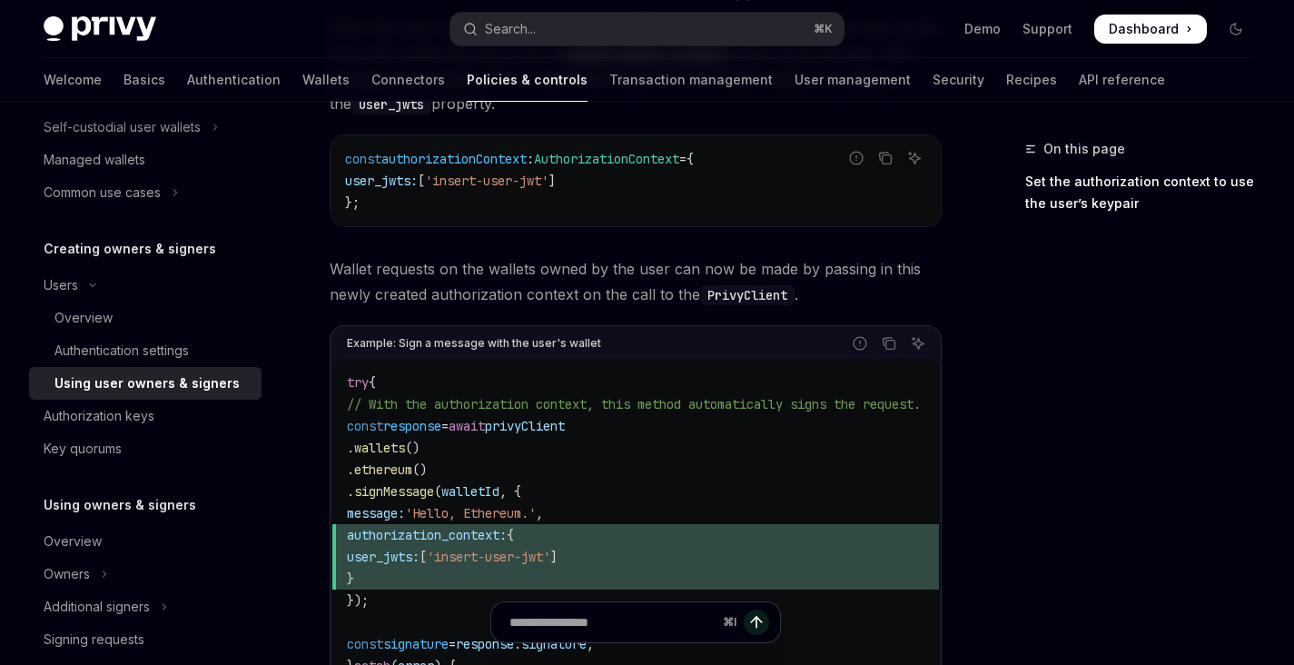
scroll to position [882, 0]
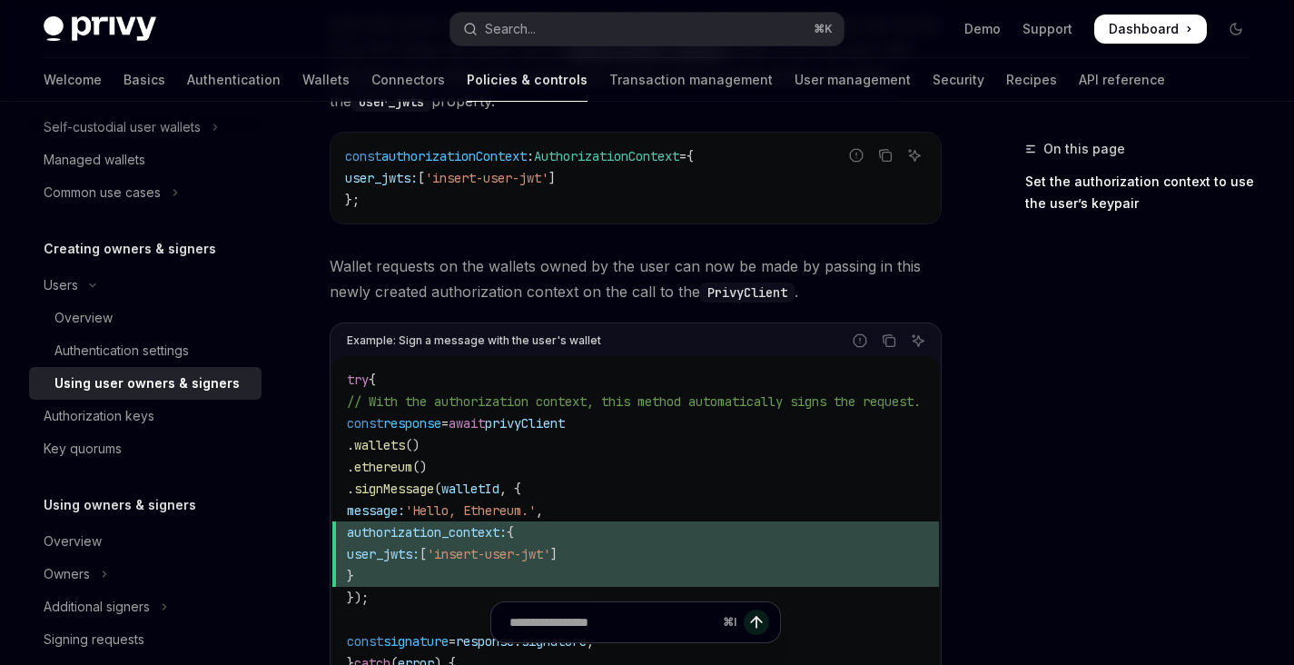
click at [565, 420] on span "privyClient" at bounding box center [525, 423] width 80 height 16
copy span "privyClient"
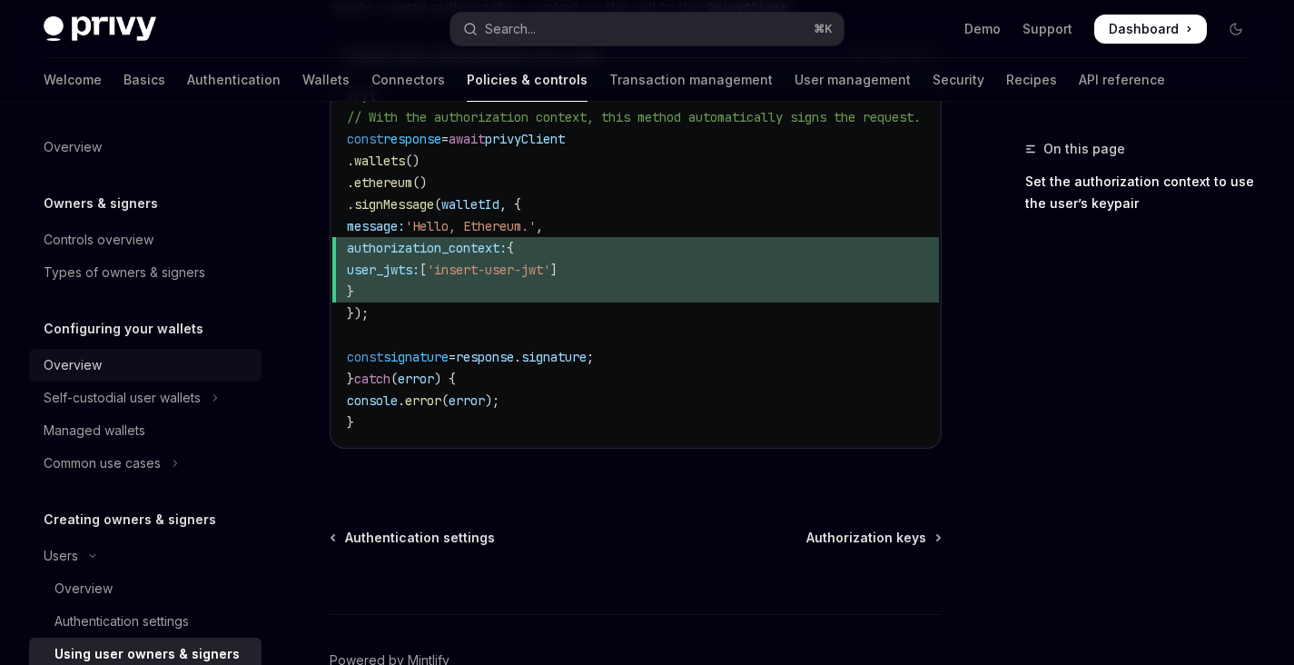
scroll to position [1150, 0]
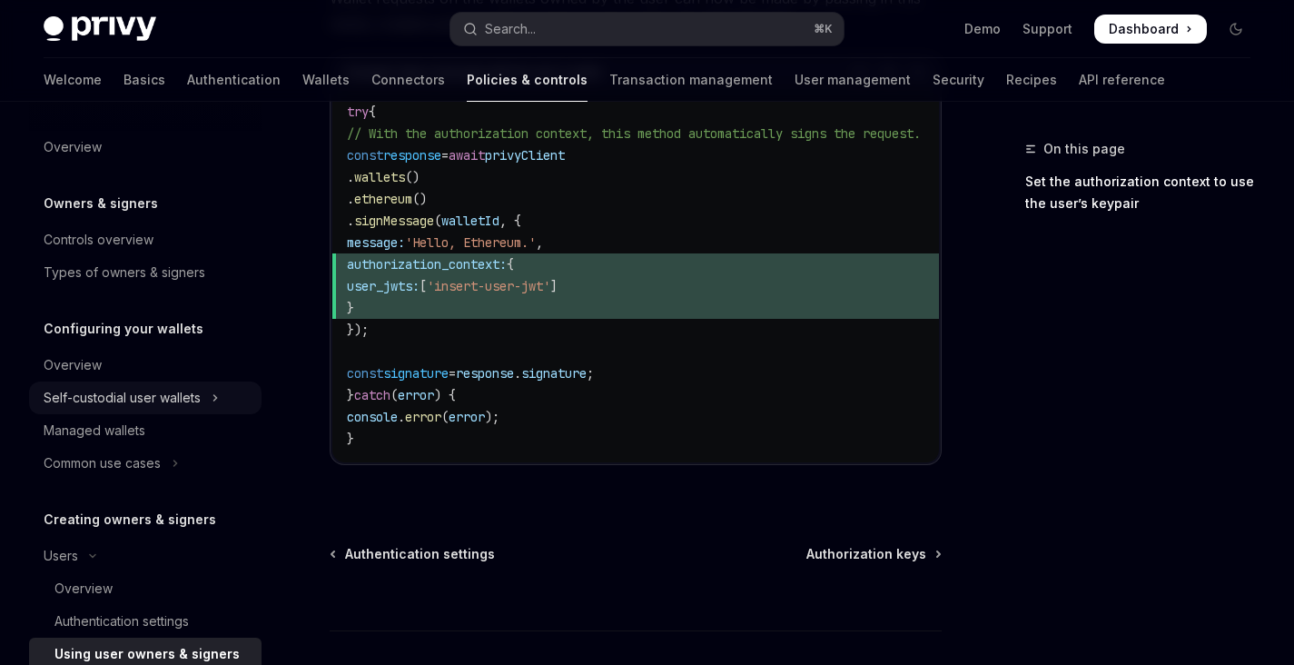
click at [173, 410] on button "Self-custodial user wallets" at bounding box center [145, 397] width 232 height 33
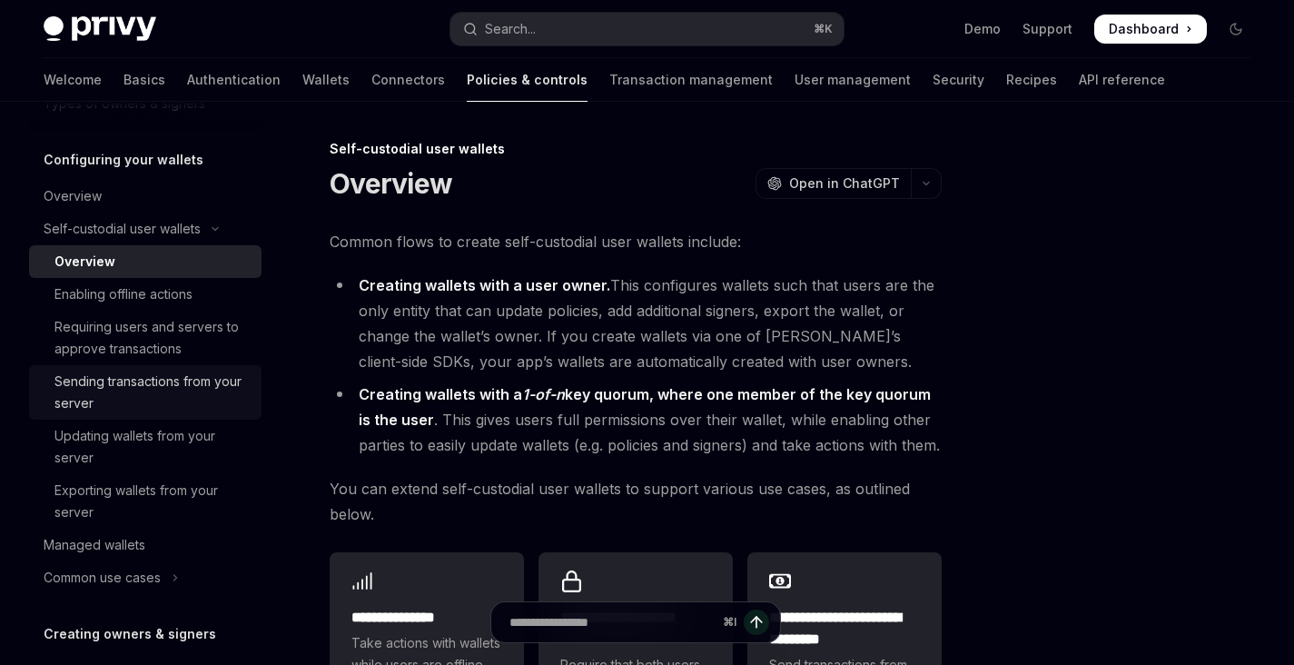
scroll to position [178, 0]
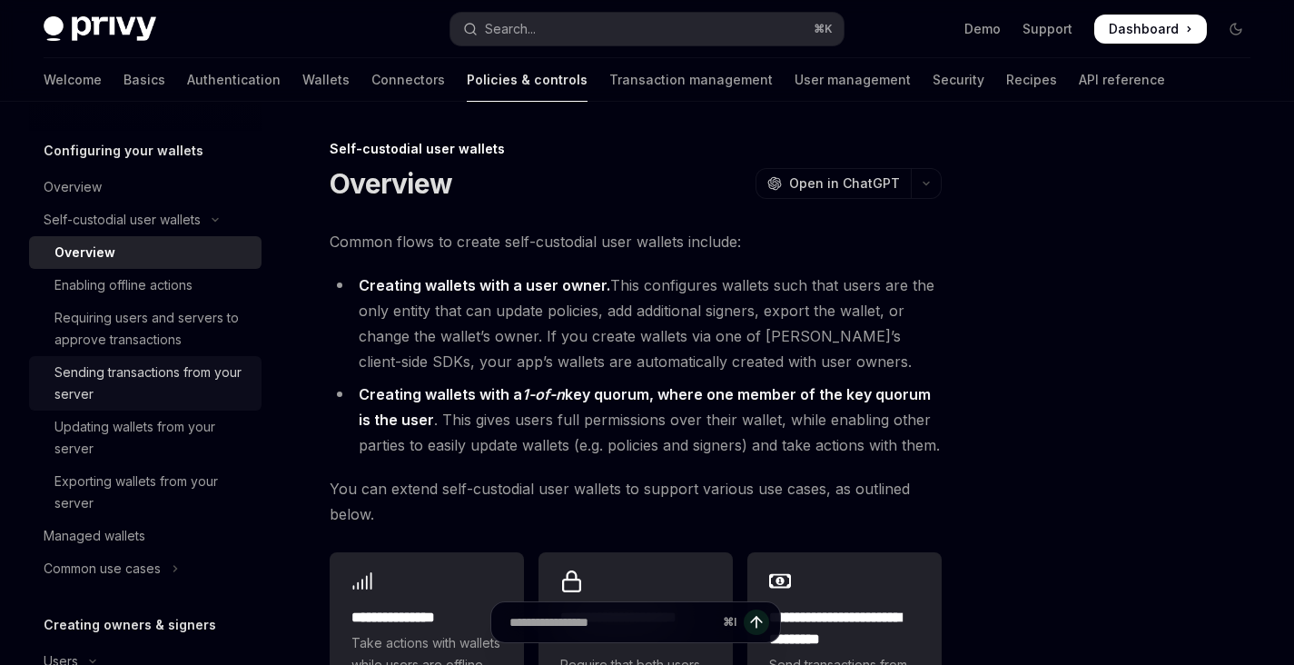
click at [171, 430] on div "Updating wallets from your server" at bounding box center [152, 438] width 196 height 44
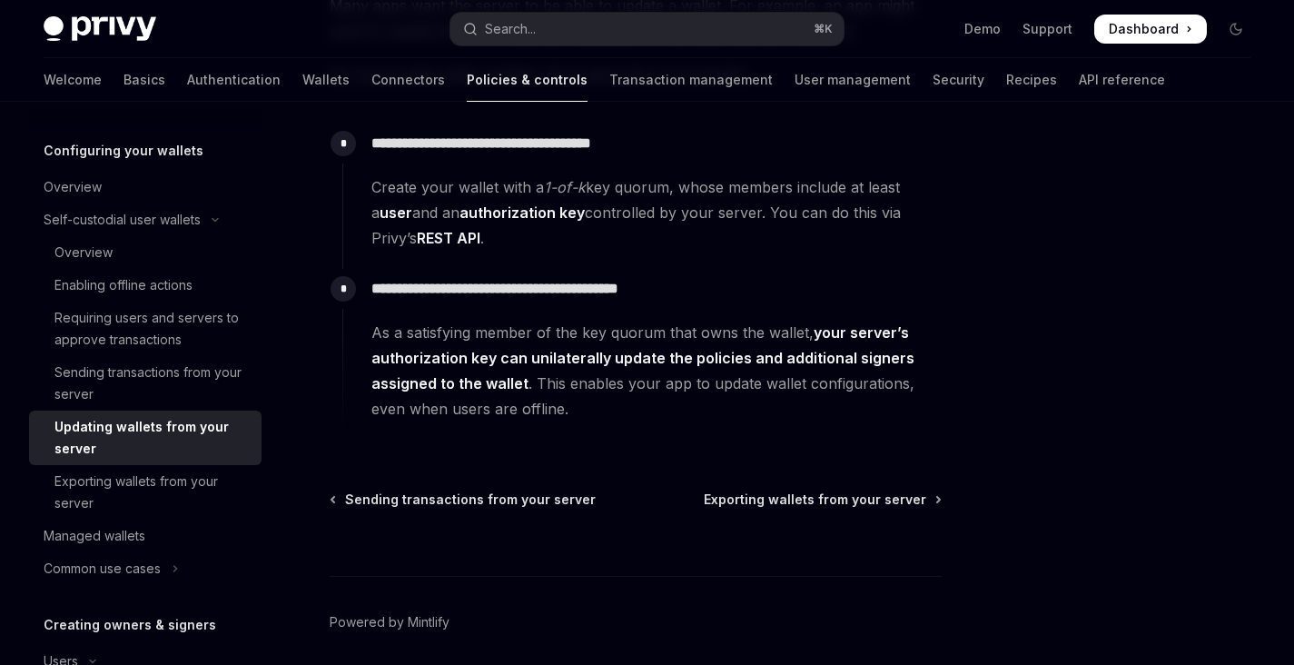
scroll to position [337, 0]
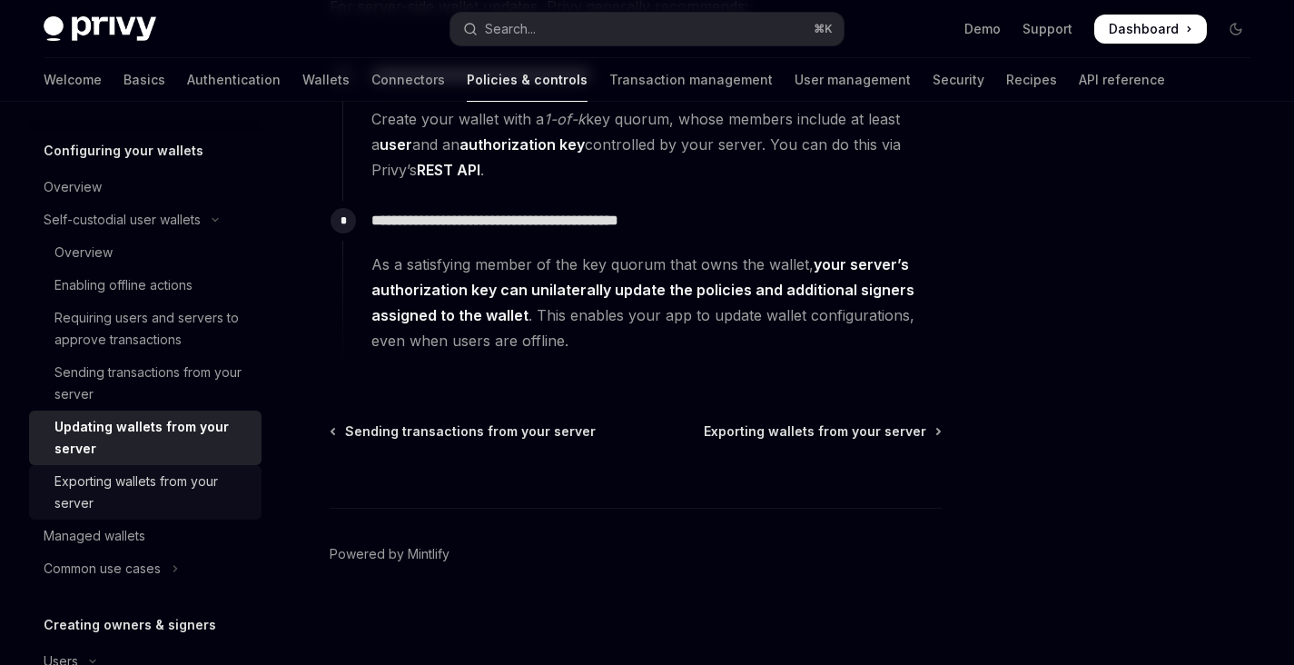
click at [122, 491] on div "Exporting wallets from your server" at bounding box center [152, 492] width 196 height 44
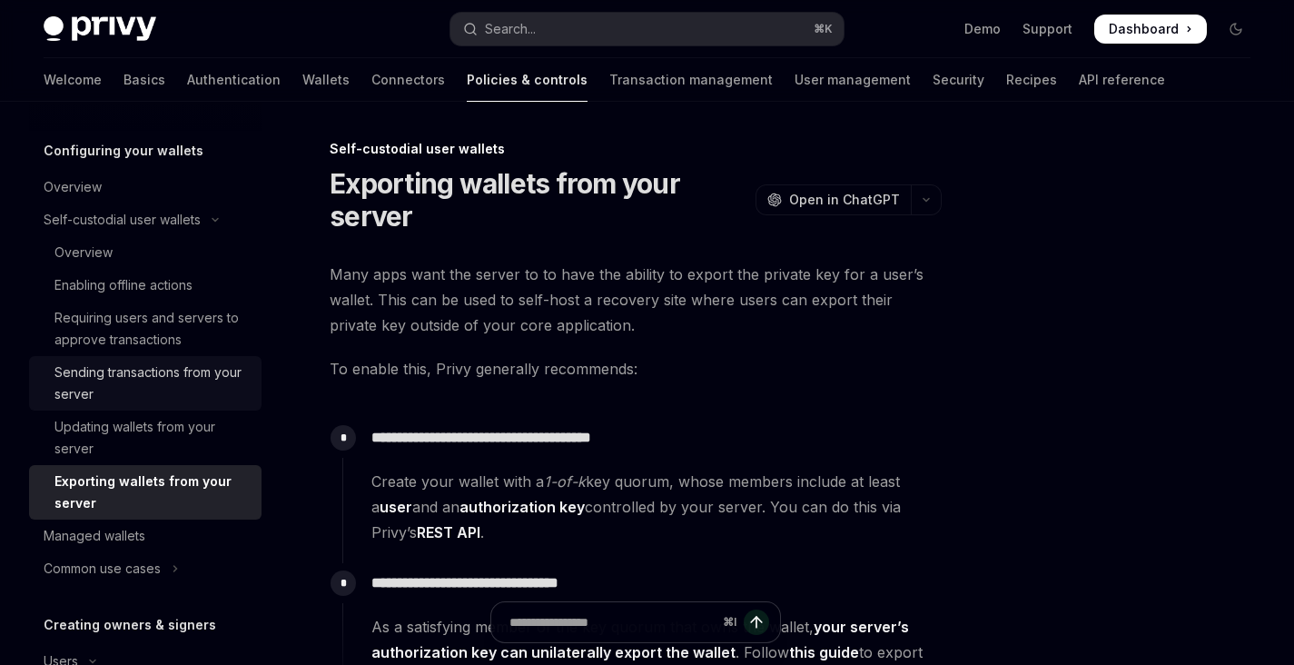
click at [152, 381] on div "Sending transactions from your server" at bounding box center [152, 383] width 196 height 44
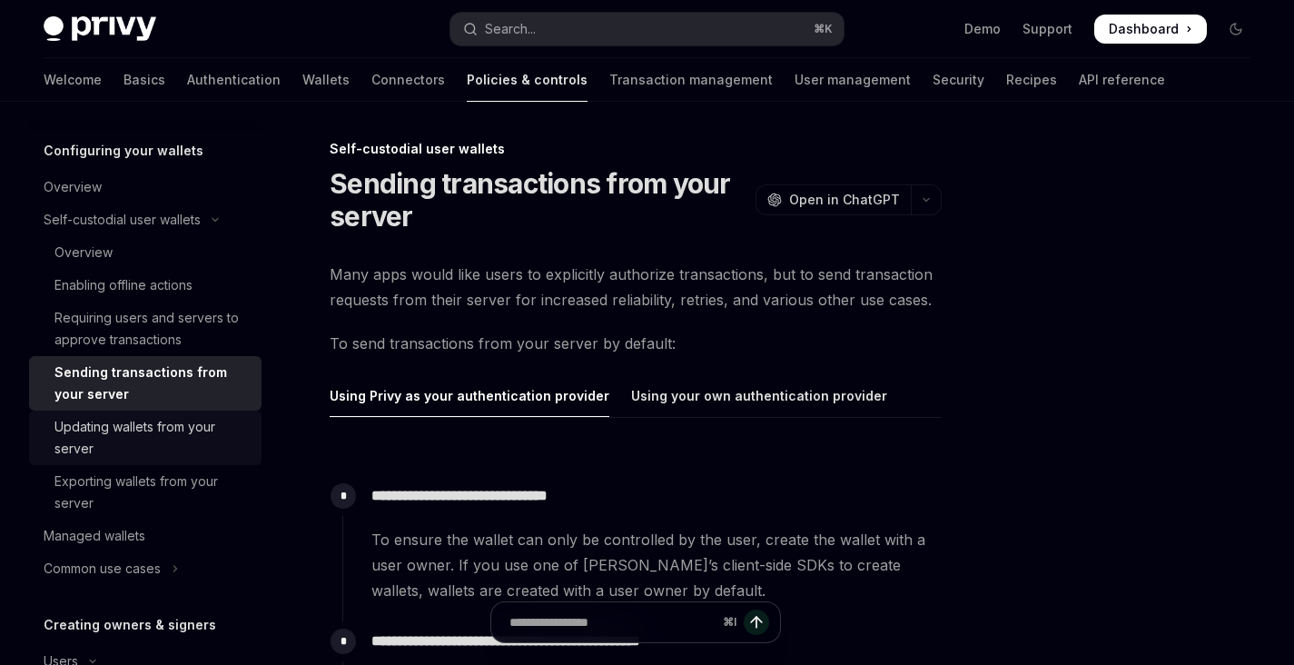
click at [133, 429] on div "Updating wallets from your server" at bounding box center [152, 438] width 196 height 44
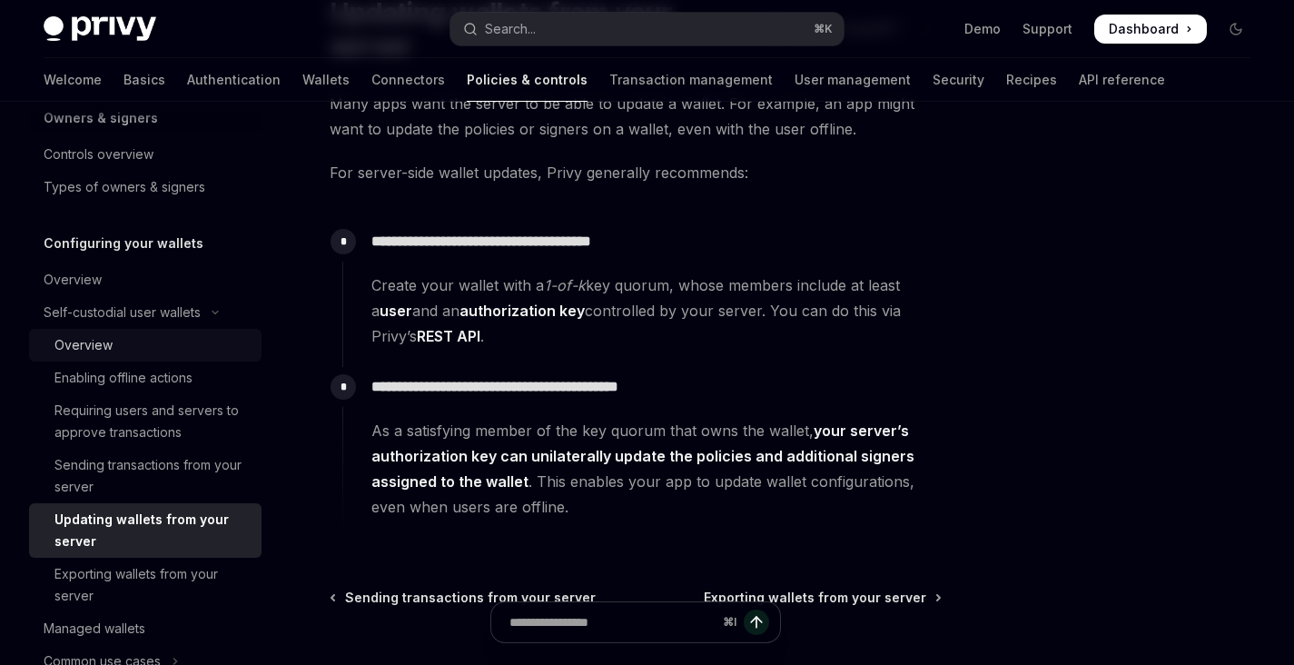
scroll to position [69, 0]
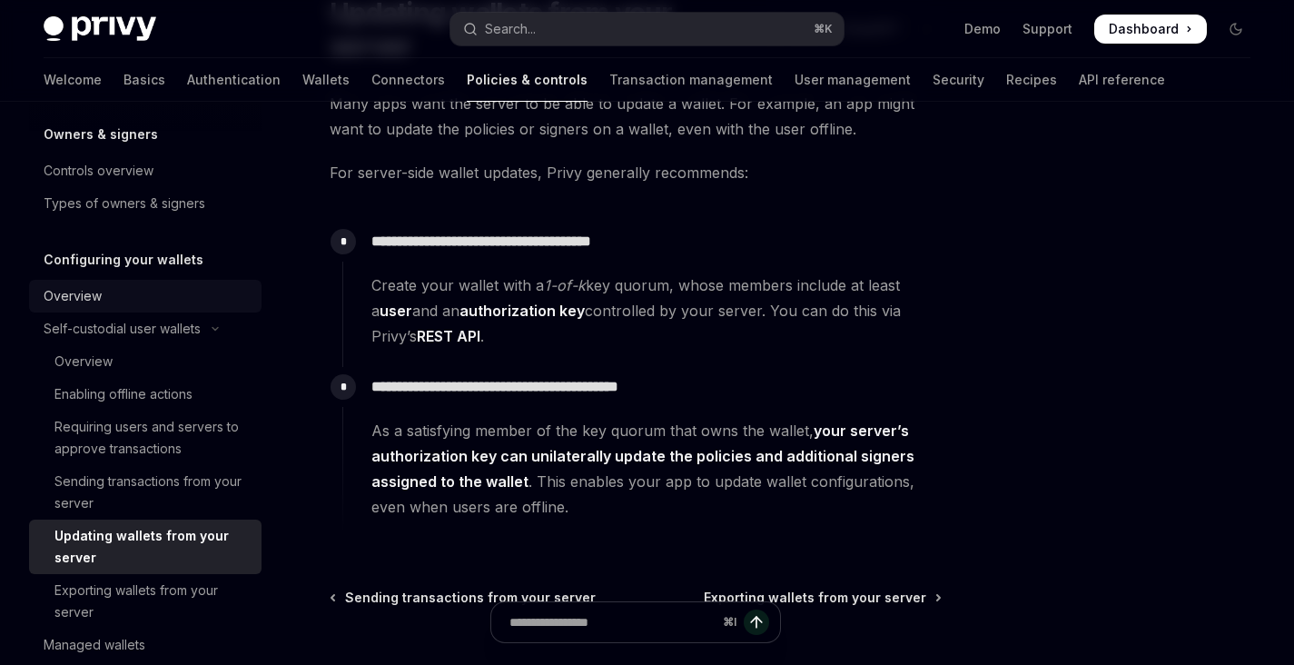
click at [147, 298] on div "Overview" at bounding box center [147, 296] width 207 height 22
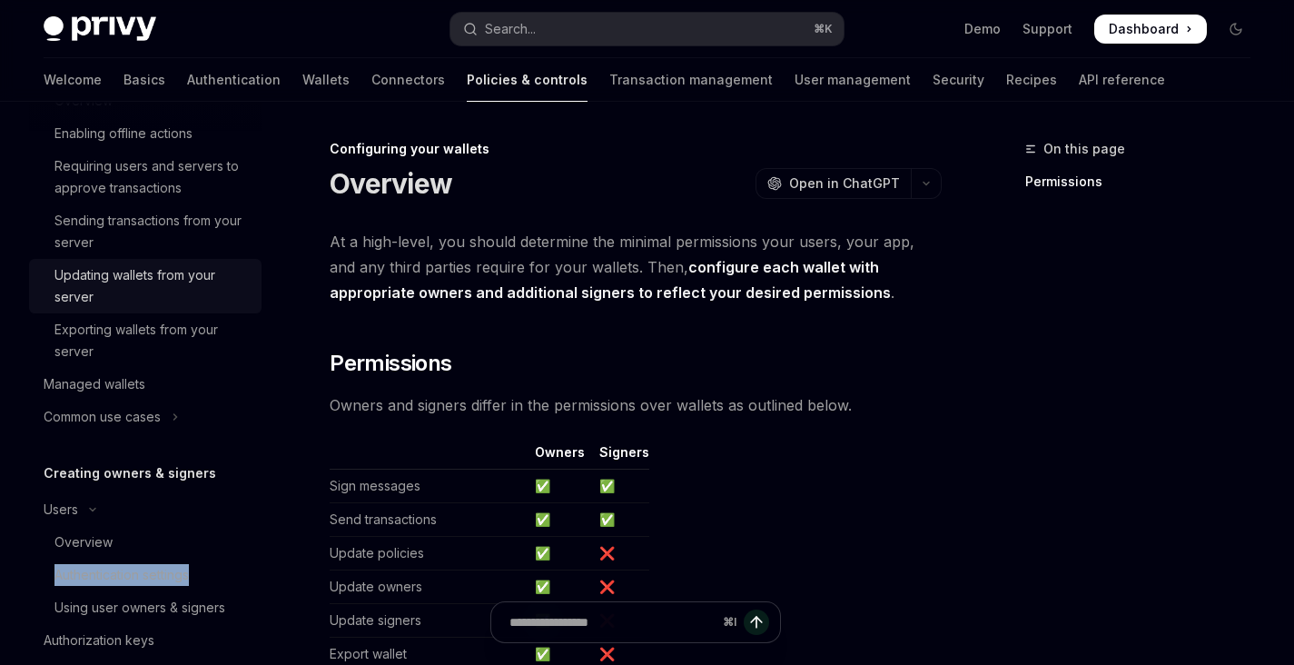
scroll to position [270, 0]
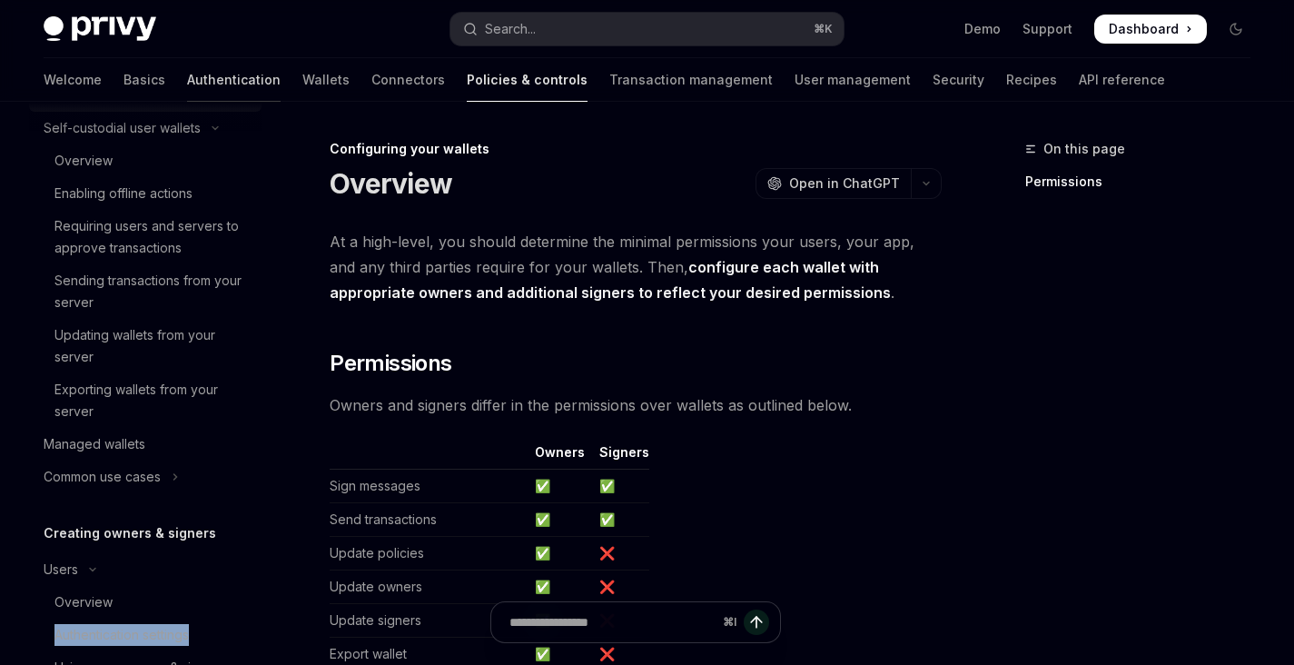
click at [187, 74] on link "Authentication" at bounding box center [234, 80] width 94 height 44
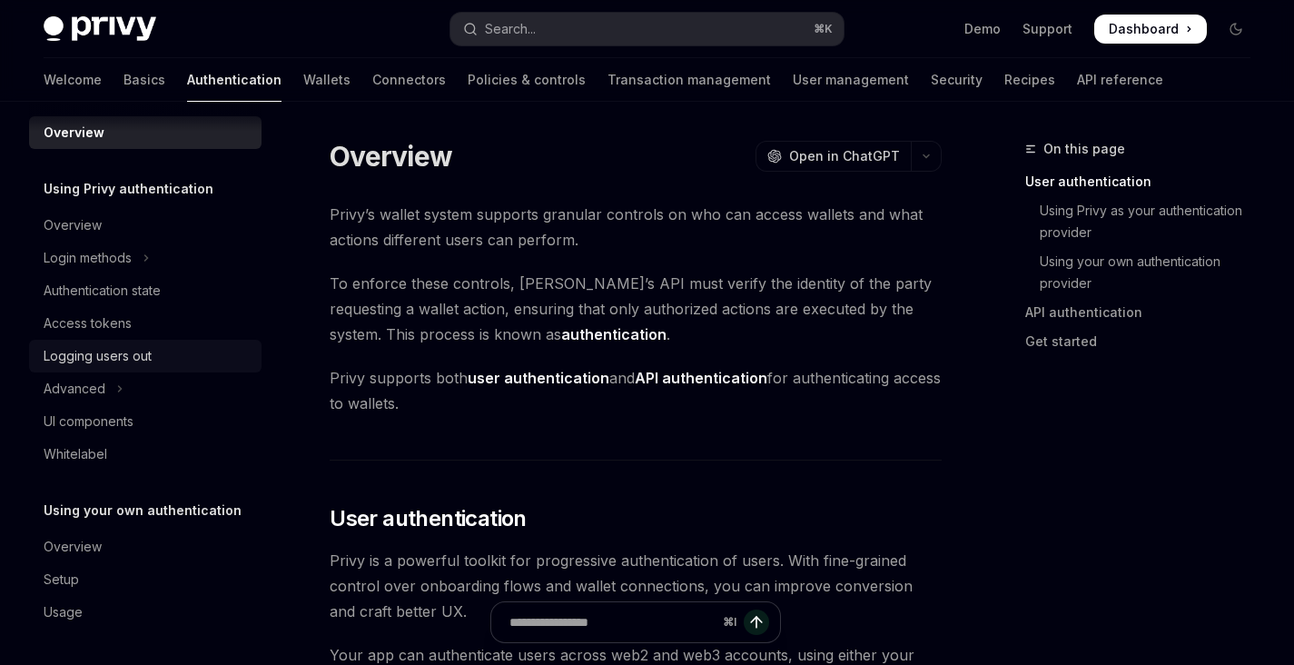
scroll to position [27, 0]
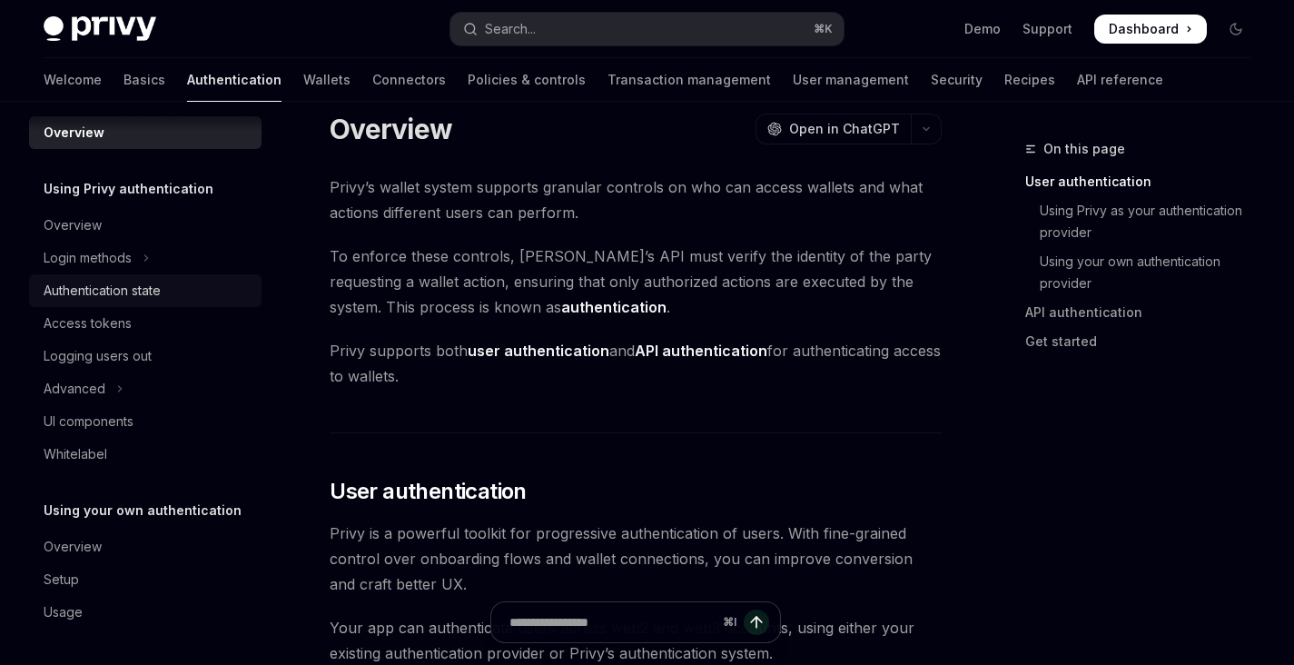
click at [176, 295] on div "Authentication state" at bounding box center [147, 291] width 207 height 22
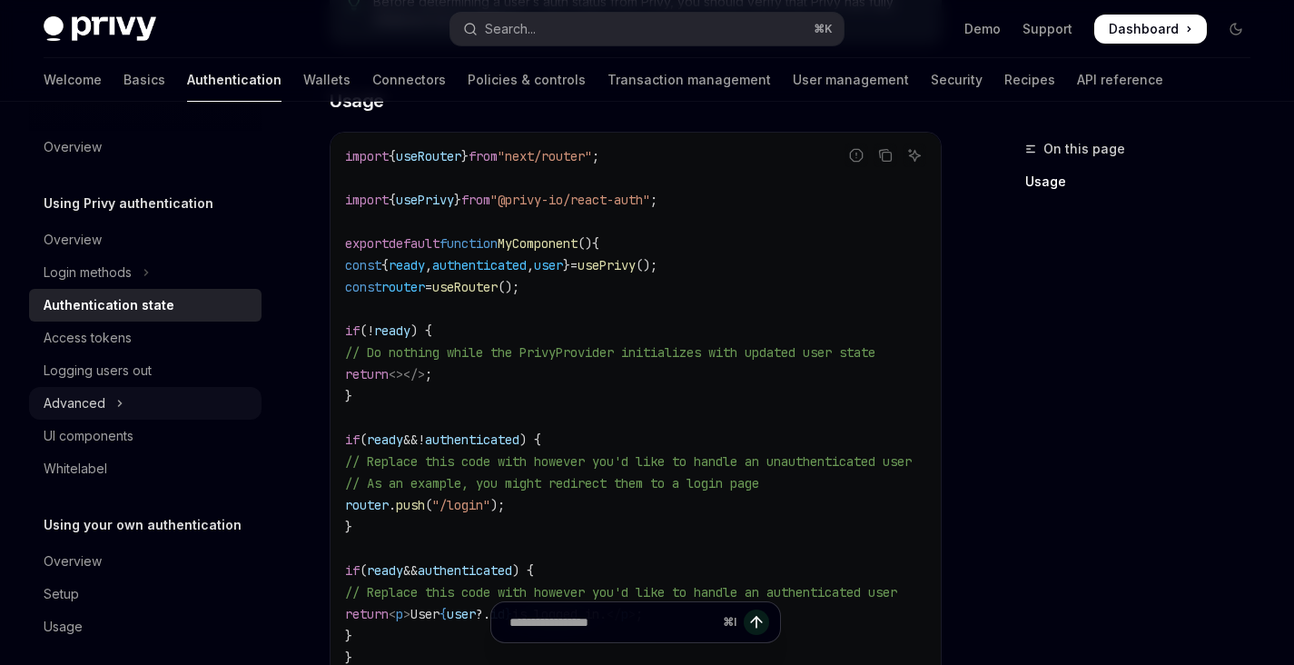
scroll to position [15, 0]
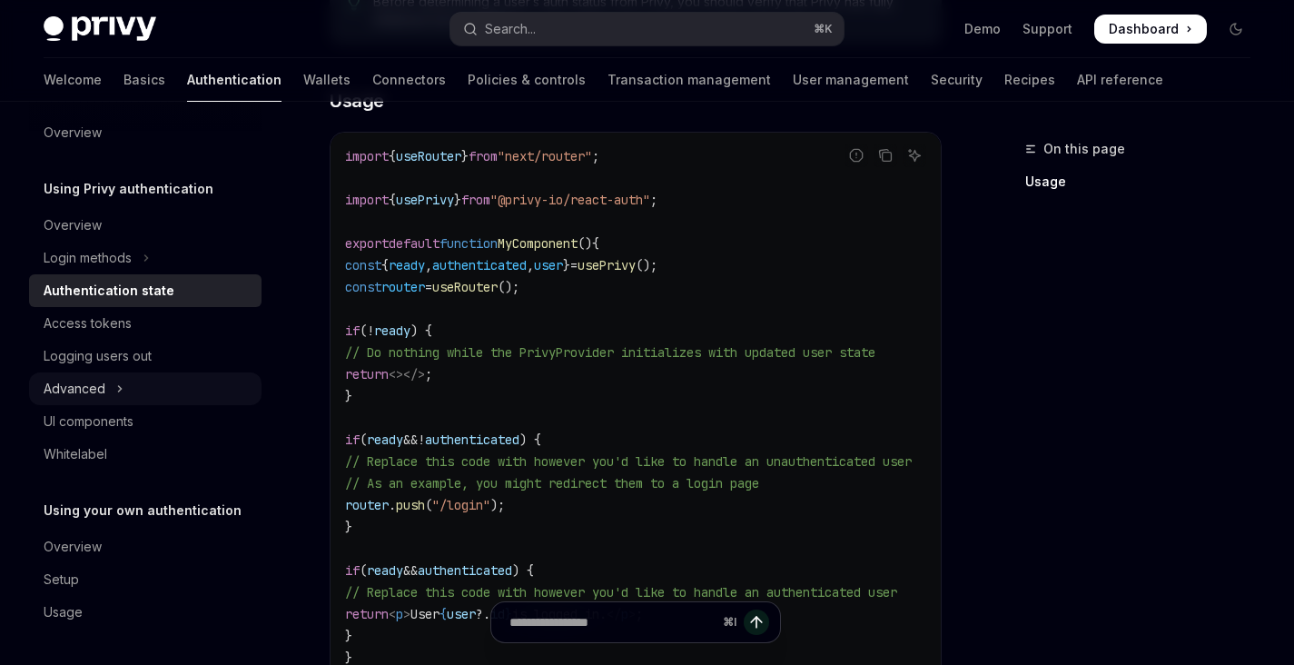
click at [149, 374] on button "Advanced" at bounding box center [145, 388] width 232 height 33
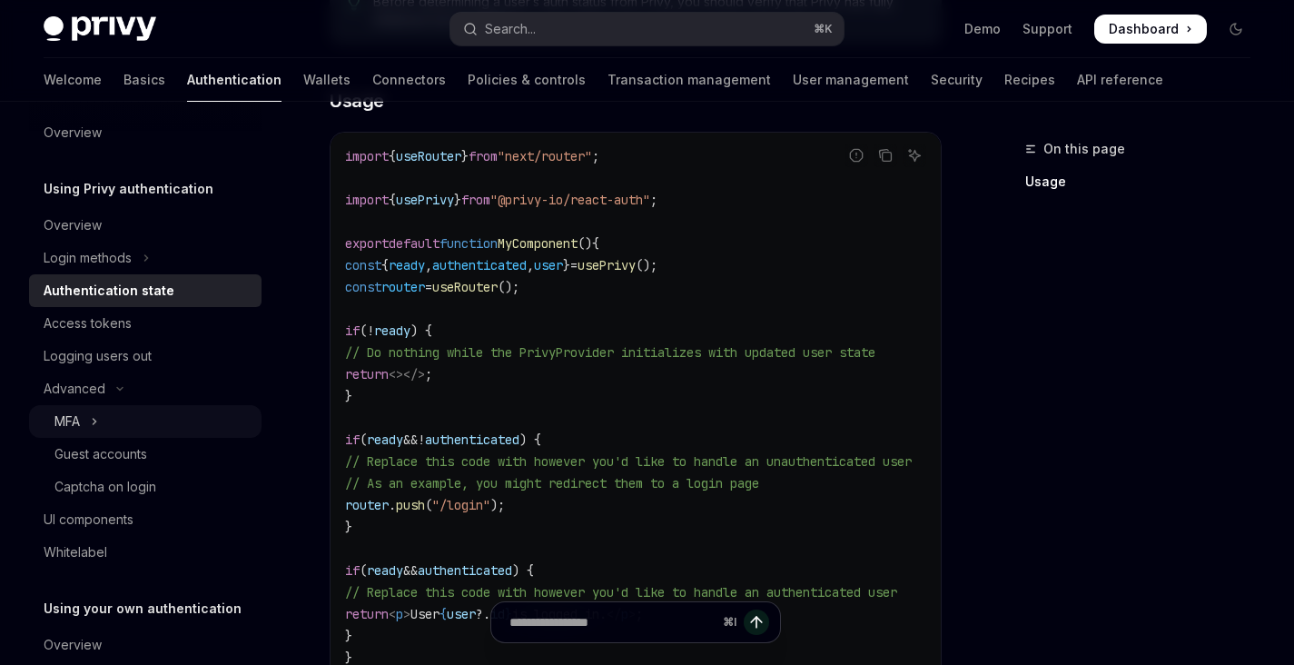
click at [151, 427] on button "MFA" at bounding box center [145, 421] width 232 height 33
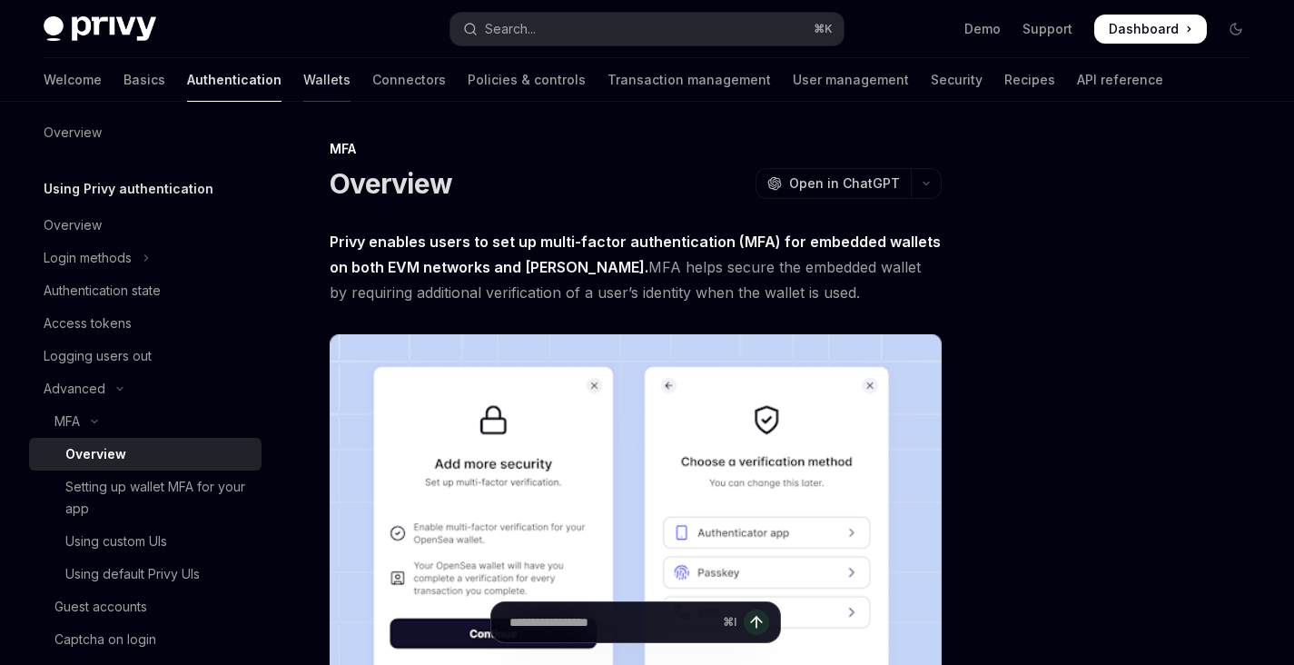
click at [303, 84] on link "Wallets" at bounding box center [326, 80] width 47 height 44
type textarea "*"
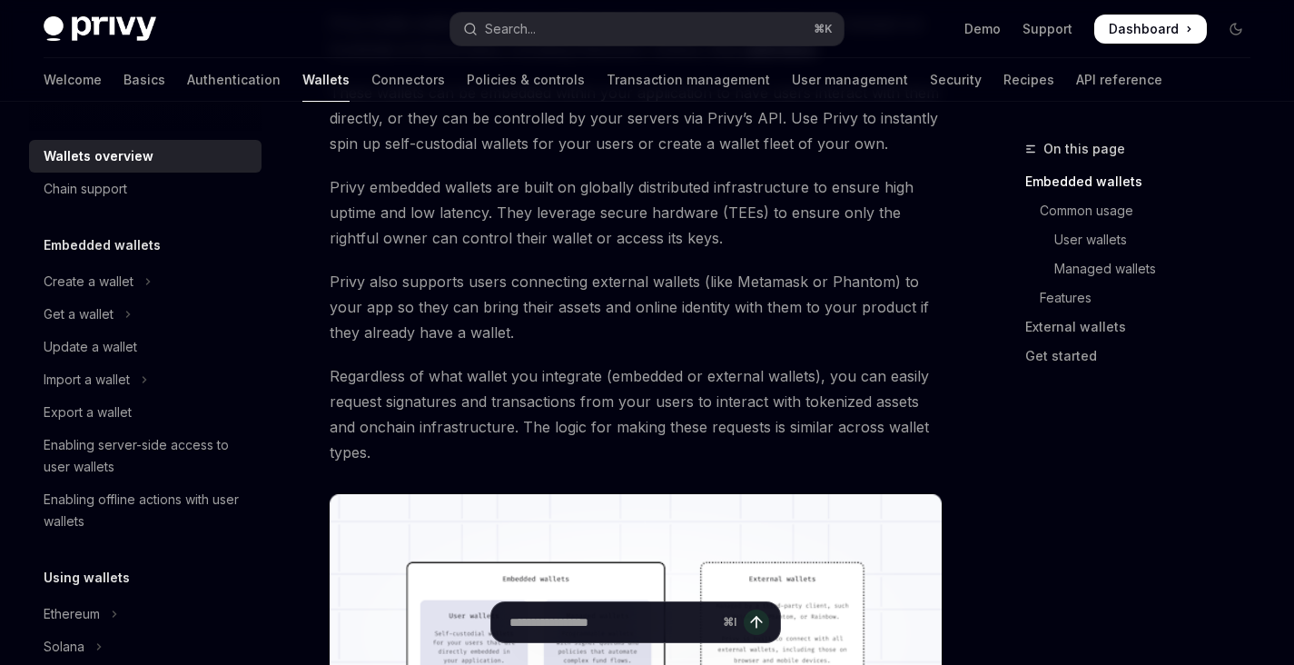
scroll to position [212, 0]
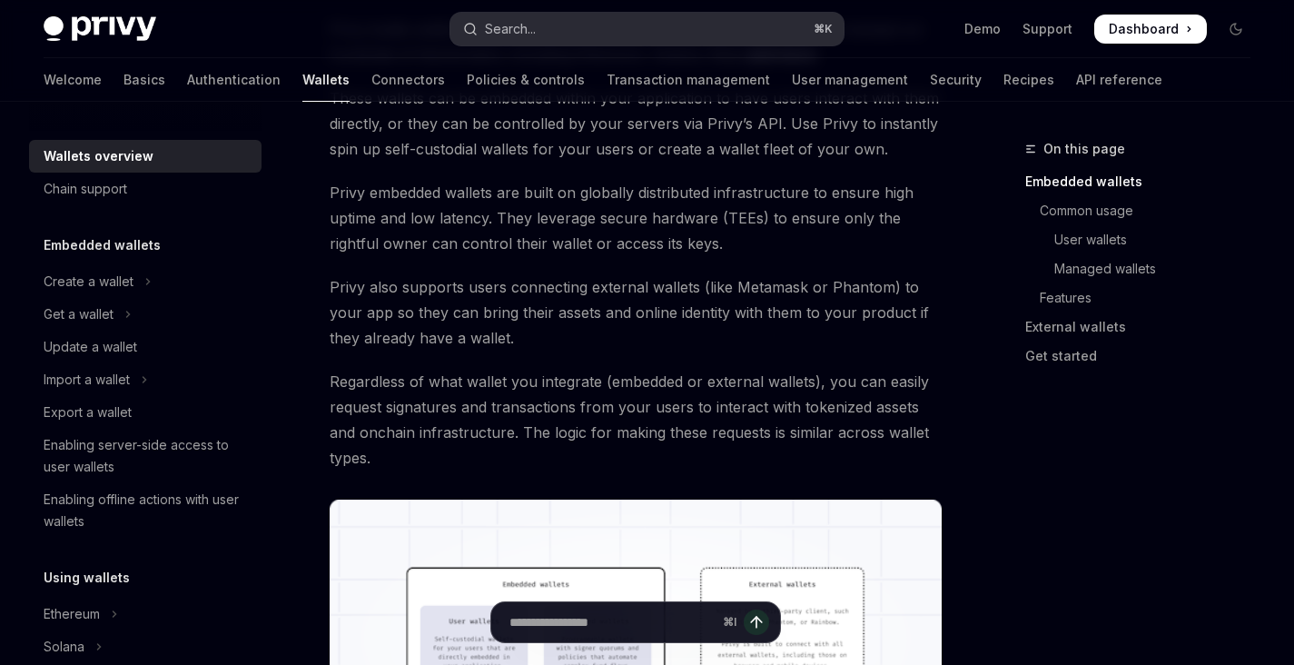
click at [551, 31] on button "Search... ⌘ K" at bounding box center [646, 29] width 392 height 33
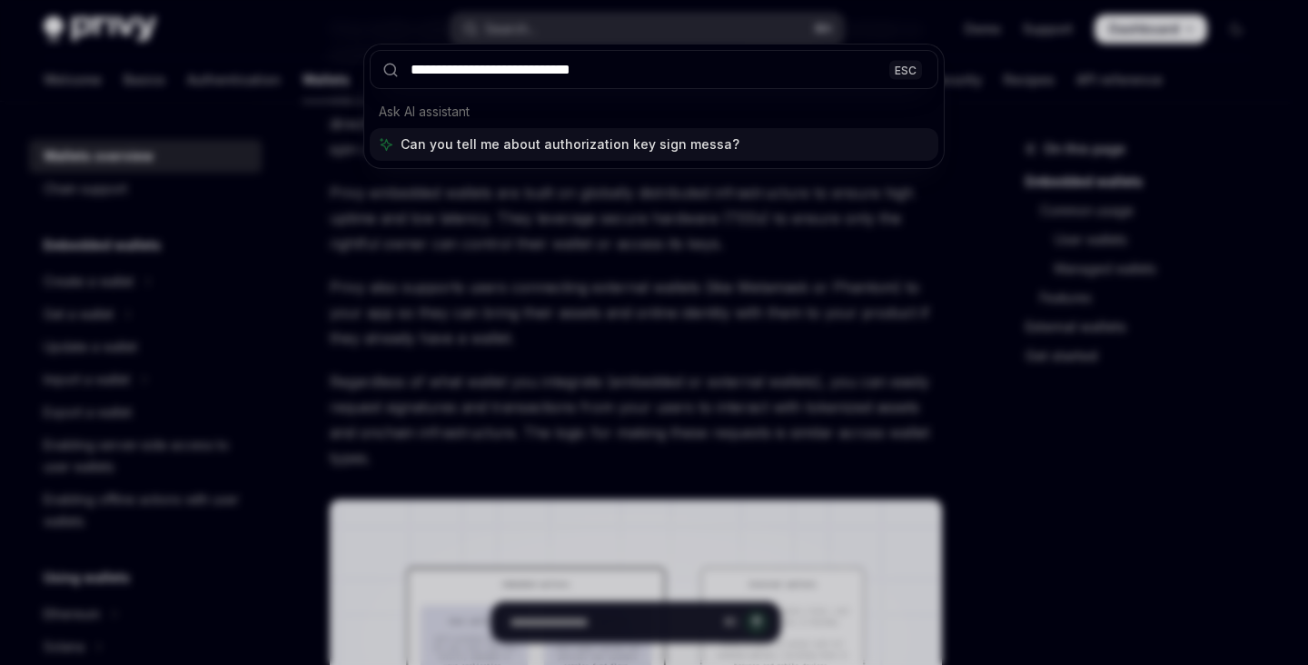
type input "**********"
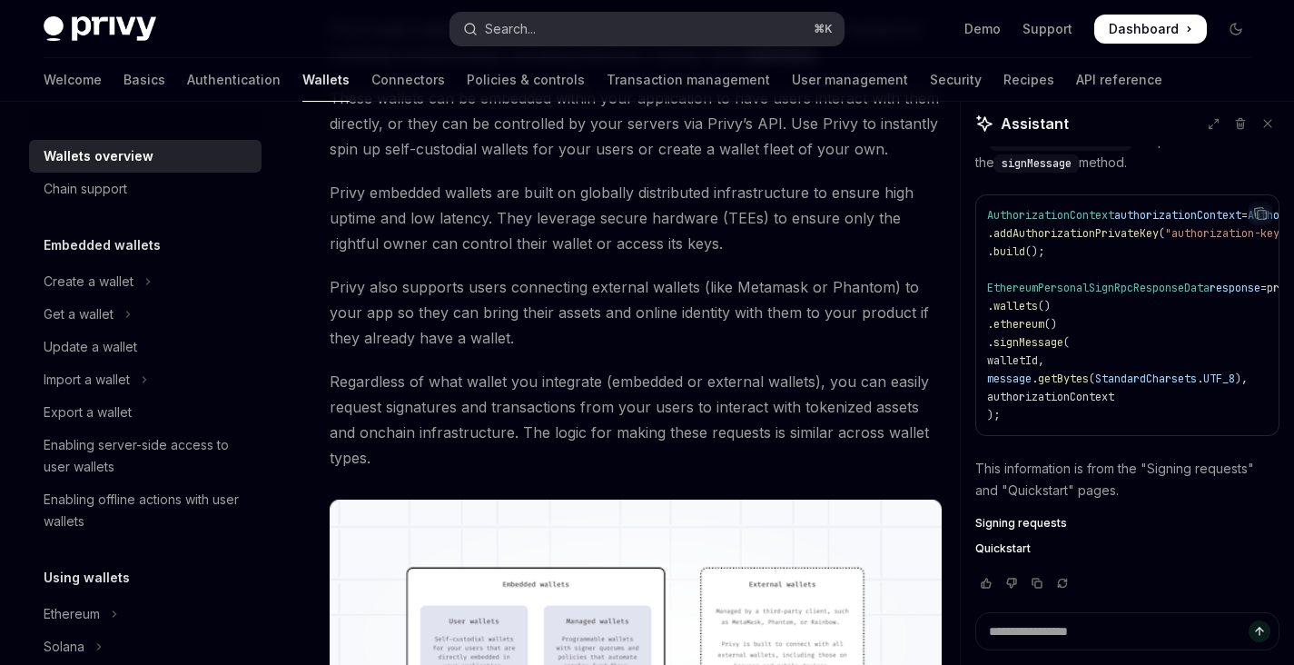
type textarea "*"
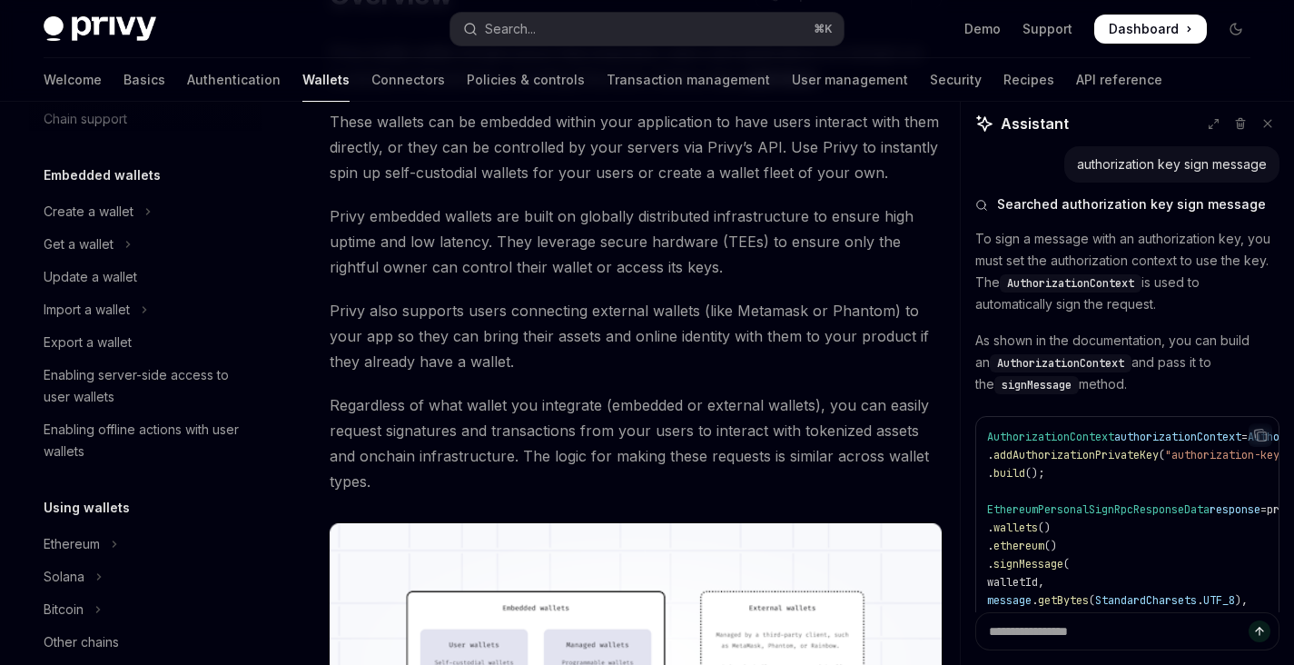
scroll to position [304, 0]
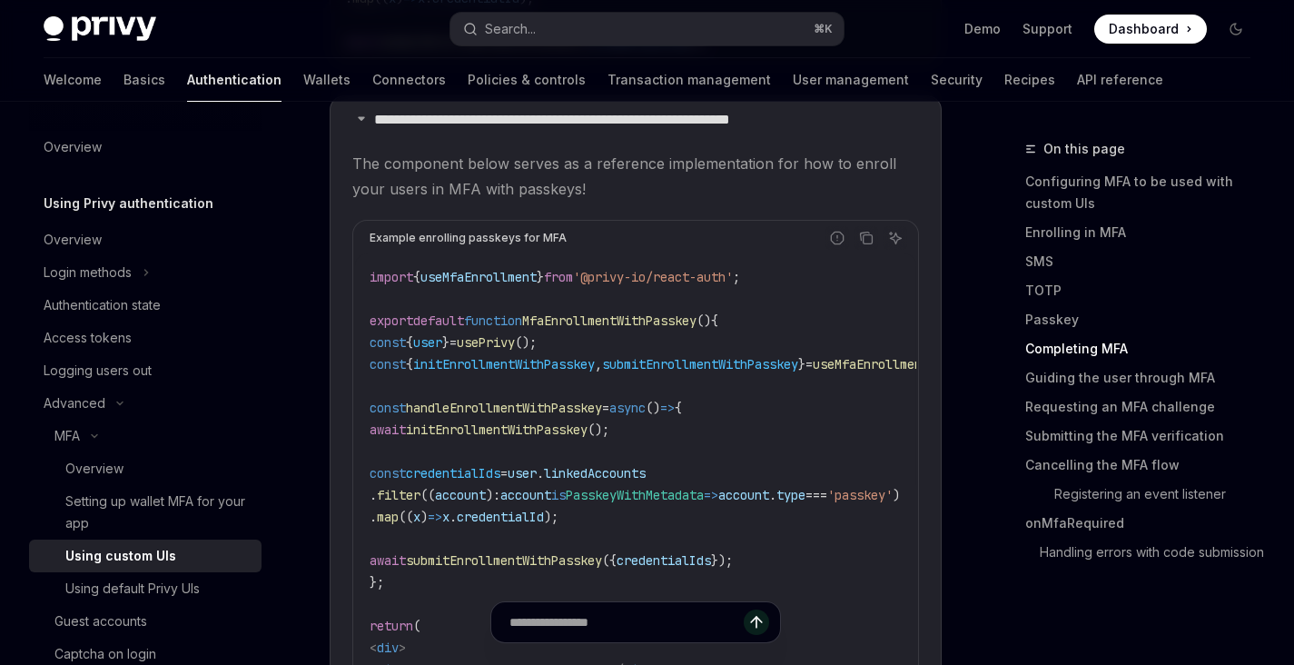
scroll to position [3897, 0]
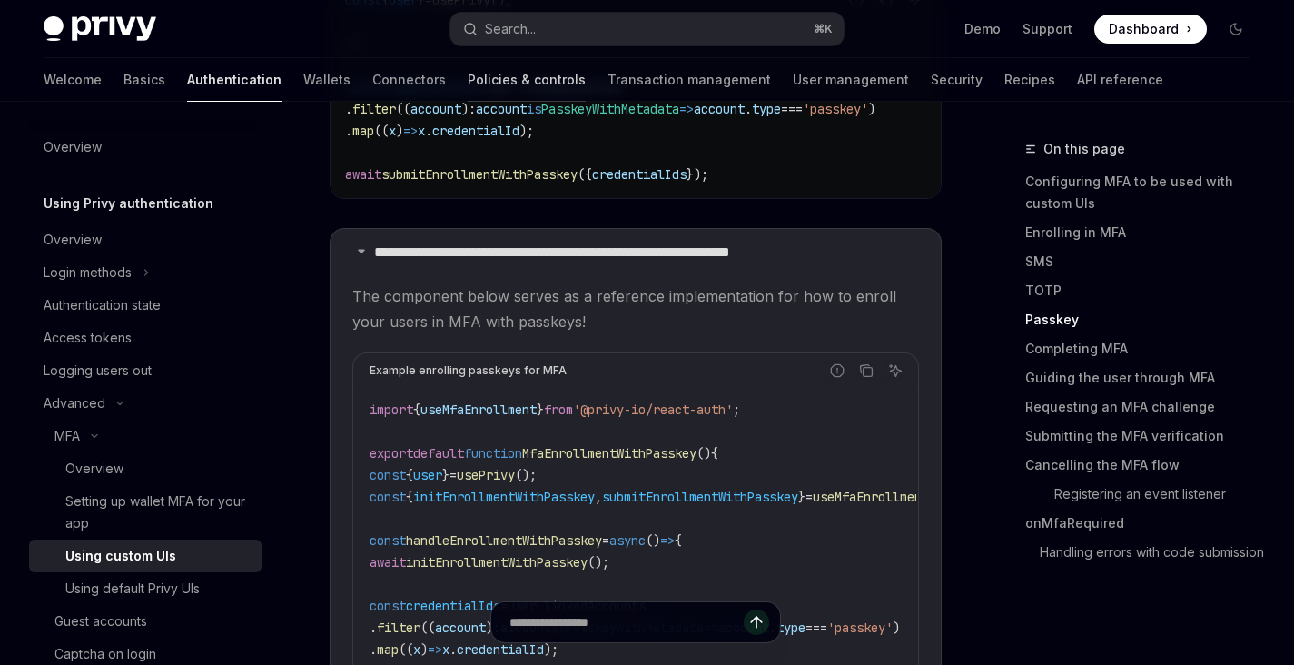
click at [468, 78] on link "Policies & controls" at bounding box center [527, 80] width 118 height 44
type textarea "*"
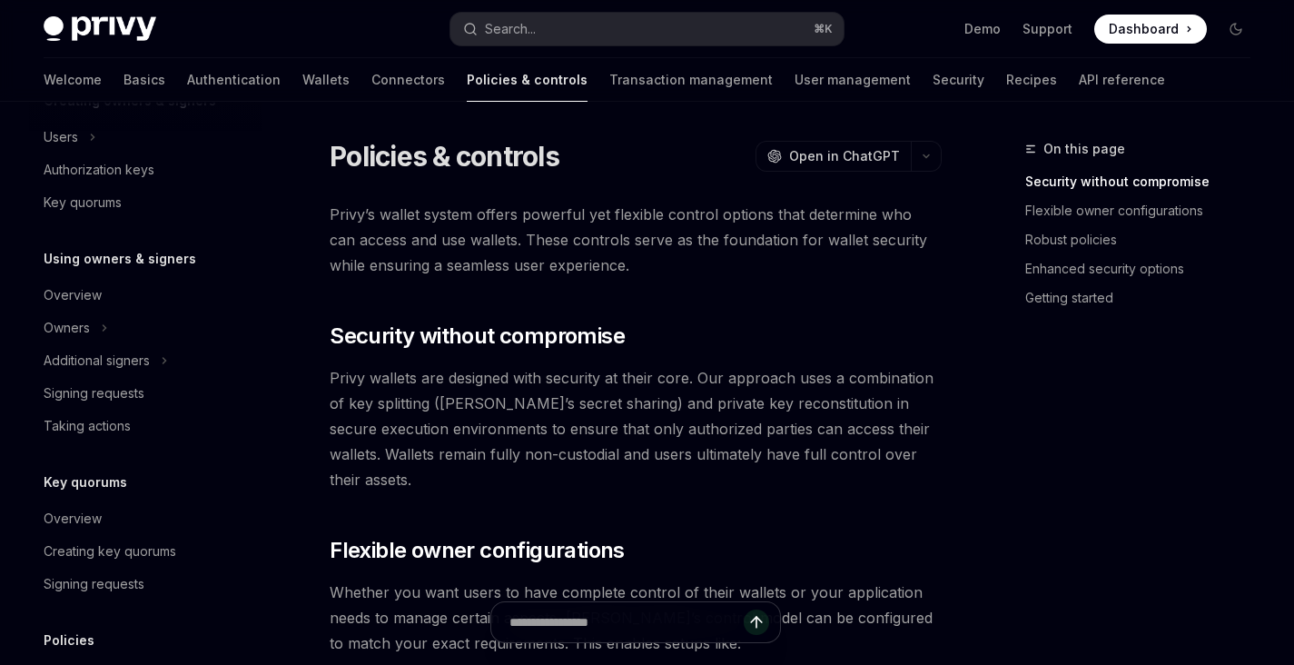
scroll to position [614, 0]
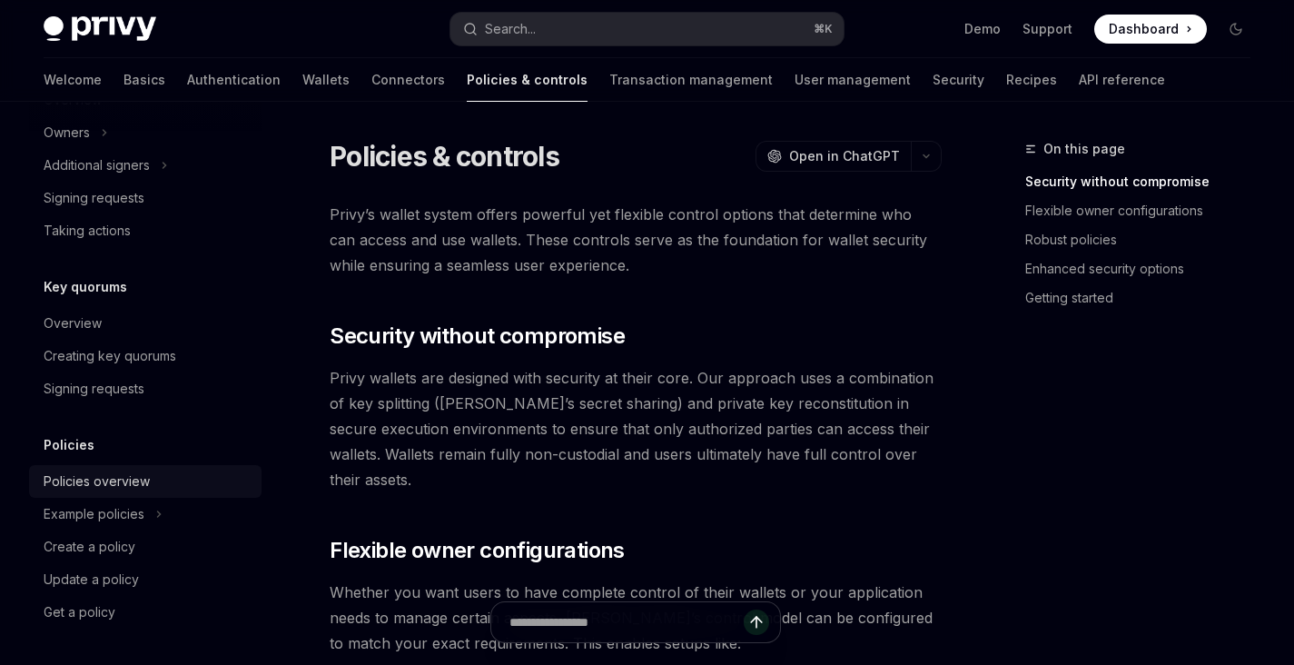
click at [148, 490] on div "Policies overview" at bounding box center [147, 481] width 207 height 22
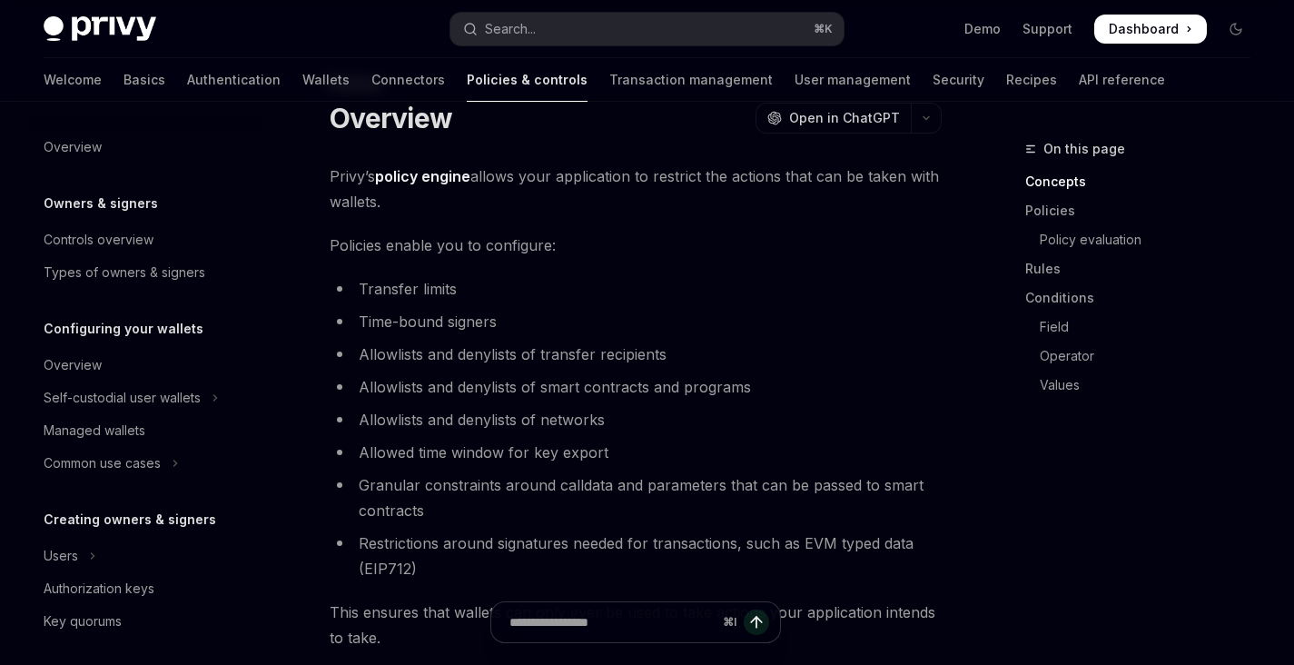
scroll to position [614, 0]
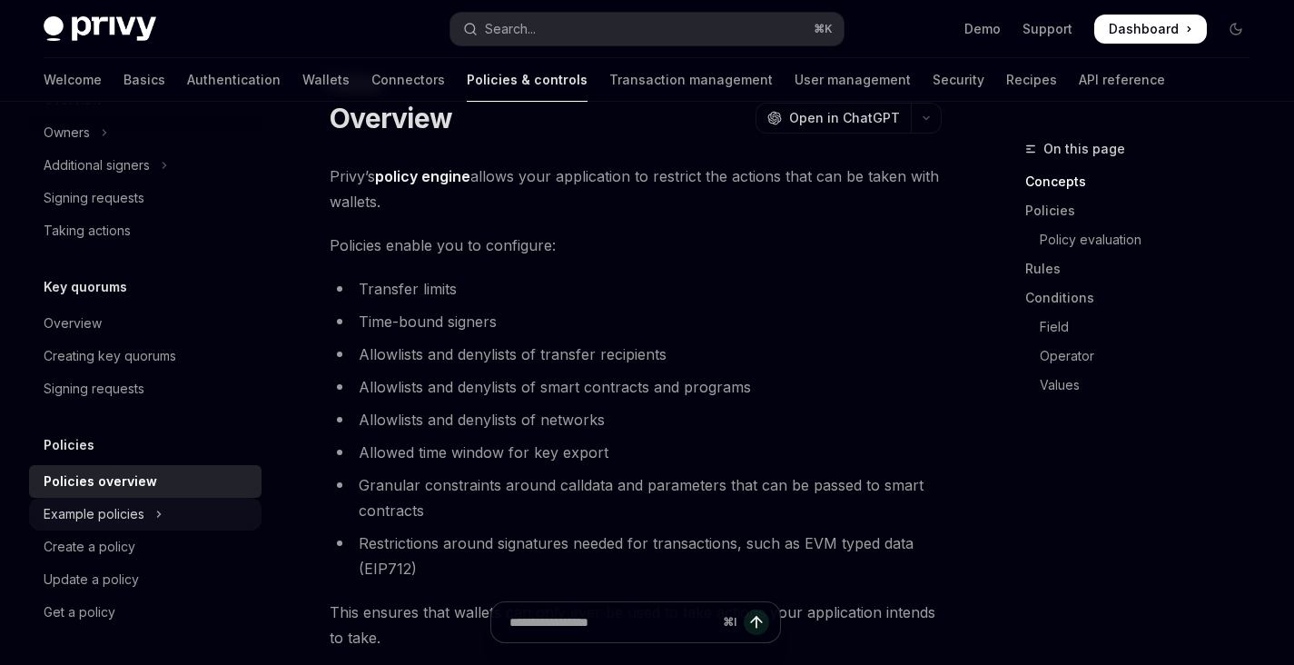
click at [161, 512] on icon "Toggle Example policies section" at bounding box center [158, 514] width 7 height 22
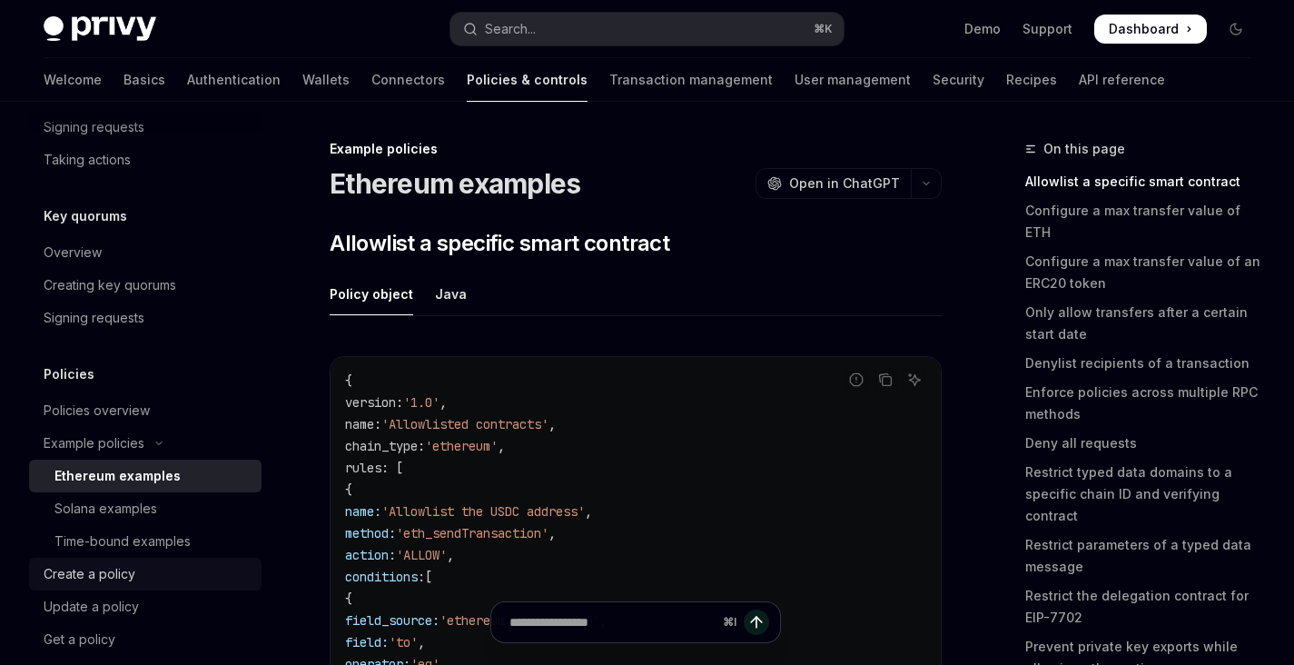
scroll to position [712, 0]
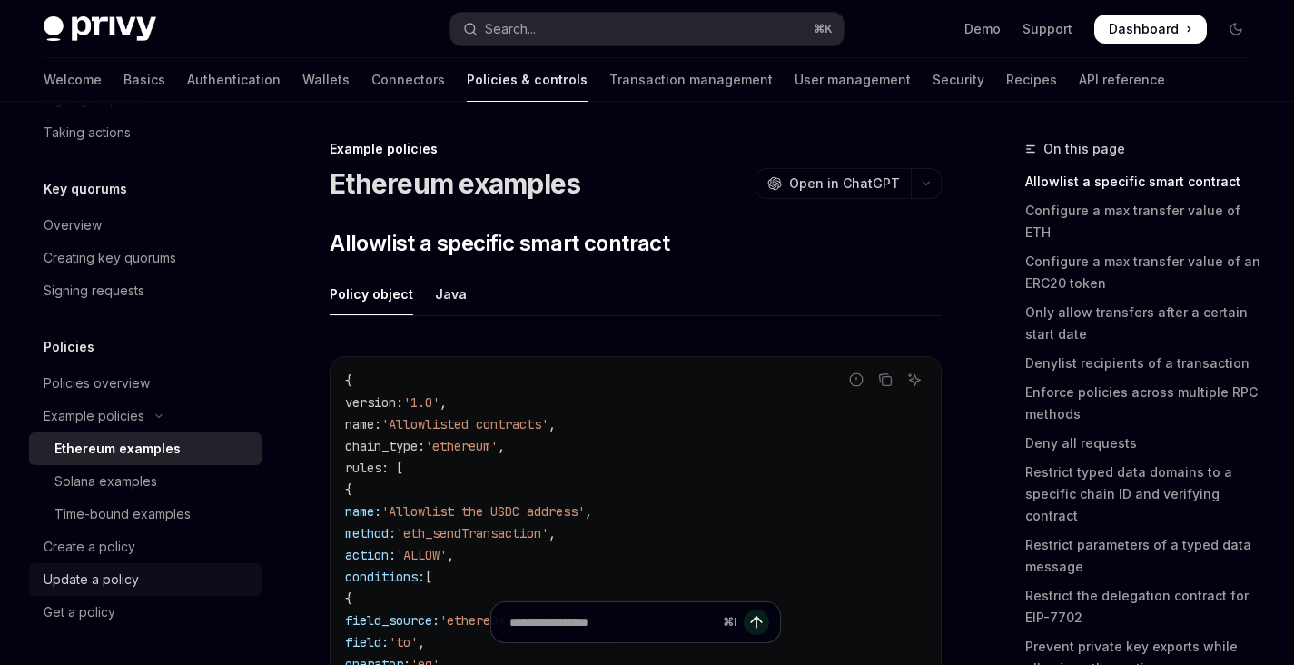
click at [132, 573] on div "Update a policy" at bounding box center [91, 579] width 95 height 22
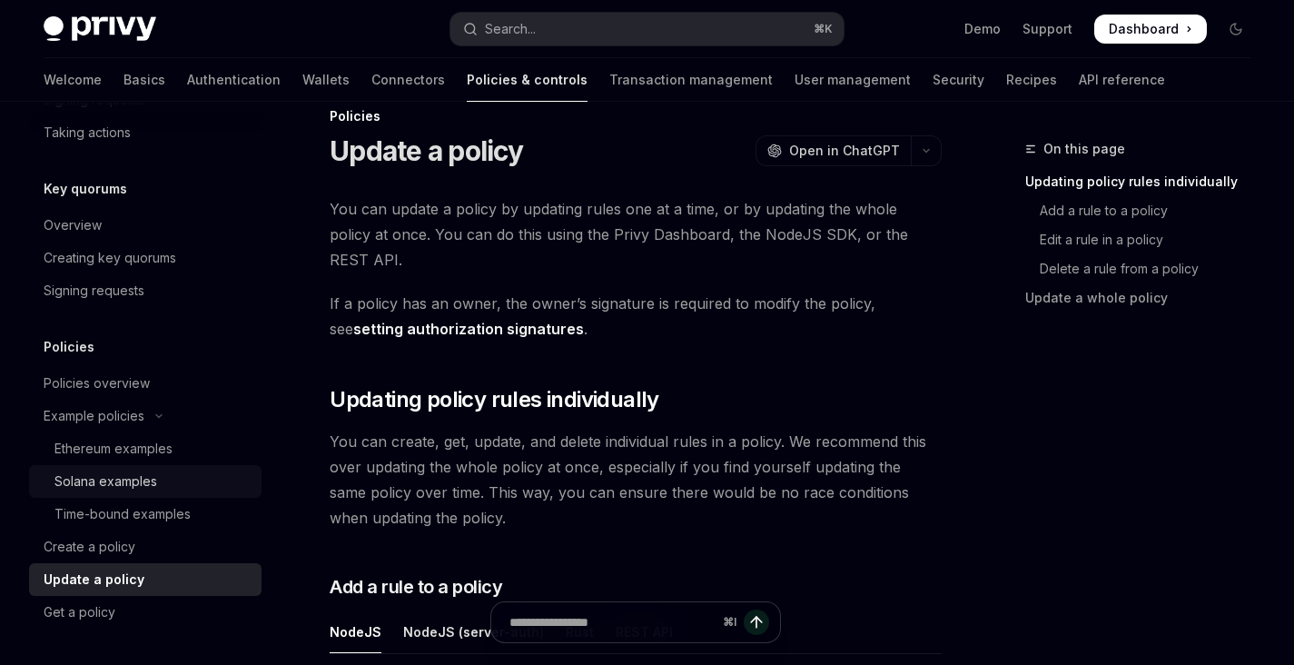
scroll to position [107, 0]
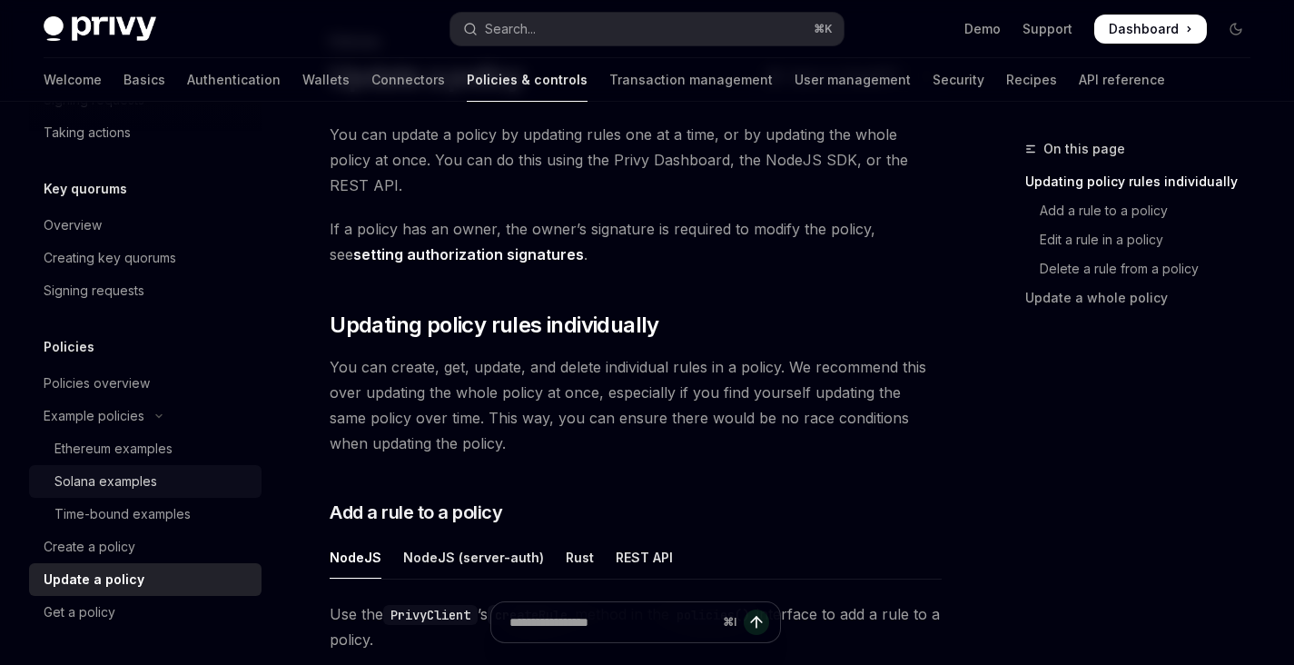
click at [219, 484] on div "Solana examples" at bounding box center [152, 481] width 196 height 22
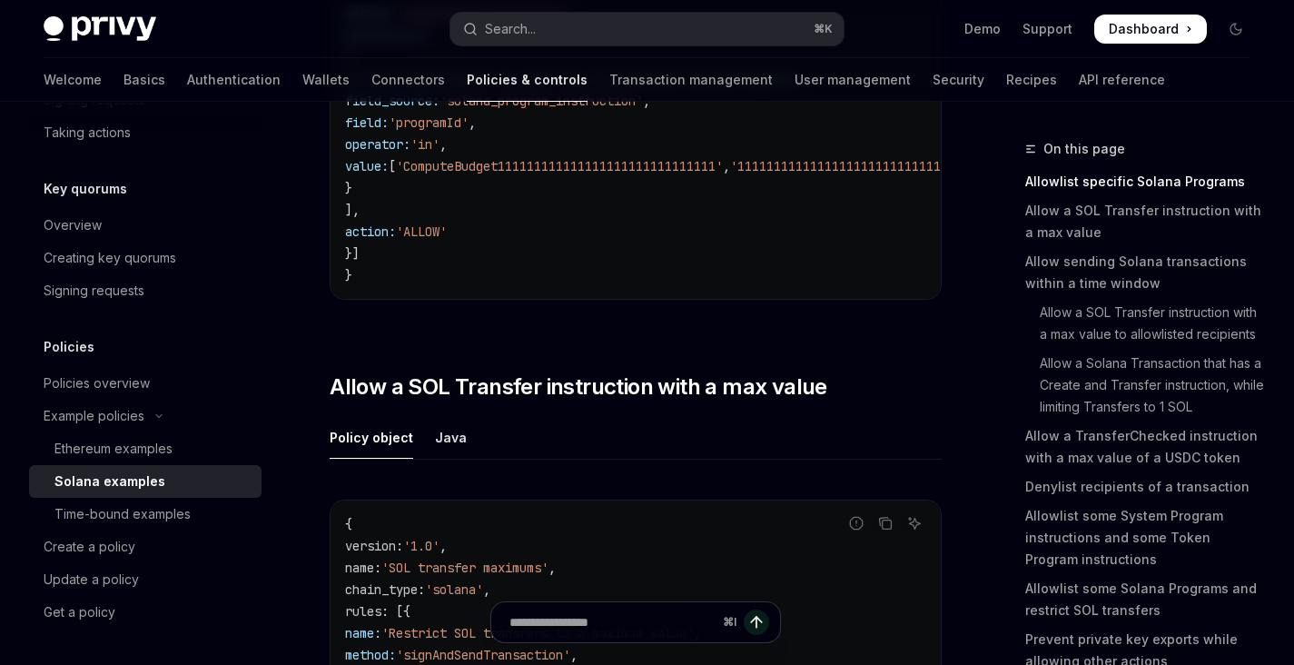
scroll to position [513, 0]
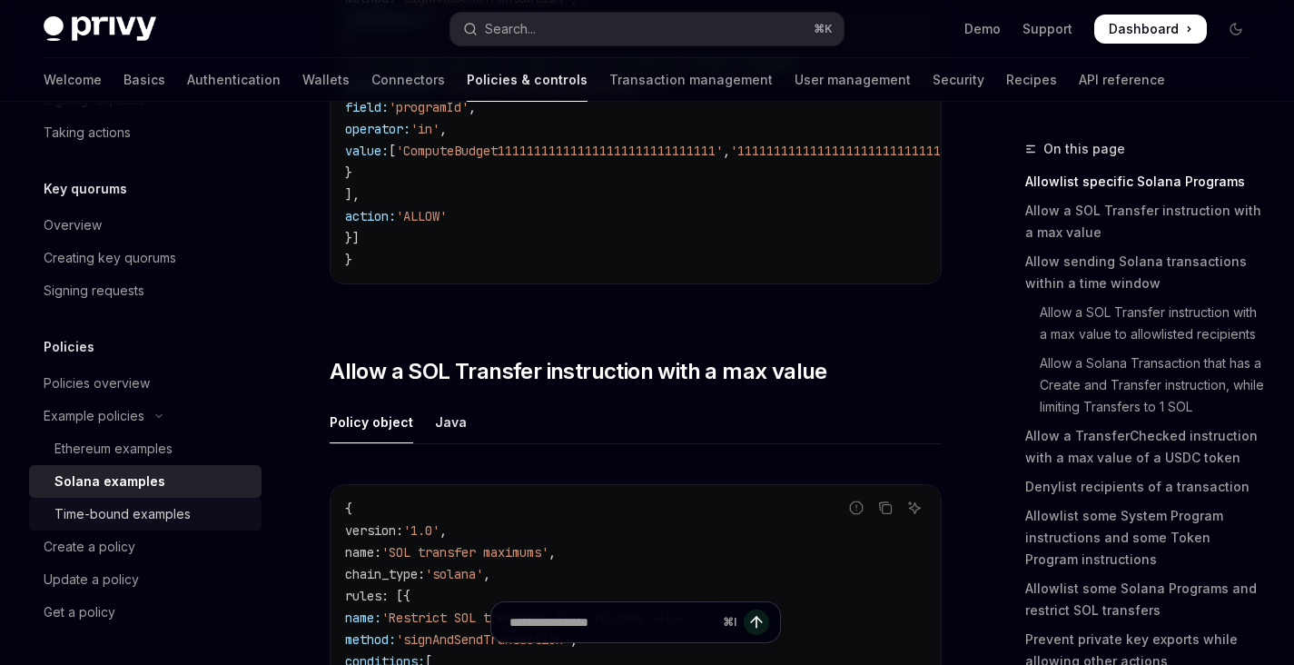
click at [173, 509] on div "Time-bound examples" at bounding box center [122, 514] width 136 height 22
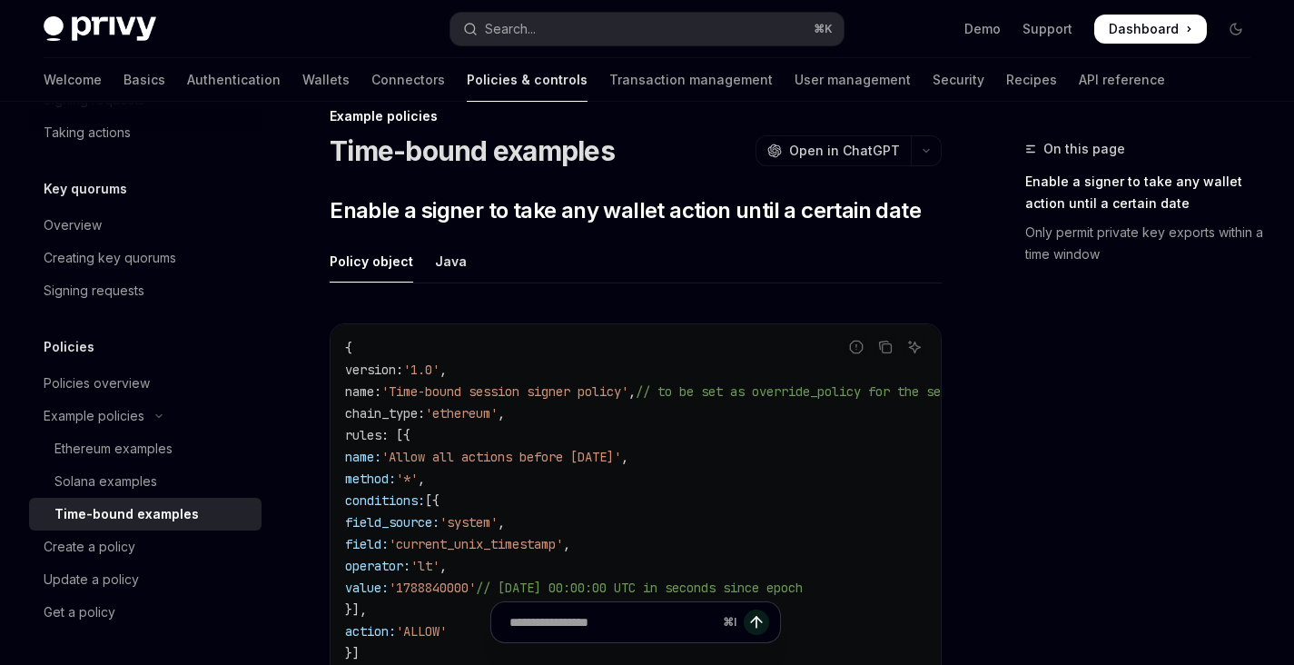
scroll to position [35, 0]
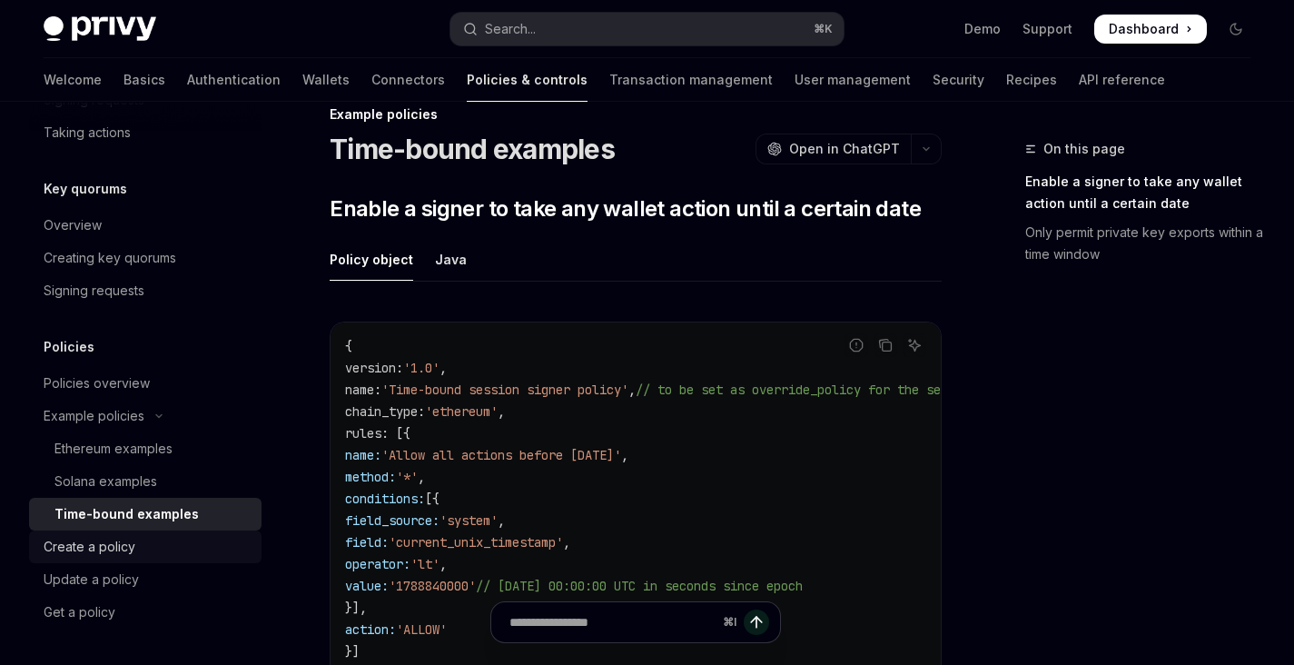
click at [126, 538] on div "Create a policy" at bounding box center [90, 547] width 92 height 22
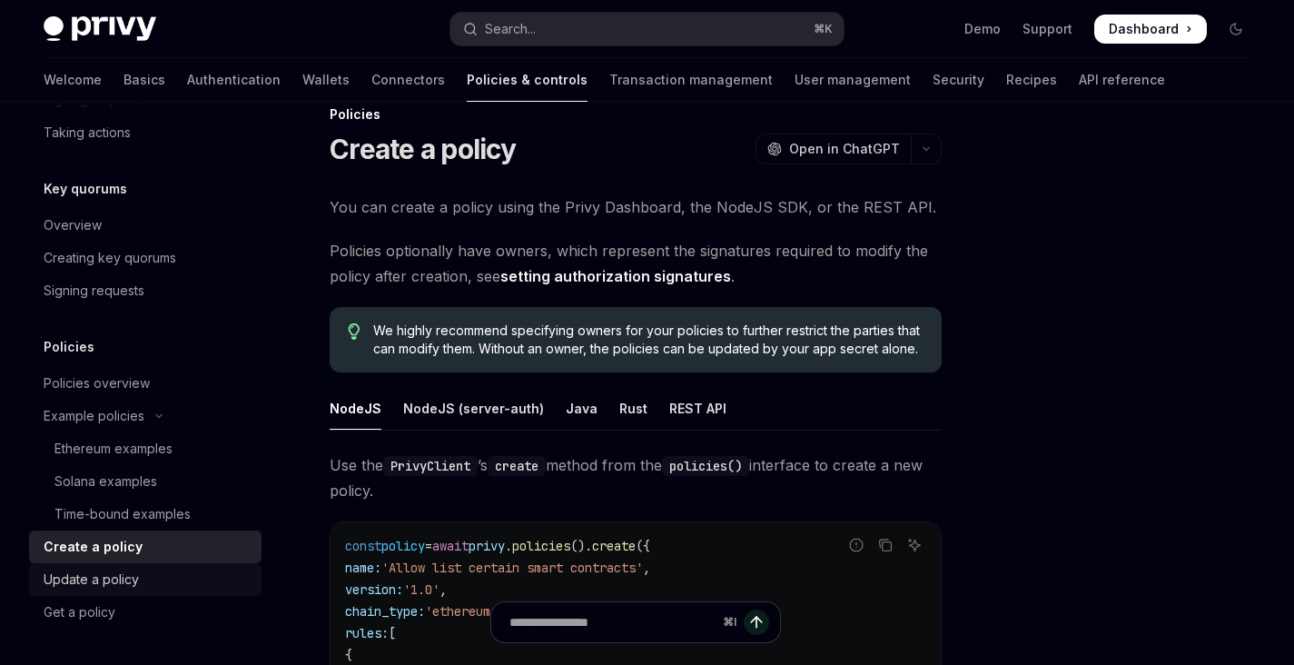
click at [126, 572] on div "Update a policy" at bounding box center [91, 579] width 95 height 22
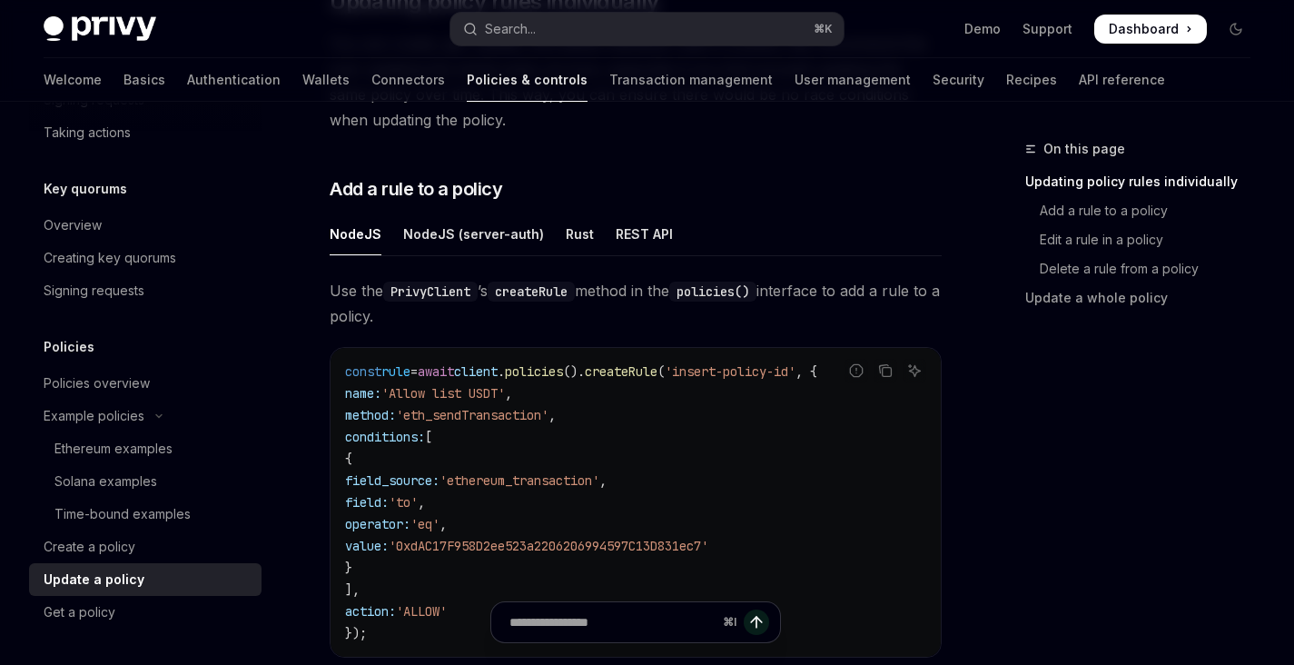
scroll to position [437, 0]
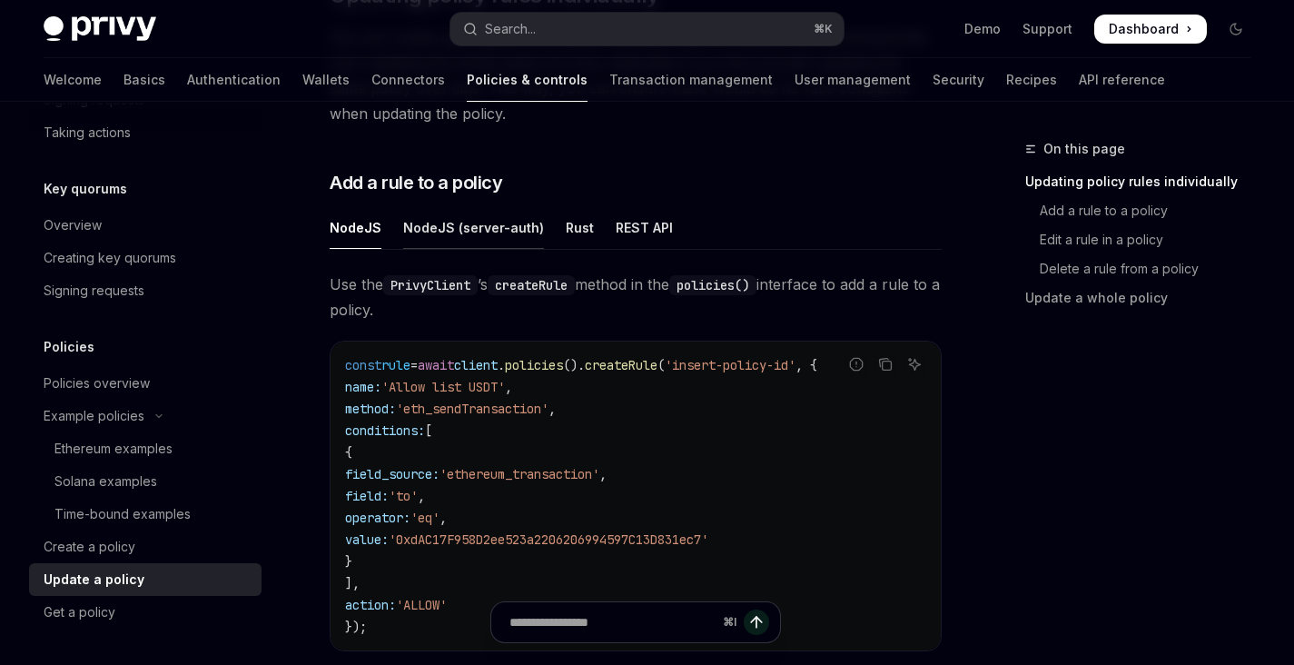
click at [465, 206] on div "NodeJS (server-auth)" at bounding box center [473, 227] width 141 height 43
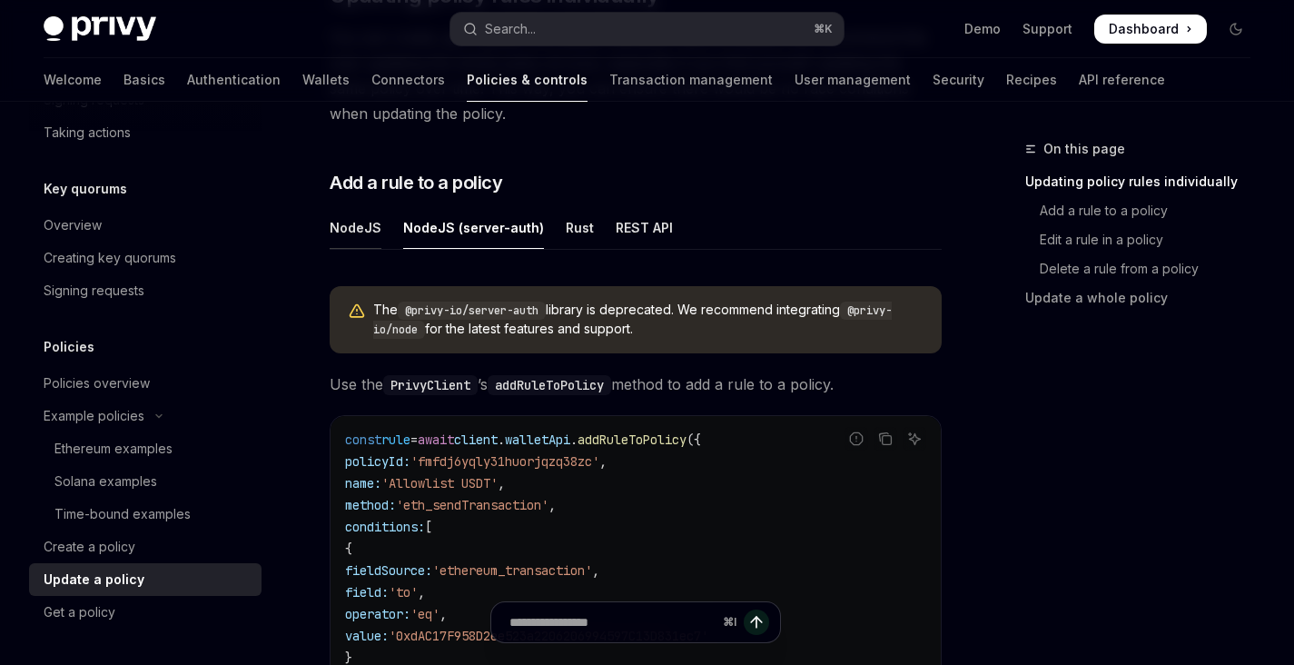
click at [358, 206] on div "NodeJS" at bounding box center [356, 227] width 52 height 43
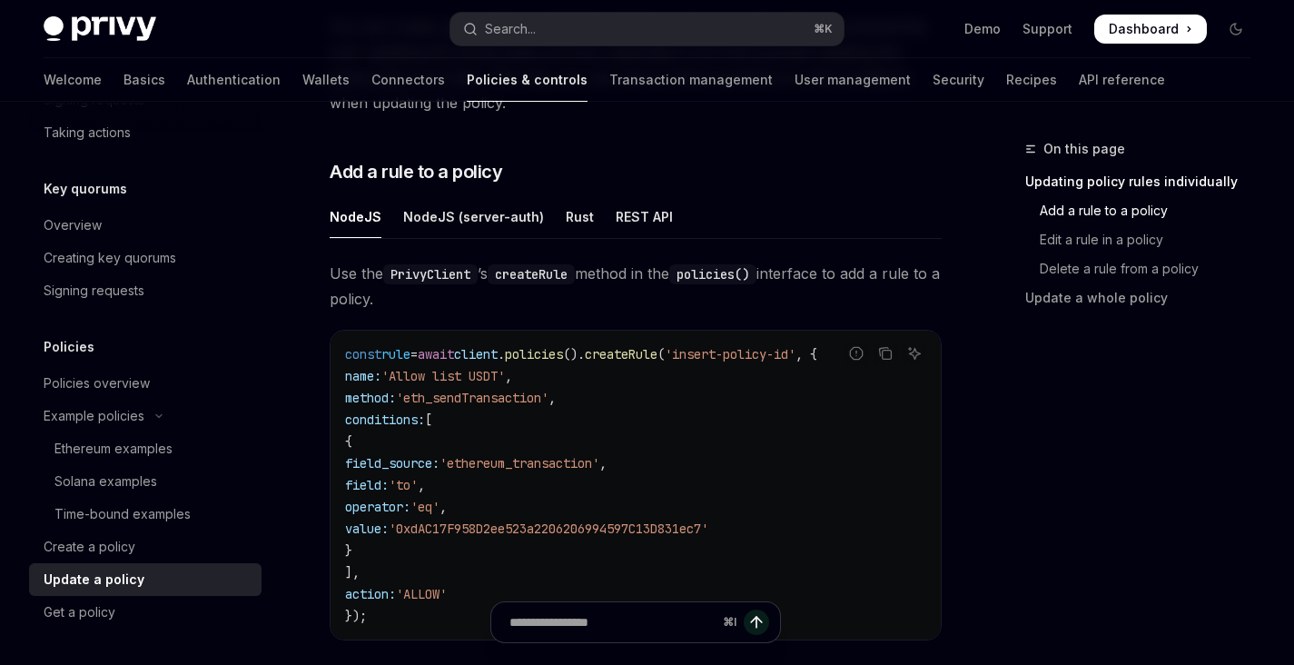
scroll to position [449, 0]
click at [98, 564] on link "Update a policy" at bounding box center [145, 579] width 232 height 33
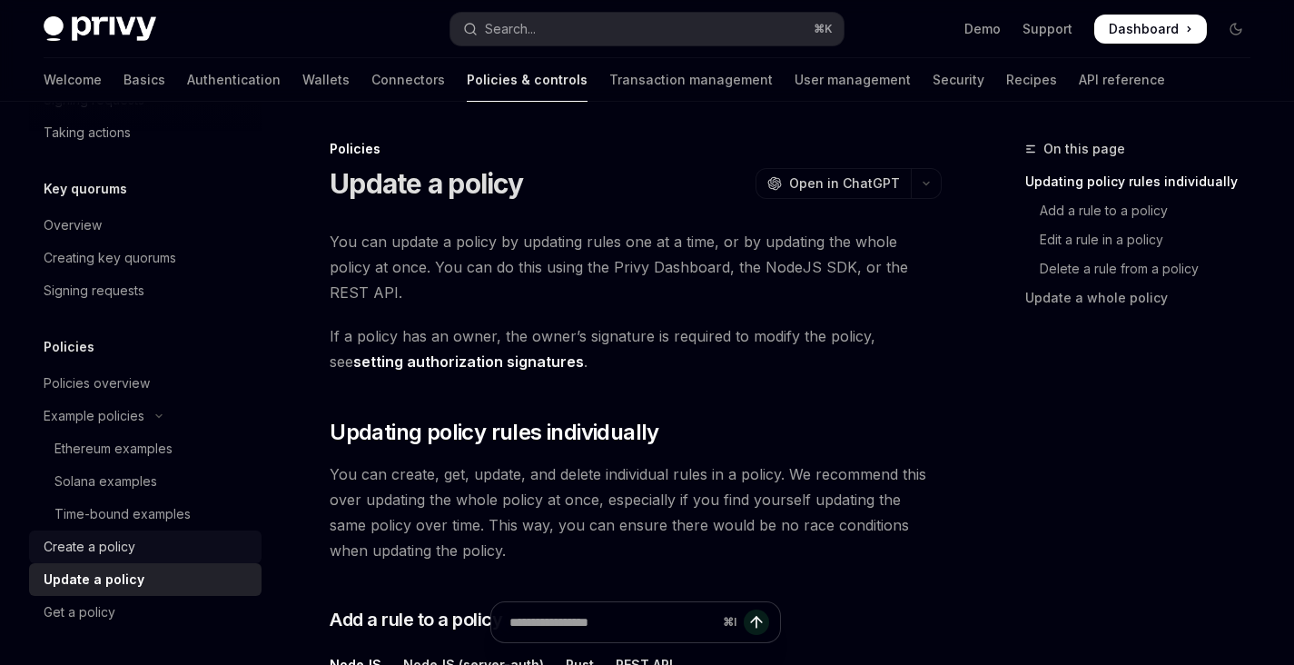
click at [117, 550] on div "Create a policy" at bounding box center [90, 547] width 92 height 22
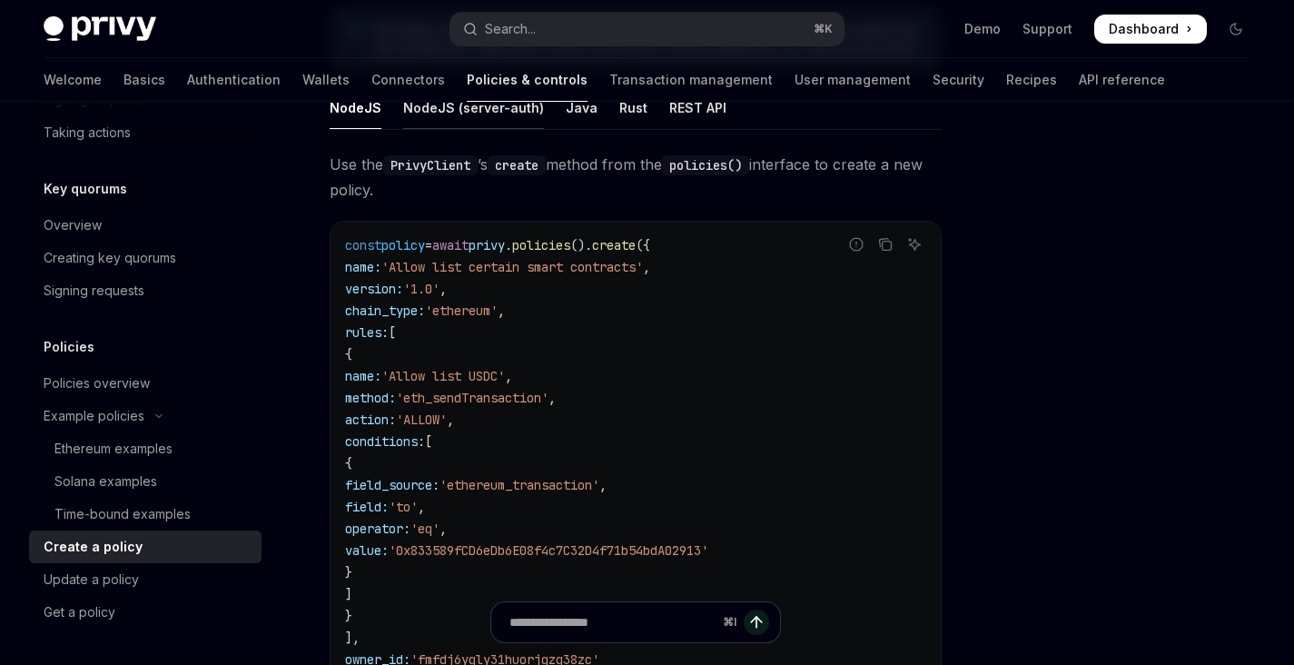
scroll to position [331, 0]
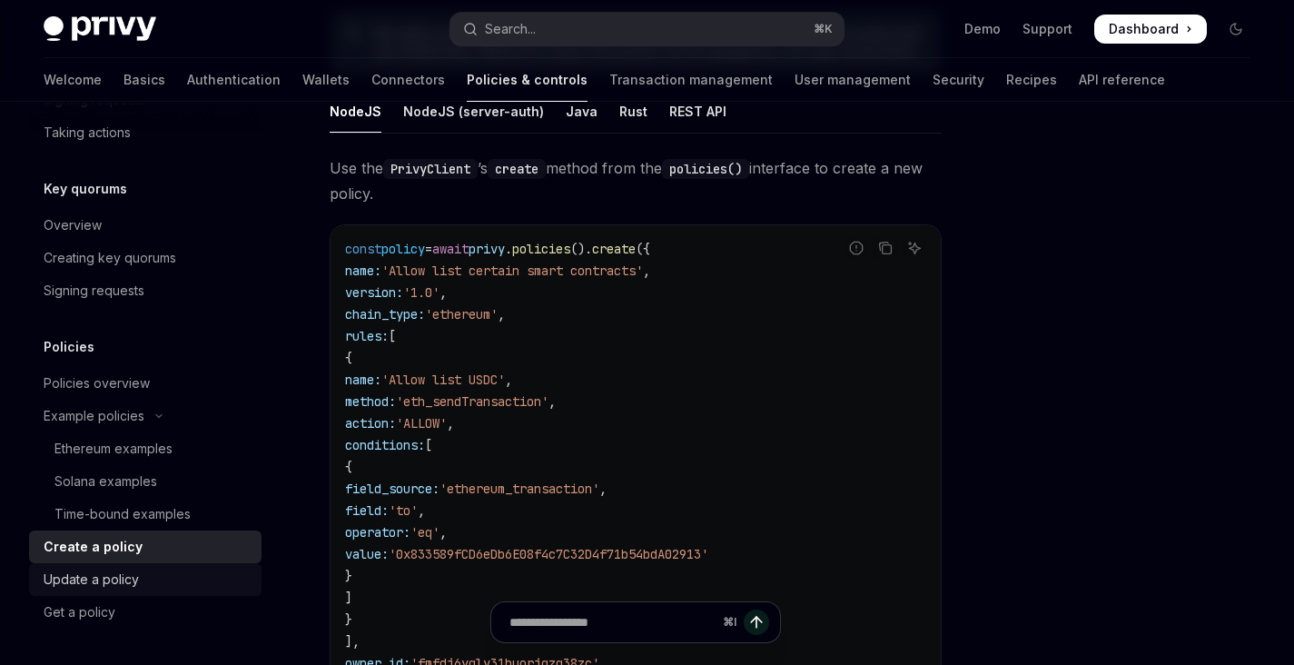
click at [153, 584] on div "Update a policy" at bounding box center [147, 579] width 207 height 22
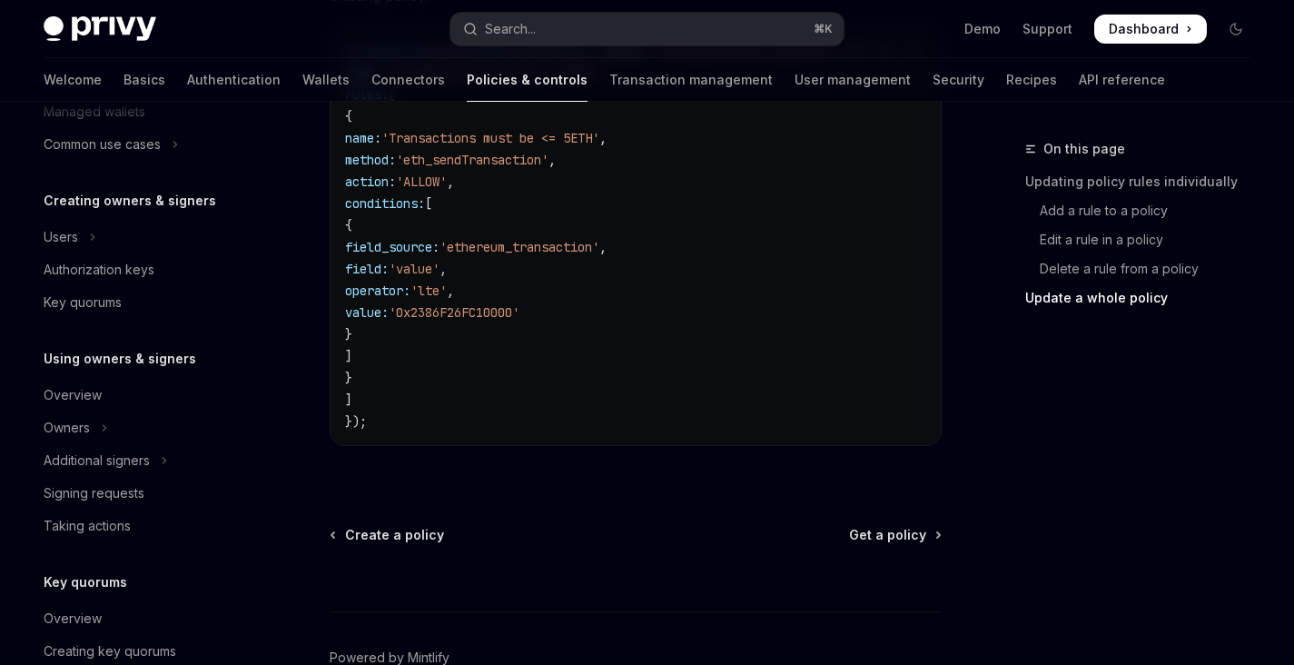
scroll to position [315, 0]
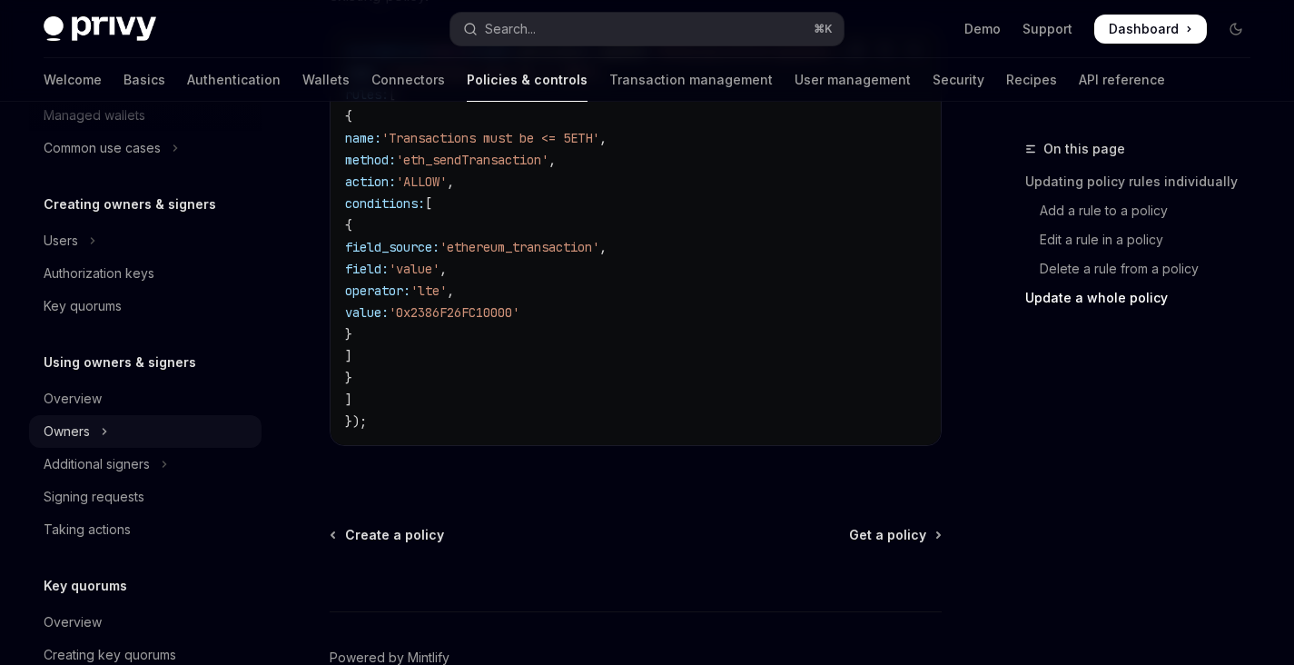
click at [135, 440] on button "Owners" at bounding box center [145, 431] width 232 height 33
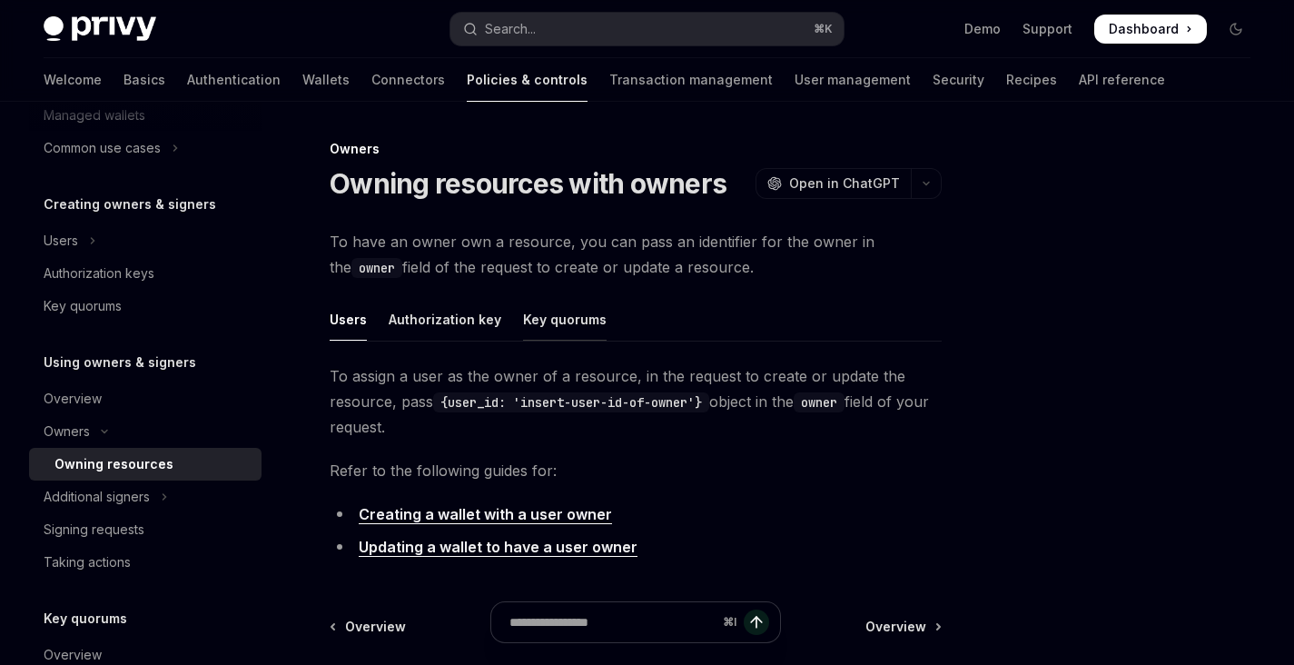
click at [568, 326] on div "Key quorums" at bounding box center [565, 319] width 84 height 43
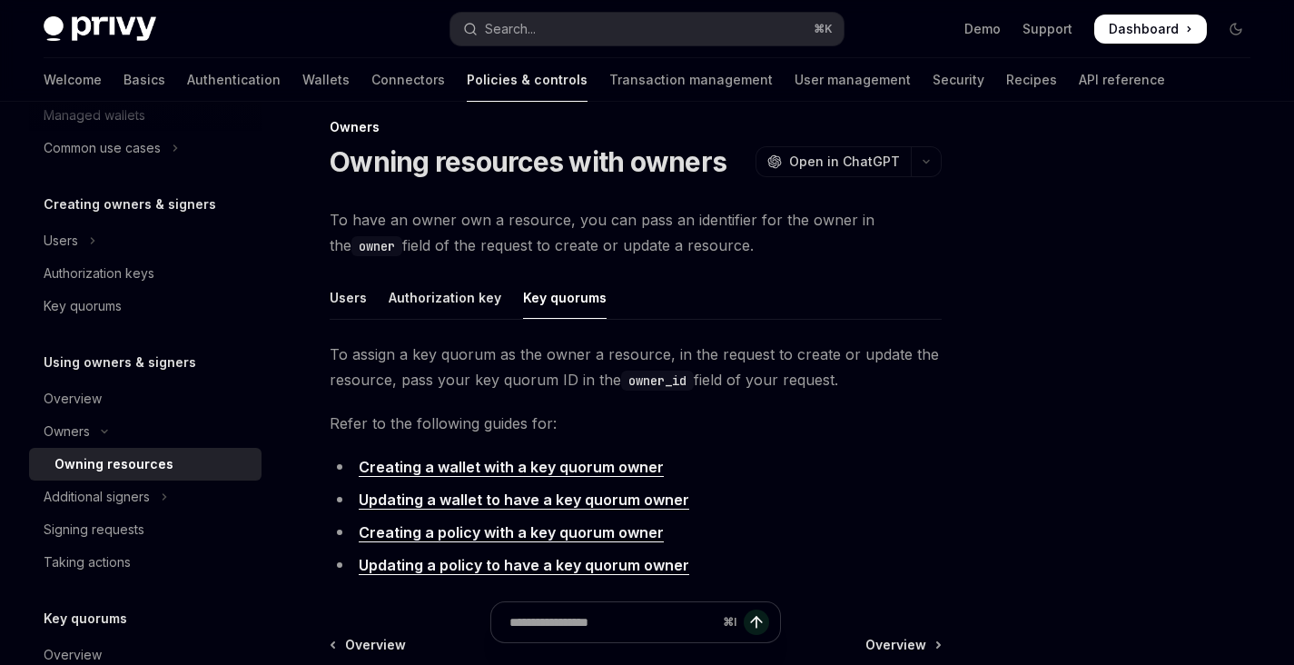
scroll to position [52, 0]
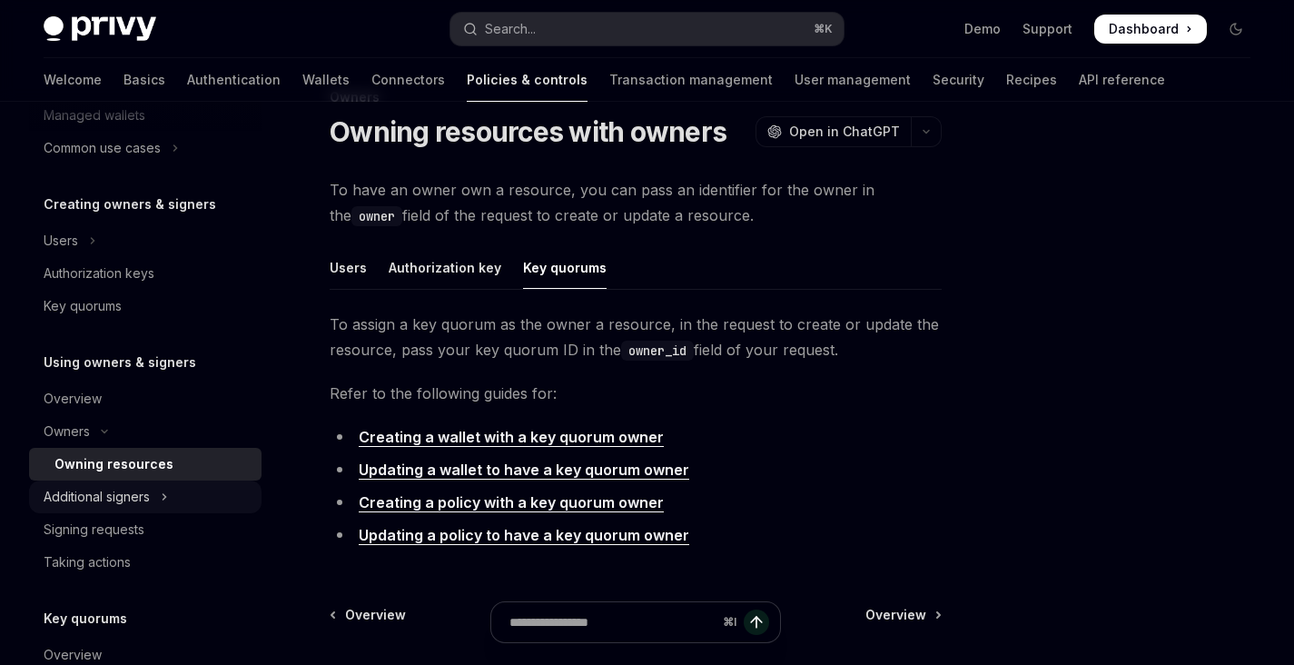
click at [129, 490] on div "Additional signers" at bounding box center [97, 497] width 106 height 22
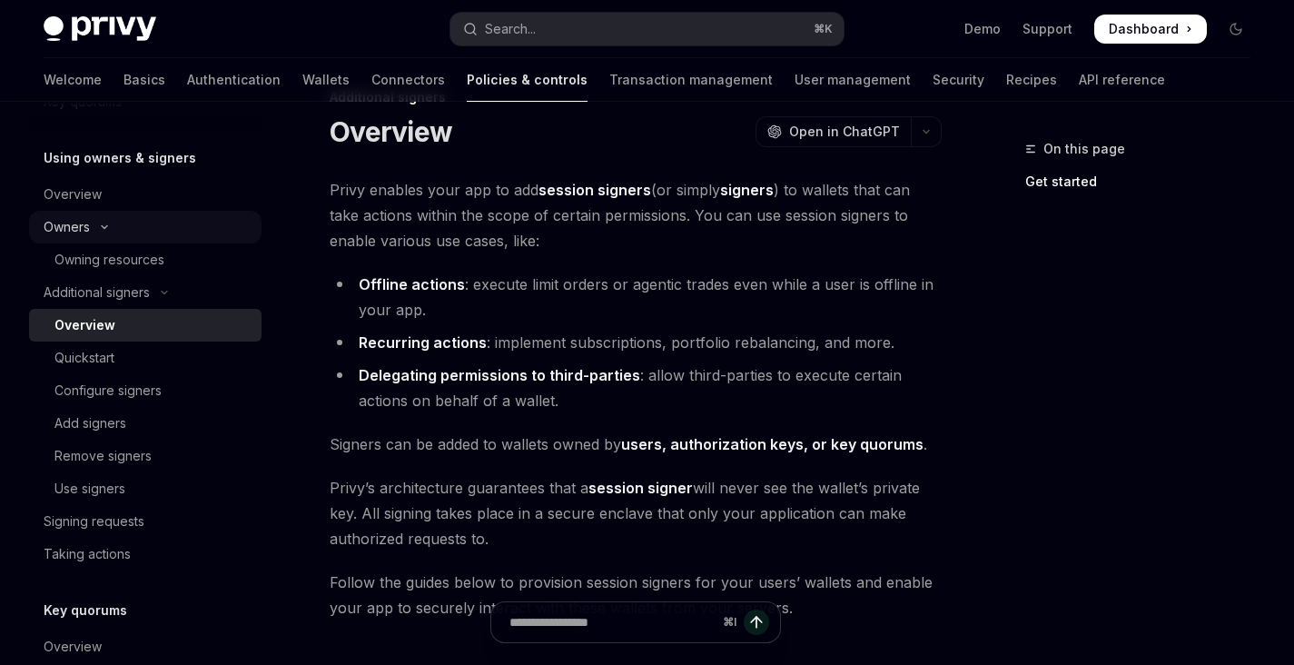
scroll to position [520, 0]
click at [180, 477] on div "Use signers" at bounding box center [152, 488] width 196 height 22
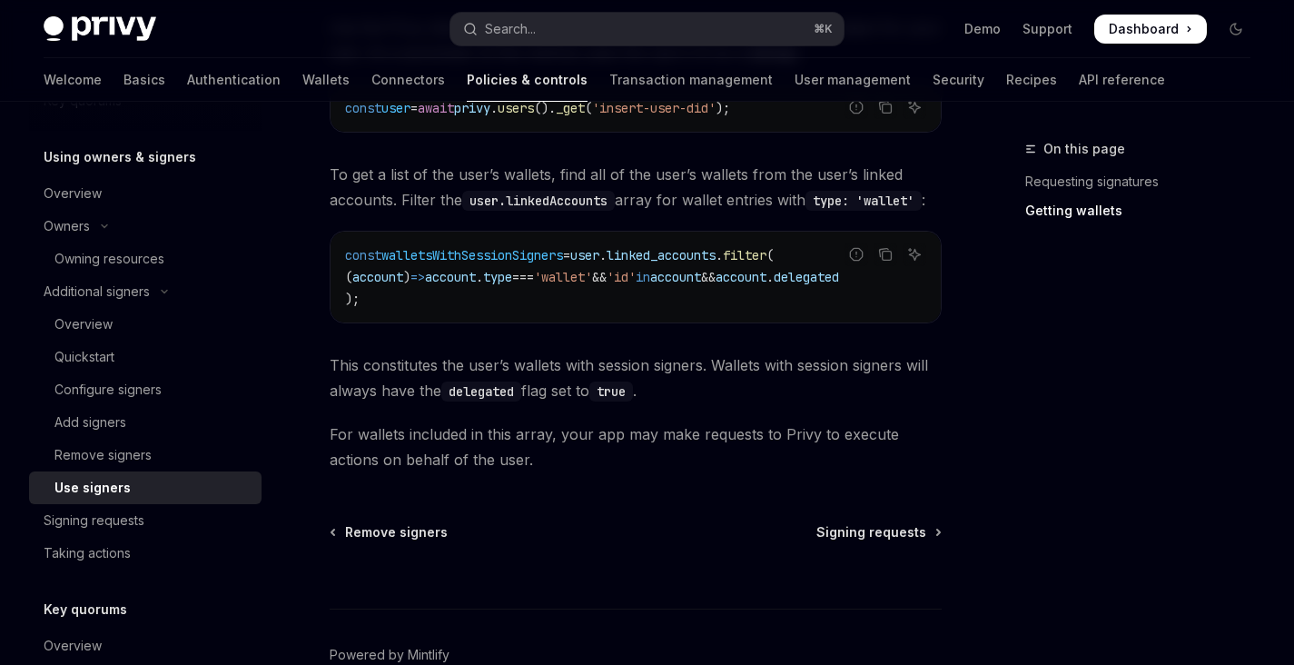
scroll to position [900, 0]
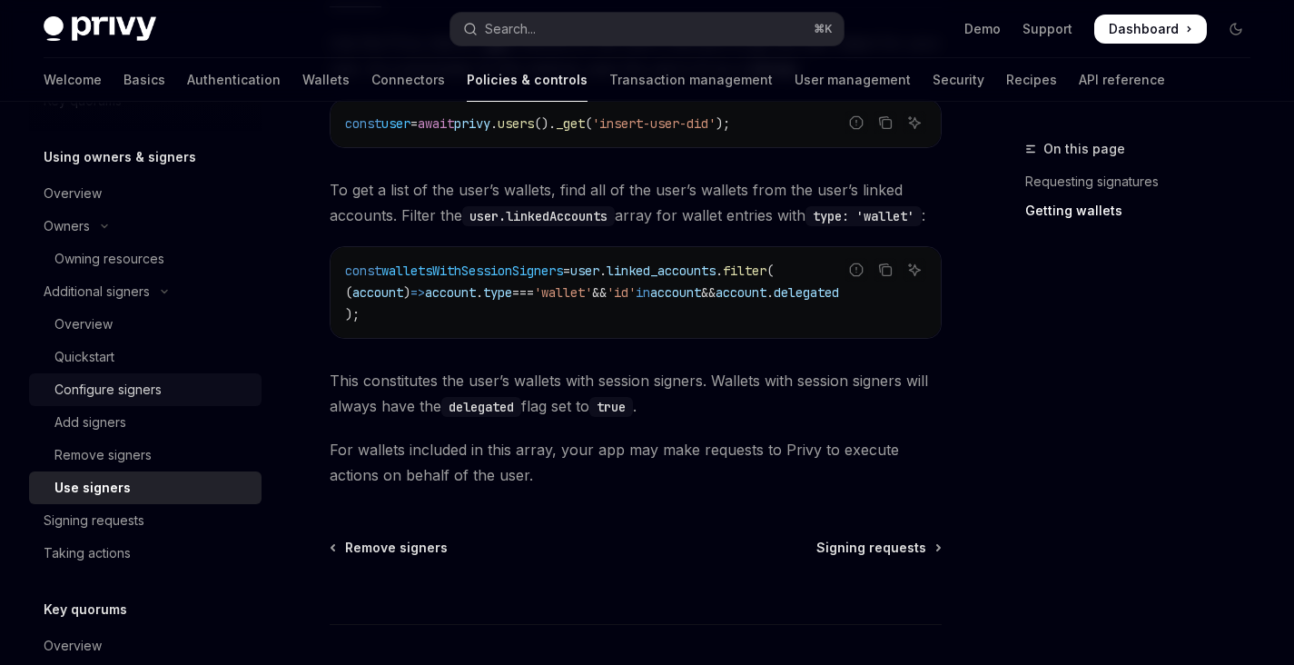
click at [174, 384] on div "Configure signers" at bounding box center [152, 390] width 196 height 22
type textarea "*"
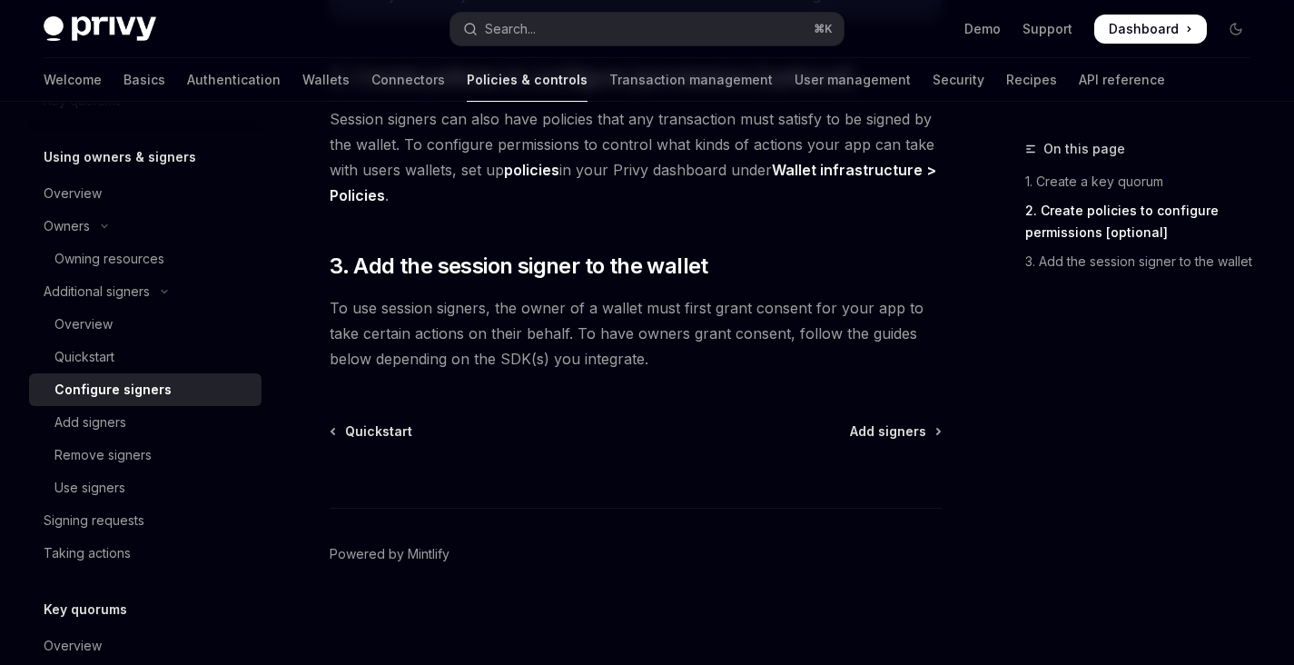
scroll to position [698, 0]
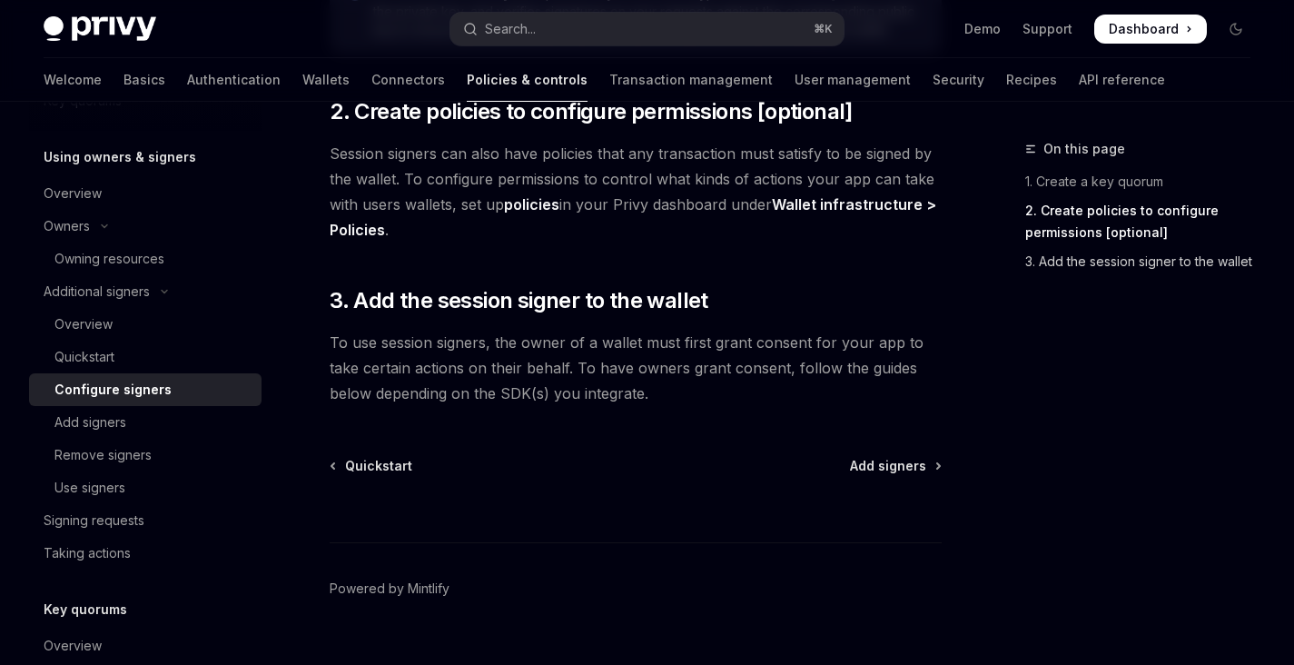
click at [1130, 254] on link "3. Add the session signer to the wallet" at bounding box center [1145, 261] width 240 height 29
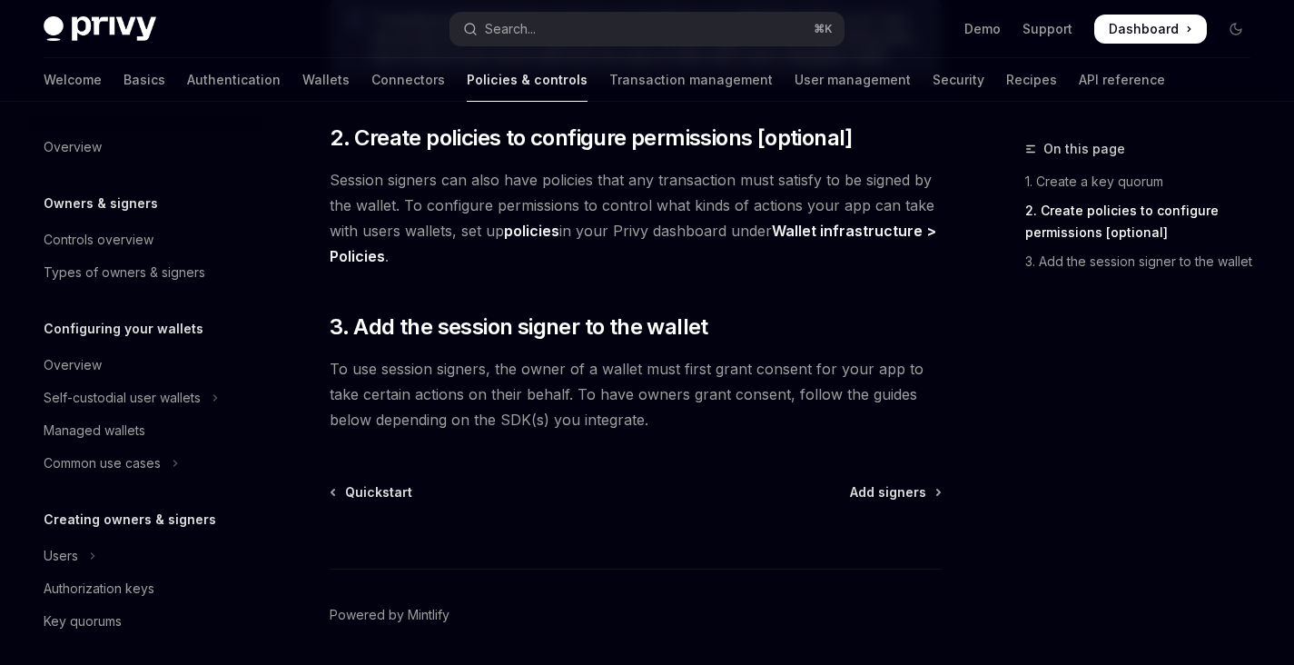
scroll to position [636, 0]
